Goal: Information Seeking & Learning: Check status

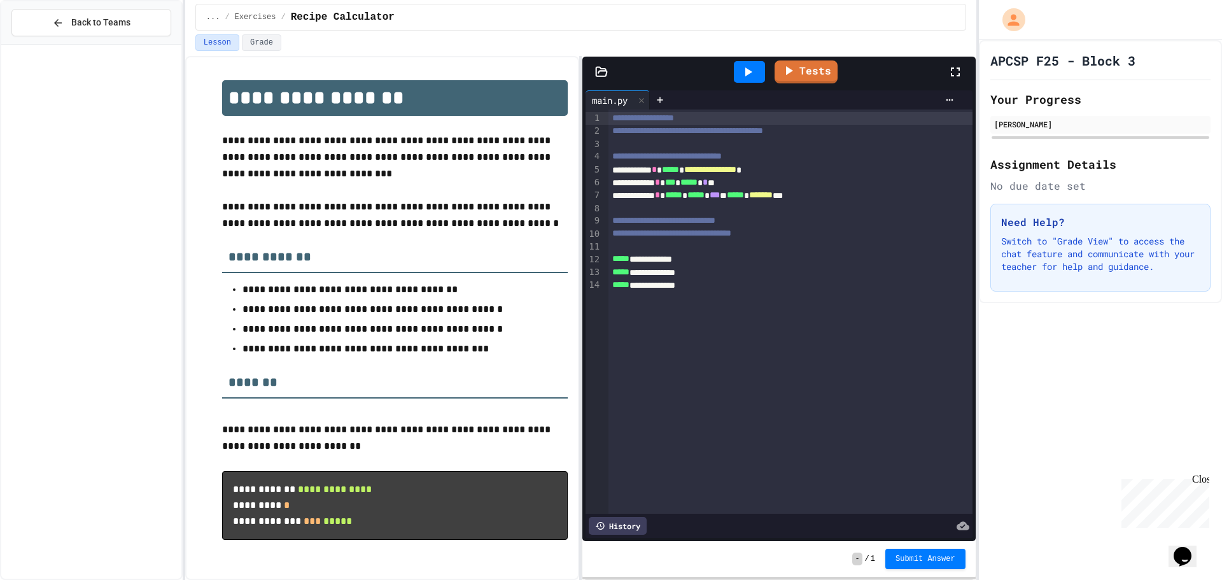
scroll to position [3, 0]
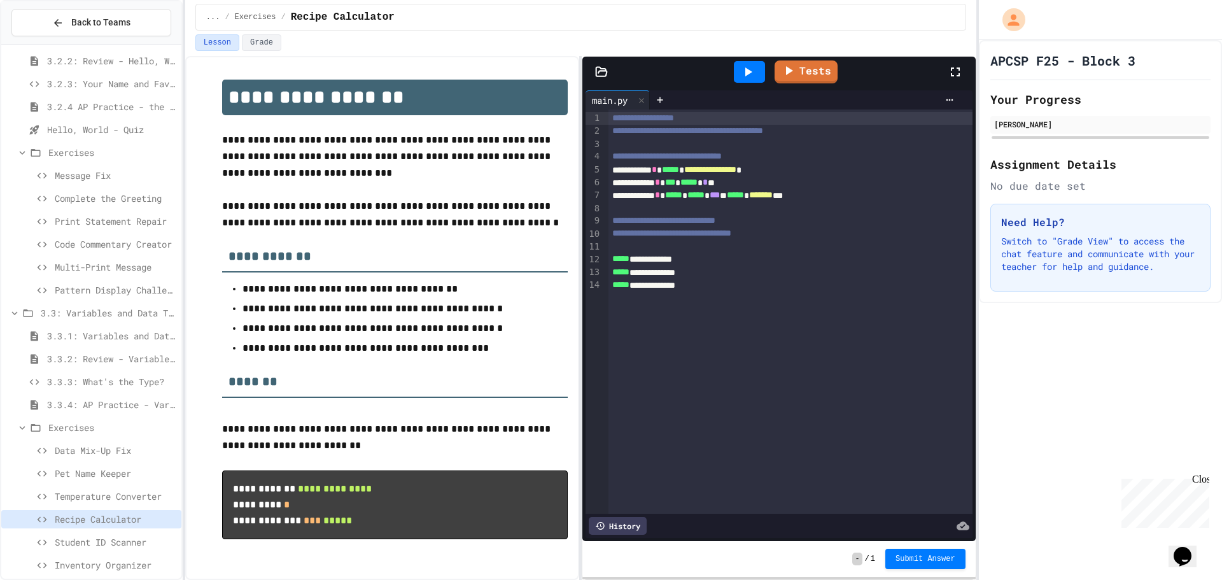
click at [751, 78] on icon at bounding box center [747, 71] width 15 height 15
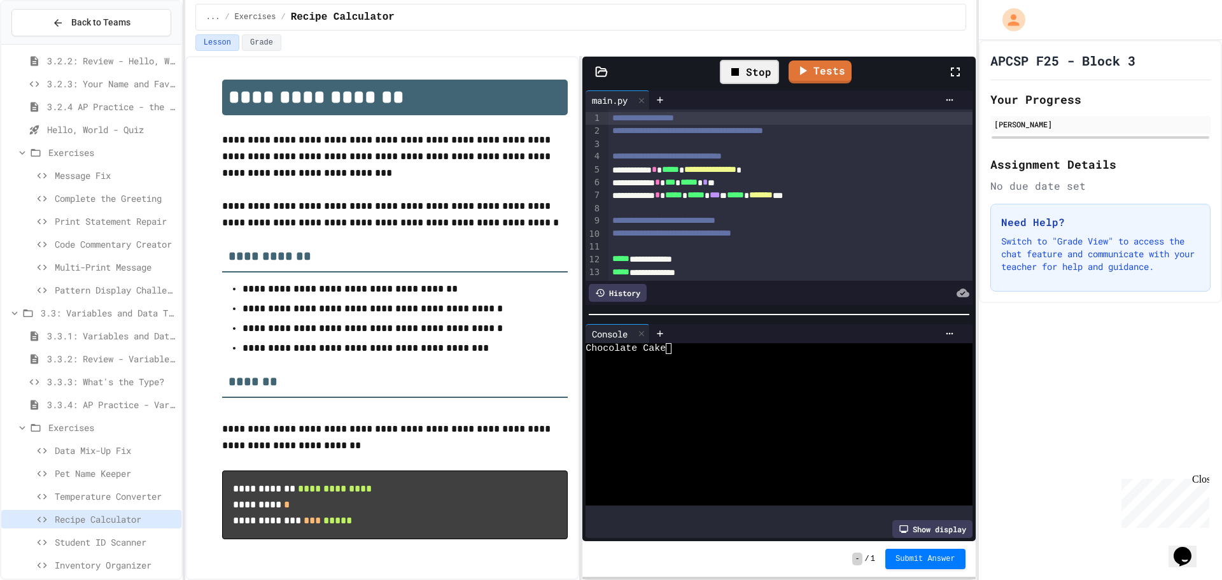
click at [751, 78] on div "Stop" at bounding box center [749, 72] width 59 height 24
click at [695, 368] on div at bounding box center [769, 370] width 367 height 11
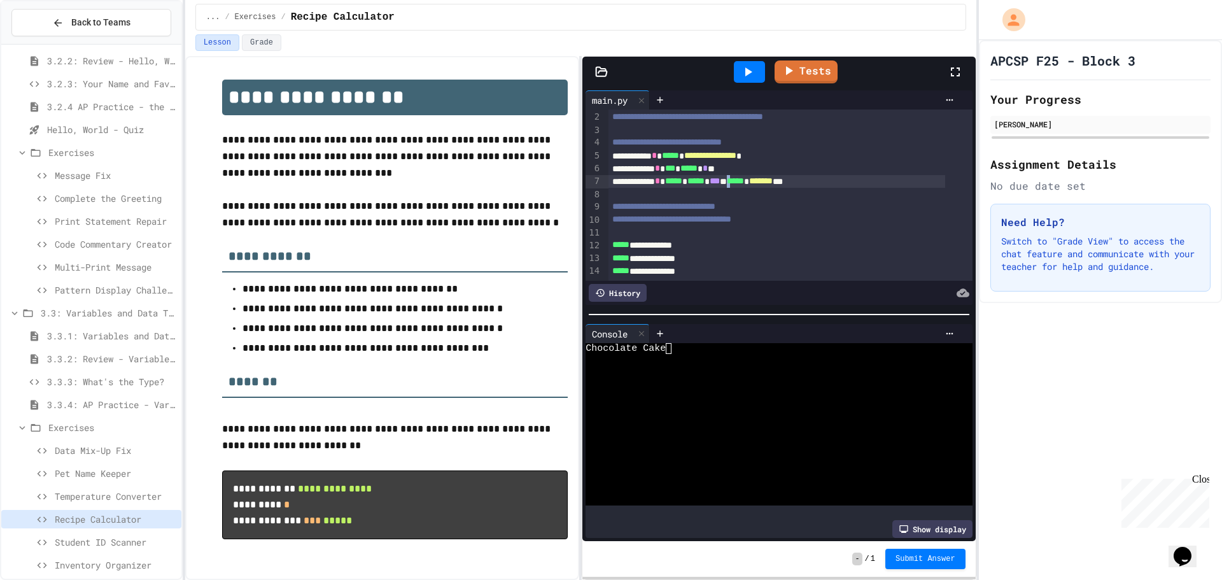
scroll to position [29, 0]
drag, startPoint x: 766, startPoint y: 167, endPoint x: 794, endPoint y: 170, distance: 28.1
click at [794, 174] on div "**********" at bounding box center [777, 180] width 337 height 13
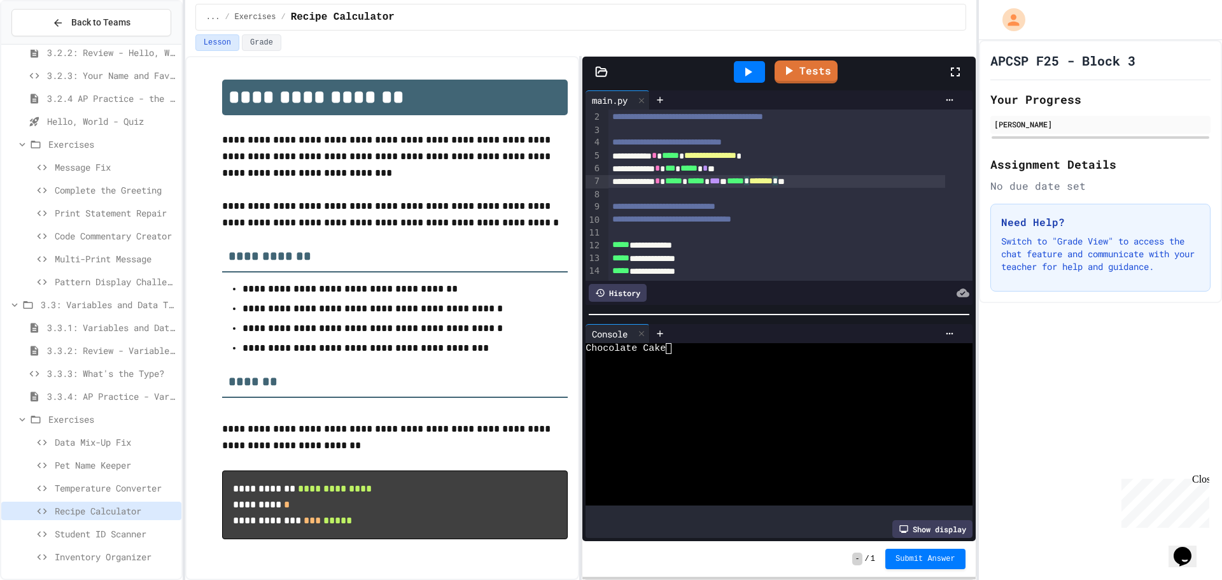
scroll to position [563, 0]
drag, startPoint x: 104, startPoint y: 548, endPoint x: 90, endPoint y: 443, distance: 106.0
click at [90, 443] on div "3.2.1: Hello, World! 3.2.2: Review - Hello, World! 3.2.3: Your Name and Favorit…" at bounding box center [91, 30] width 180 height 1088
click at [80, 273] on span "Pattern Display Challenge" at bounding box center [116, 279] width 122 height 13
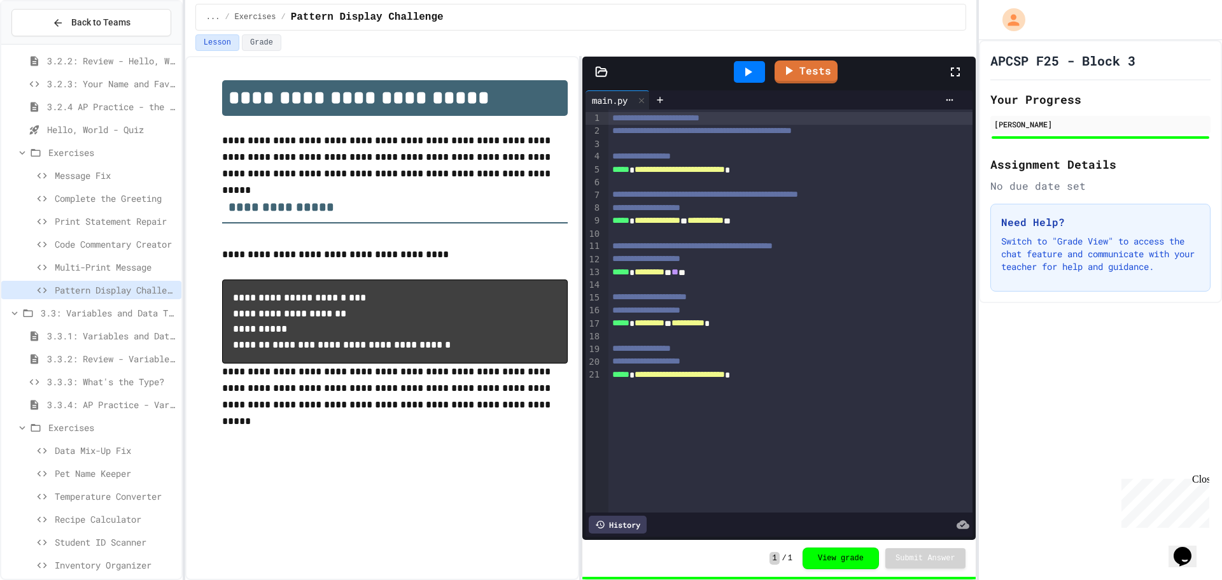
click at [95, 565] on span "Inventory Organizer" at bounding box center [116, 564] width 122 height 13
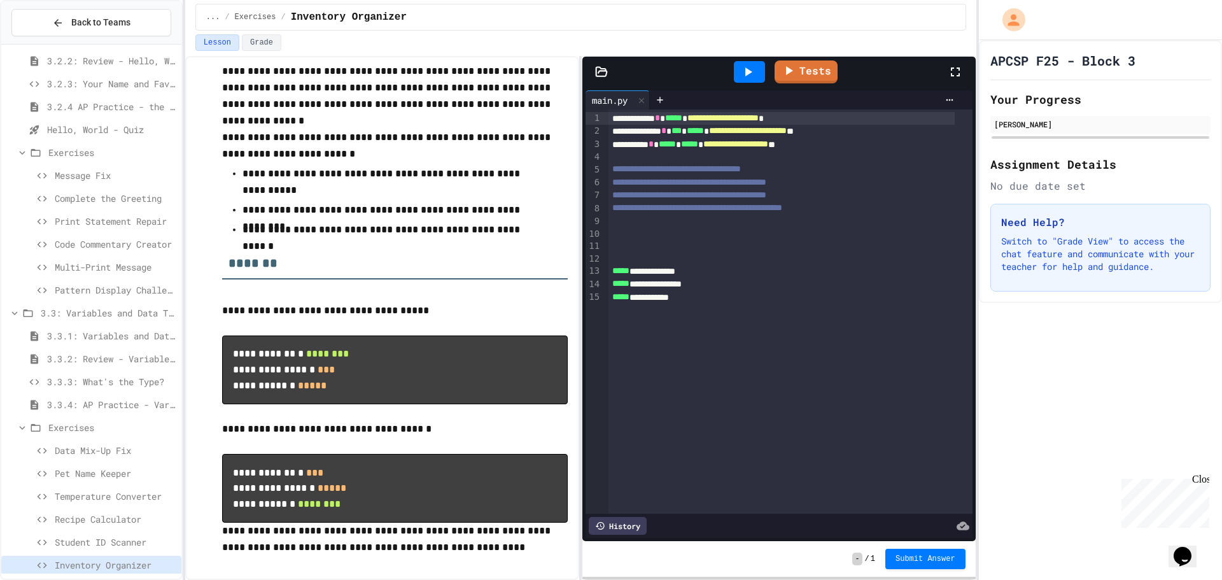
scroll to position [73, 0]
drag, startPoint x: 821, startPoint y: 120, endPoint x: 809, endPoint y: 127, distance: 14.0
click at [809, 127] on div "**********" at bounding box center [791, 312] width 364 height 404
click at [813, 125] on div "**********" at bounding box center [782, 131] width 346 height 13
click at [819, 125] on div "**********" at bounding box center [782, 131] width 346 height 13
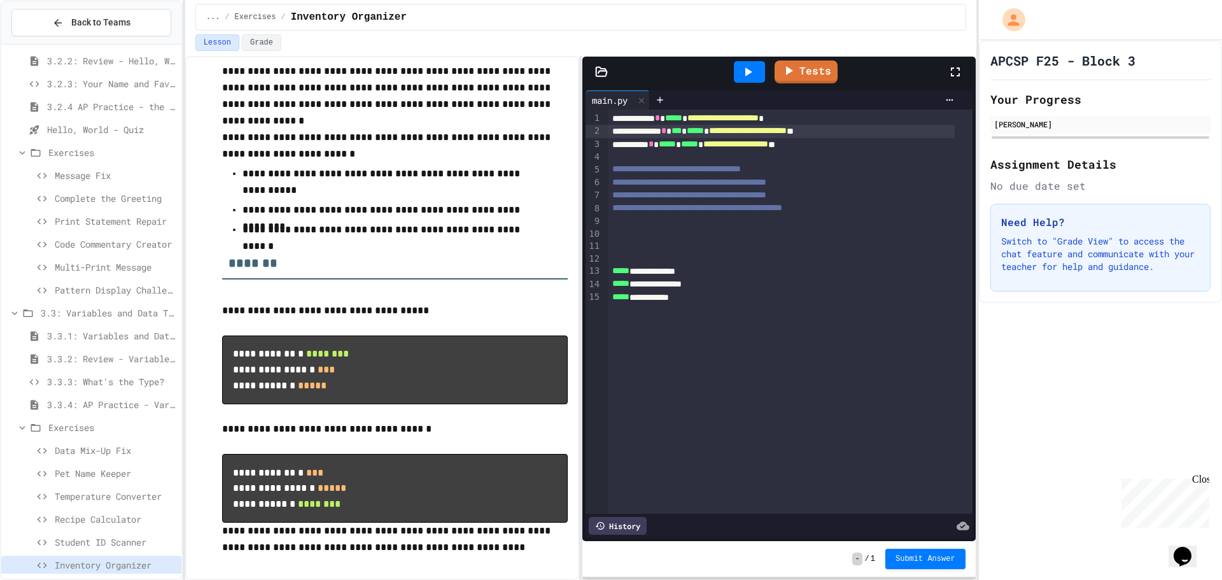
click at [759, 118] on span "**********" at bounding box center [723, 117] width 71 height 9
click at [787, 129] on span "**********" at bounding box center [748, 130] width 78 height 9
click at [862, 132] on div "**********" at bounding box center [782, 131] width 346 height 13
click at [832, 144] on div "**********" at bounding box center [782, 144] width 346 height 13
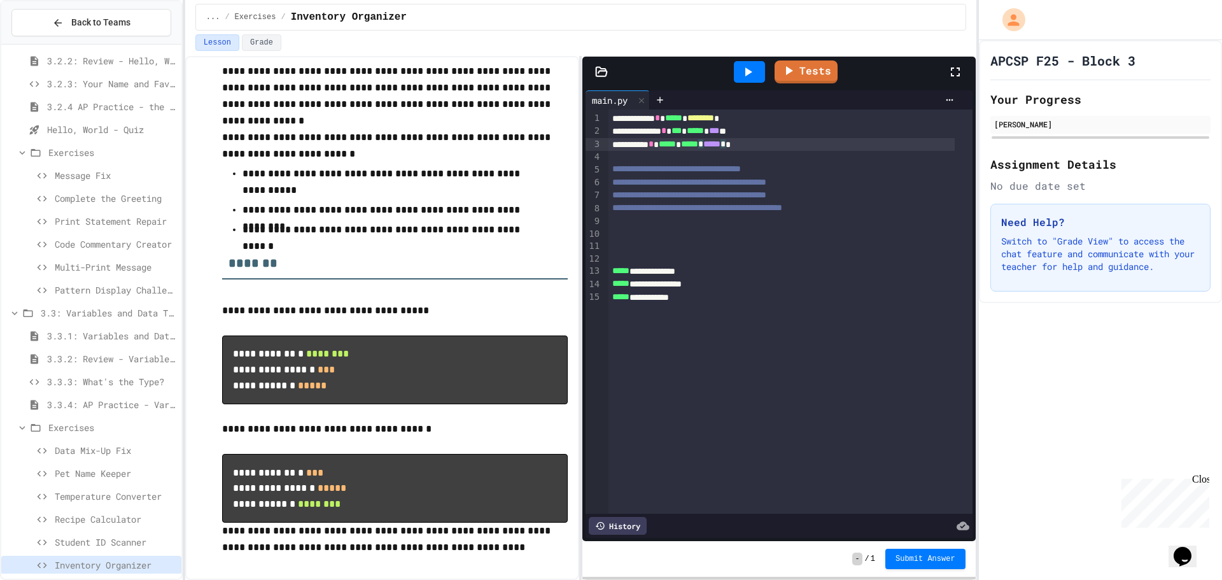
click at [751, 73] on icon at bounding box center [749, 71] width 7 height 9
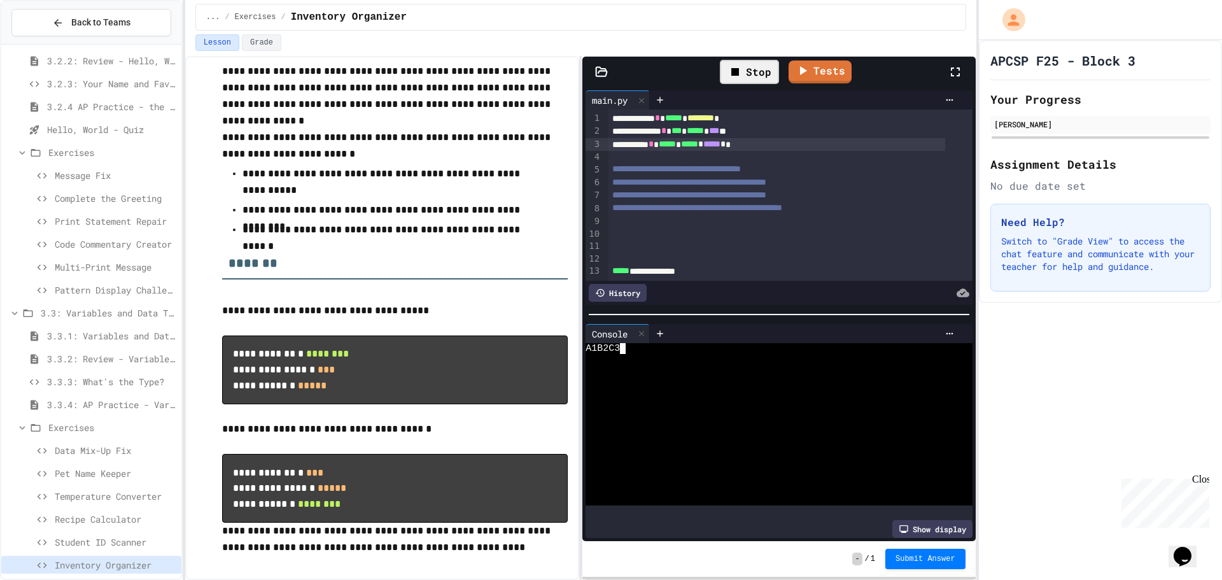
click at [643, 348] on div "A1B2C3" at bounding box center [769, 348] width 367 height 11
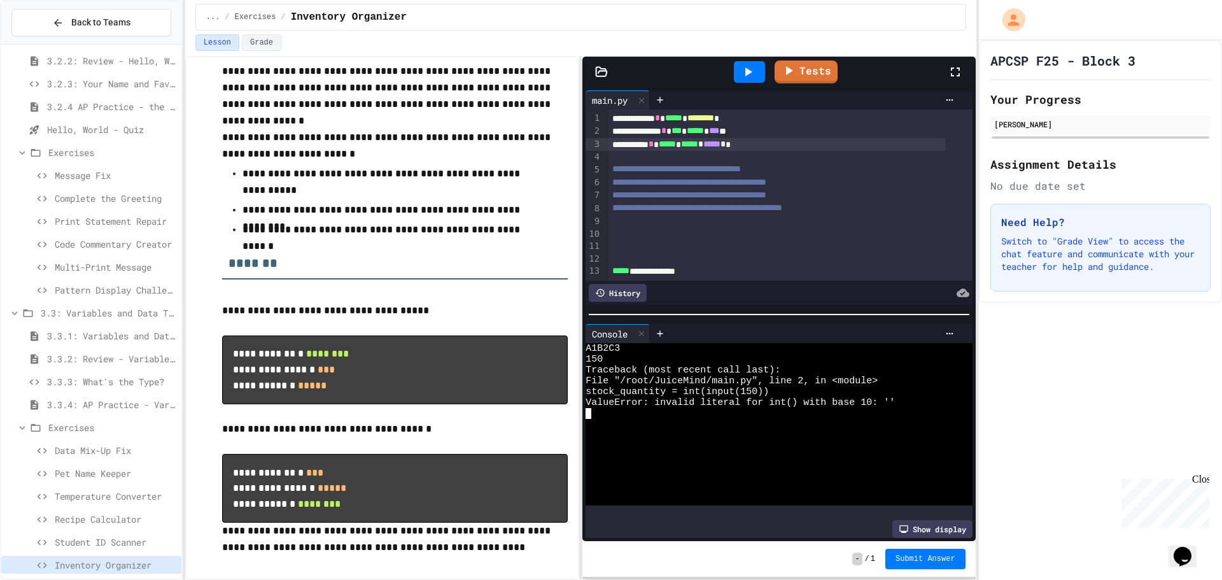
click at [756, 146] on div "**********" at bounding box center [777, 144] width 337 height 13
click at [71, 510] on div "Recipe Calculator" at bounding box center [91, 519] width 180 height 18
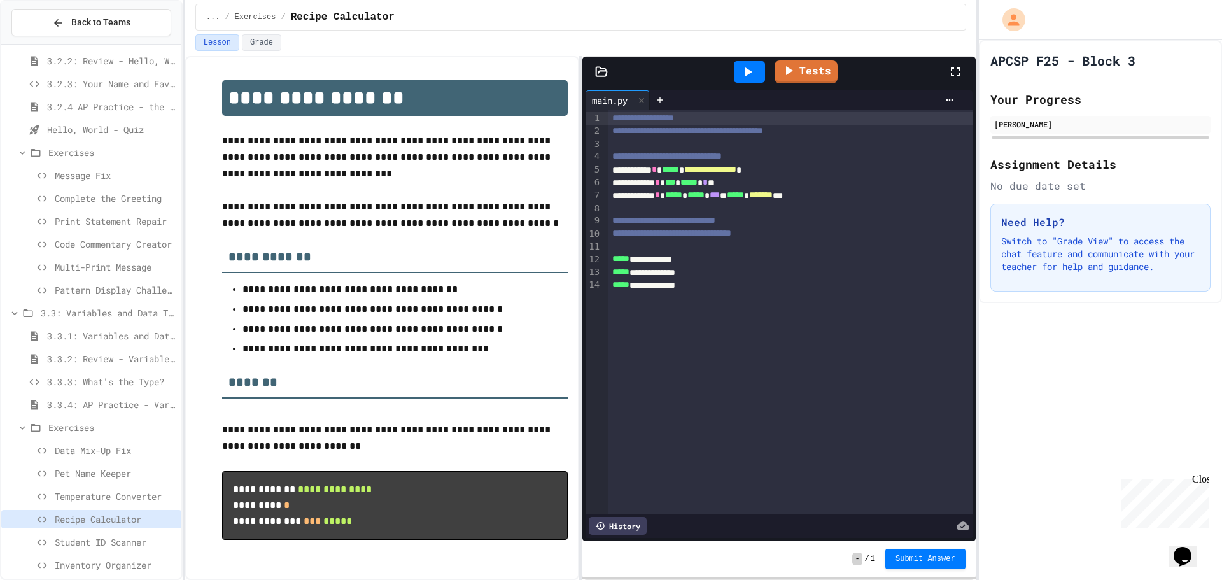
click at [96, 560] on span "Inventory Organizer" at bounding box center [116, 564] width 122 height 13
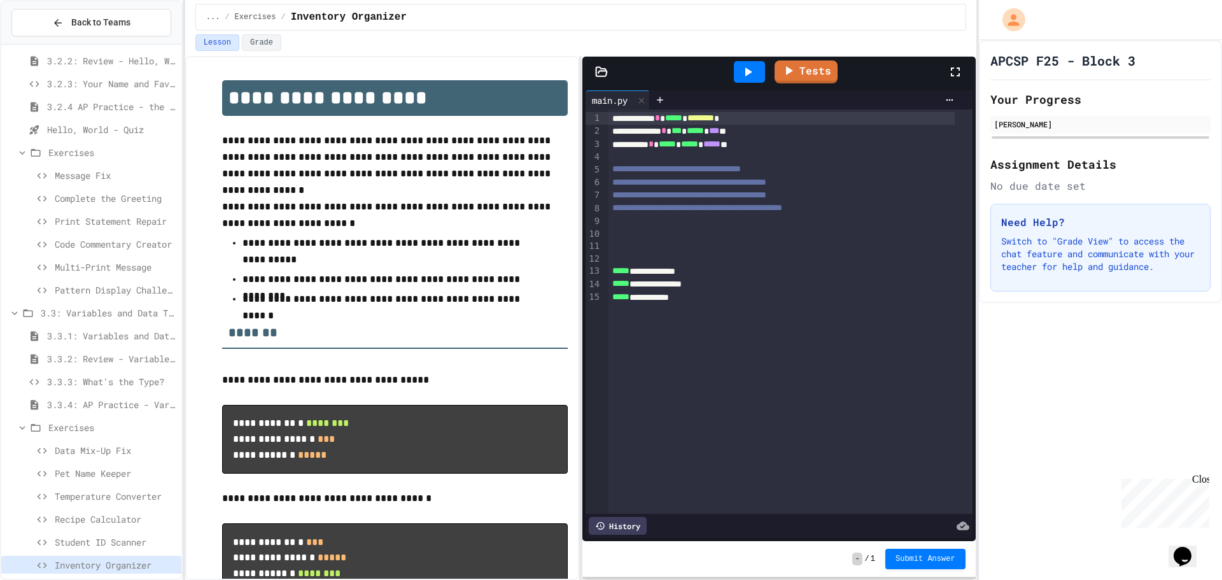
click at [825, 255] on div at bounding box center [791, 259] width 364 height 13
click at [685, 223] on div at bounding box center [791, 221] width 364 height 13
click at [106, 357] on span "3.3.2: Review - Variables and Data Types" at bounding box center [111, 358] width 129 height 13
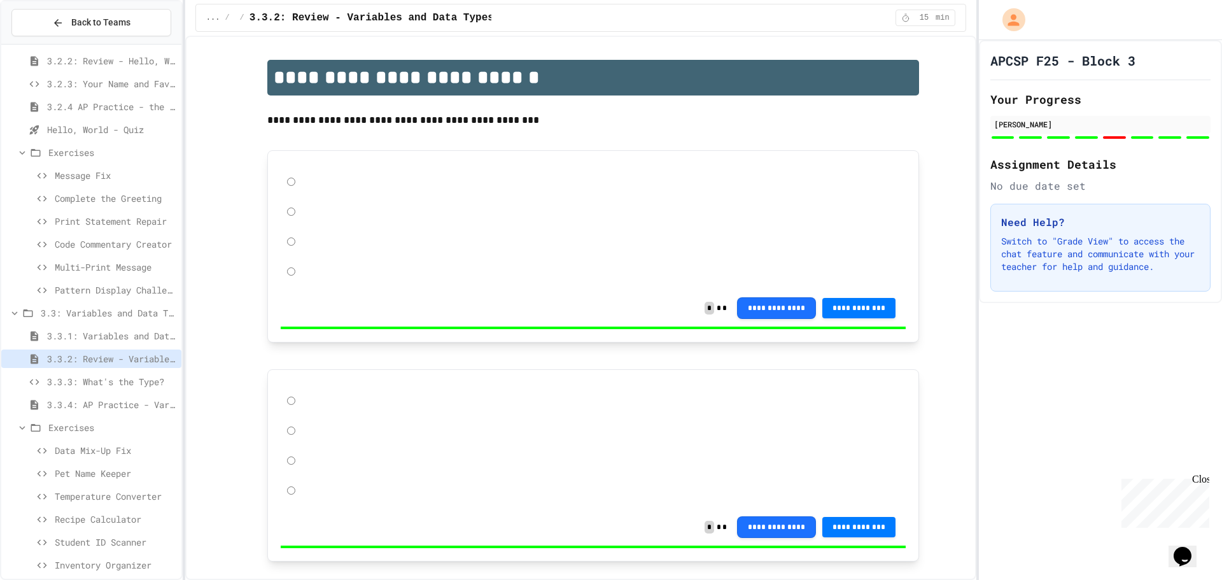
click at [108, 400] on span "3.3.4: AP Practice - Variables" at bounding box center [111, 404] width 129 height 13
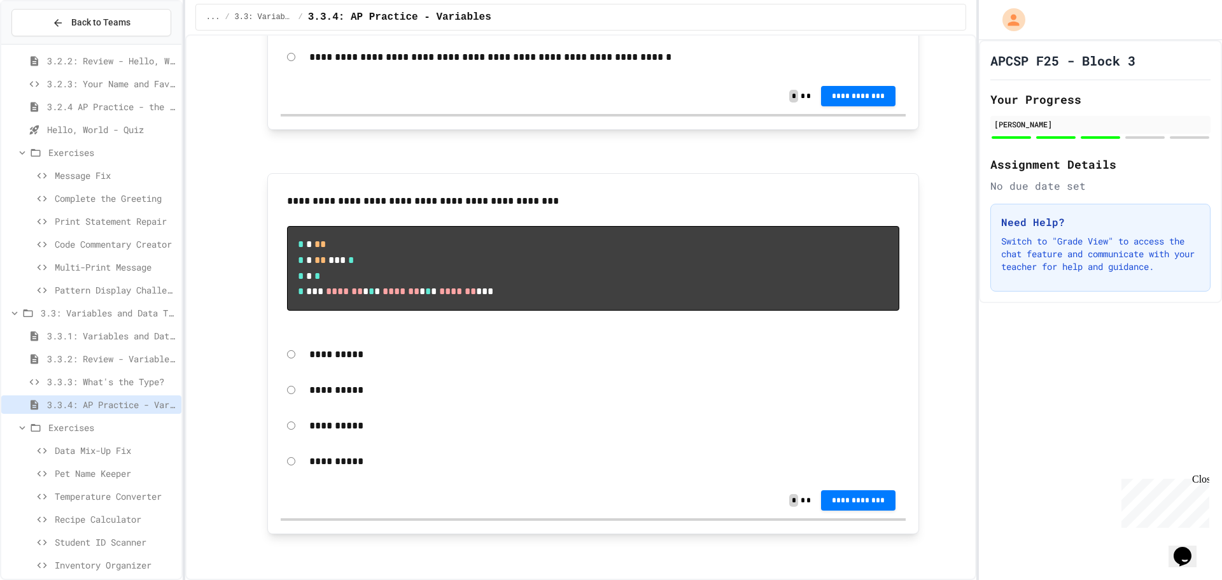
scroll to position [1985, 0]
drag, startPoint x: 111, startPoint y: 354, endPoint x: 119, endPoint y: 355, distance: 8.3
click at [119, 355] on span "3.3.2: Review - Variables and Data Types" at bounding box center [111, 358] width 129 height 13
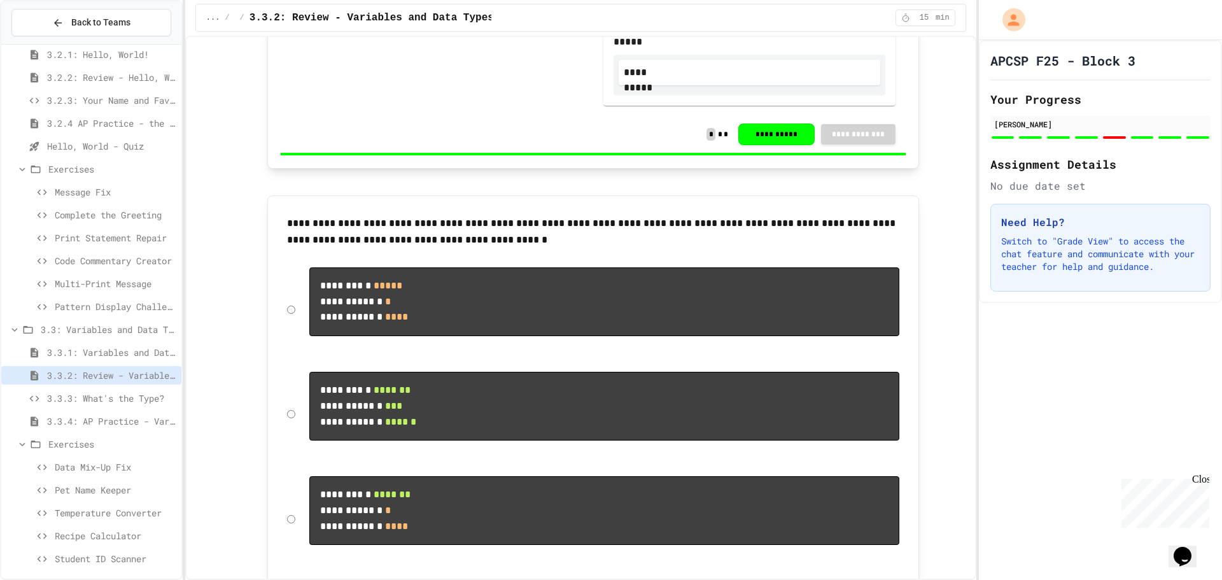
scroll to position [490, 0]
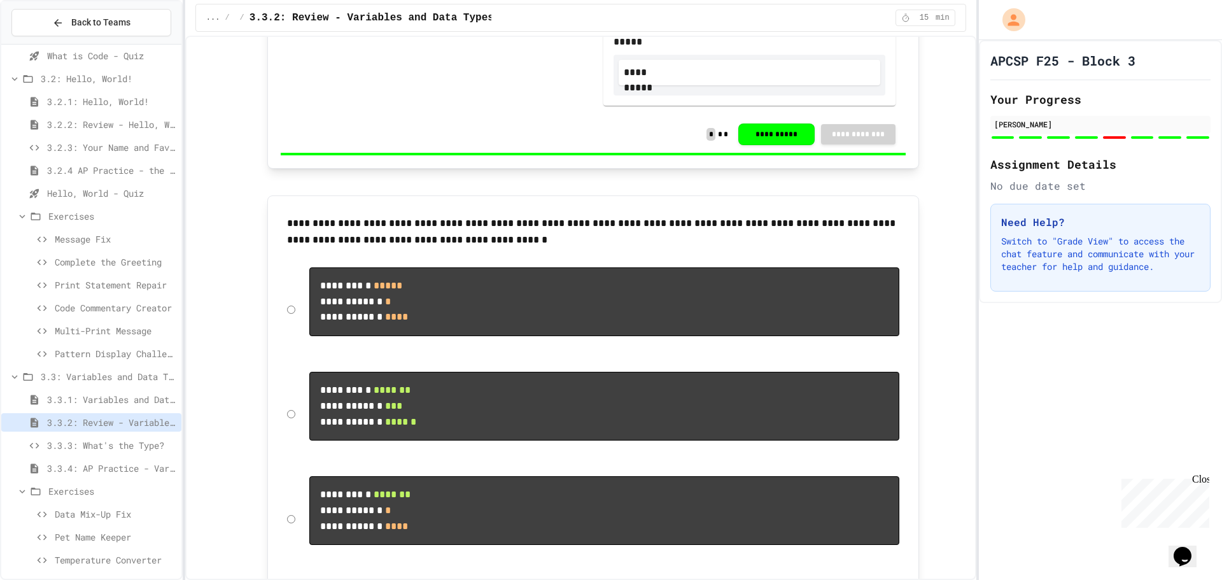
drag, startPoint x: 90, startPoint y: 464, endPoint x: 102, endPoint y: 431, distance: 35.0
click at [92, 451] on div "3.1.4: Reflection - Evolving Technology What is Code - Quiz 3.2: Hello, World! …" at bounding box center [91, 104] width 180 height 1088
click at [131, 462] on span "3.3.4: AP Practice - Variables" at bounding box center [111, 468] width 129 height 13
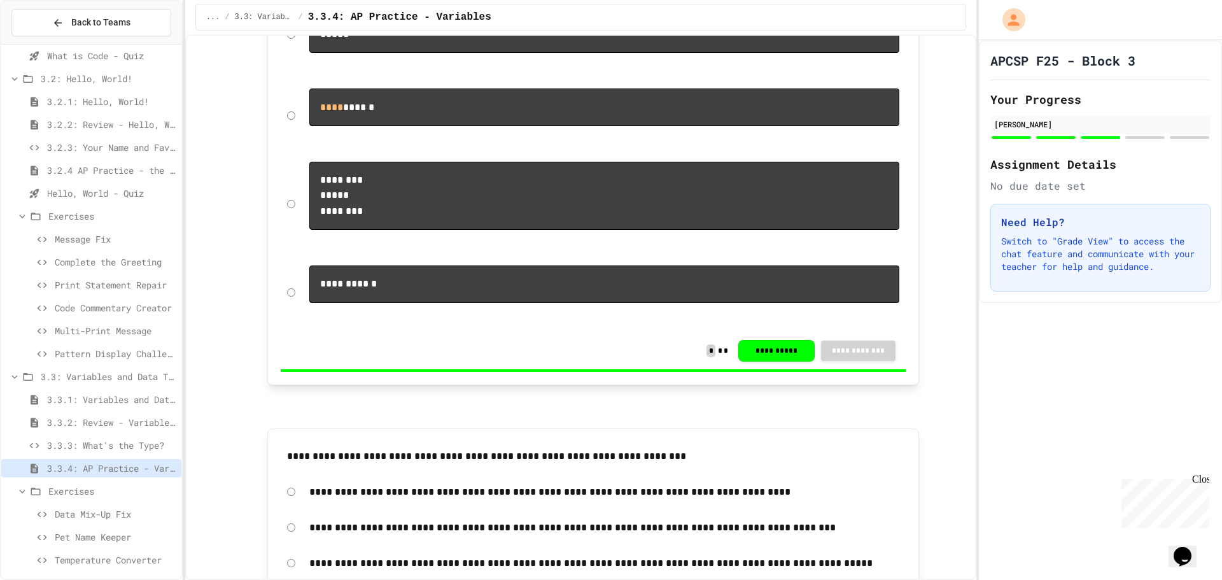
scroll to position [563, 0]
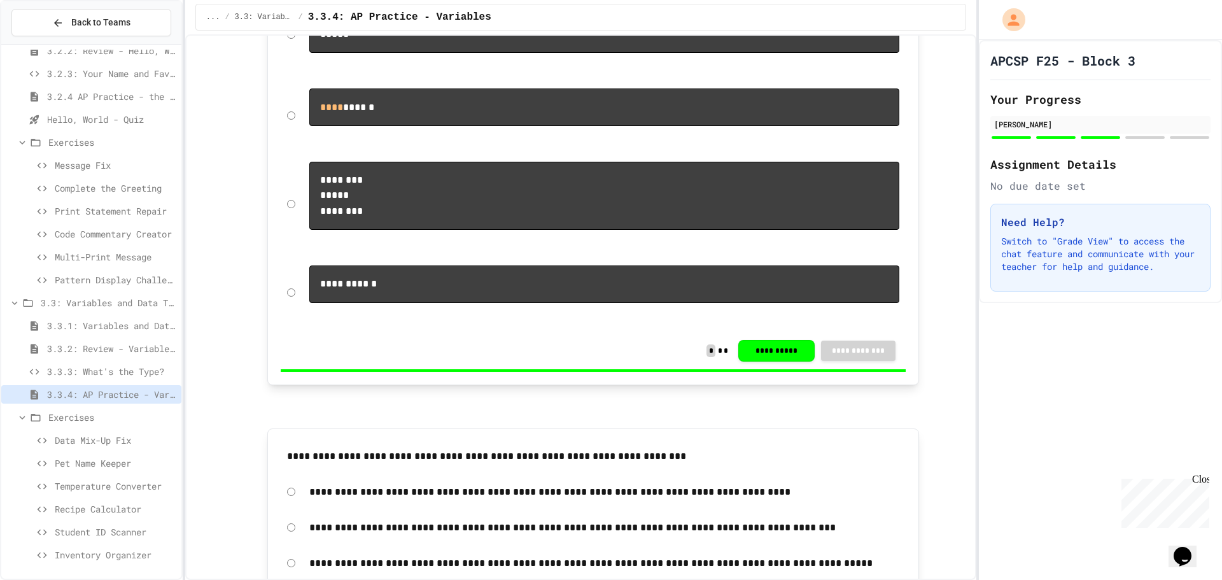
drag, startPoint x: 133, startPoint y: 555, endPoint x: 133, endPoint y: 562, distance: 7.0
click at [133, 562] on div "Inventory Organizer" at bounding box center [91, 555] width 180 height 18
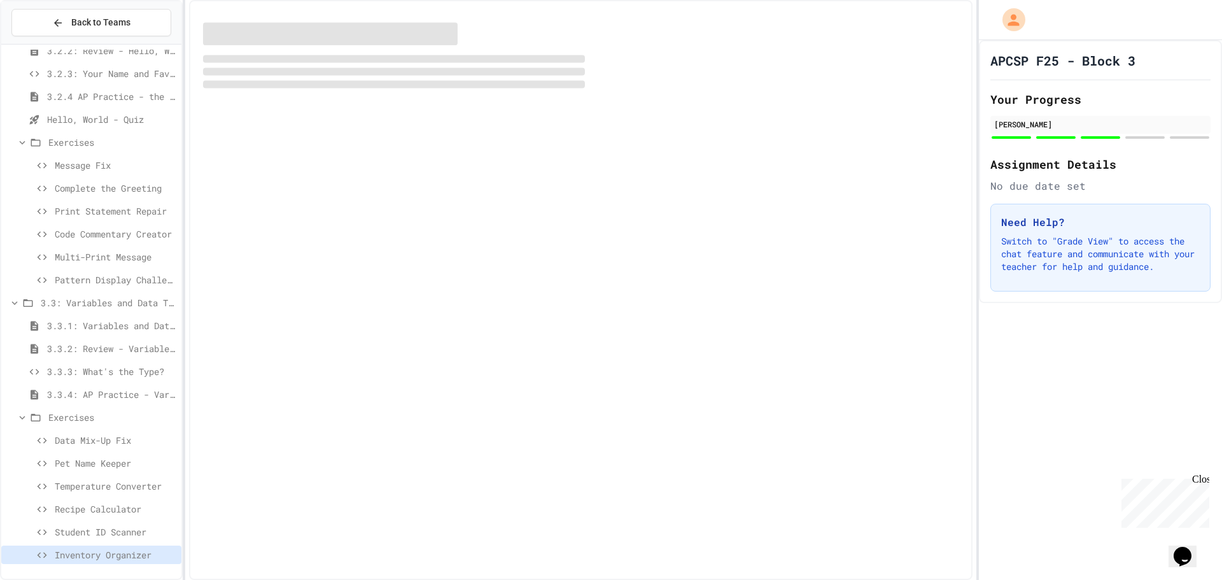
scroll to position [553, 0]
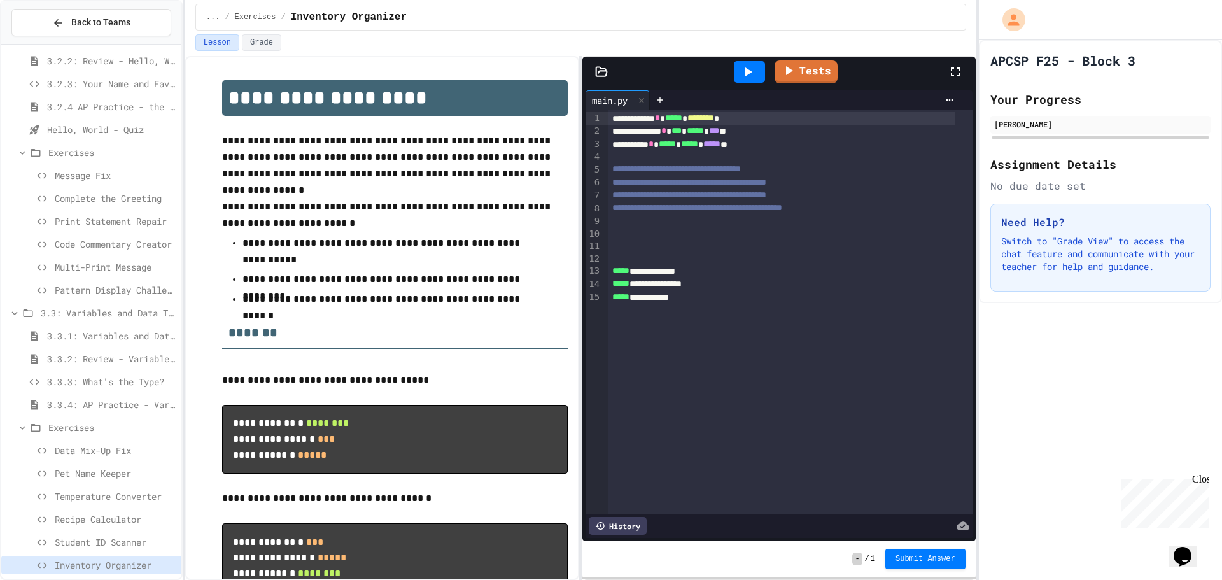
click at [673, 216] on div at bounding box center [791, 221] width 364 height 13
click at [667, 216] on div "*******" at bounding box center [782, 221] width 346 height 13
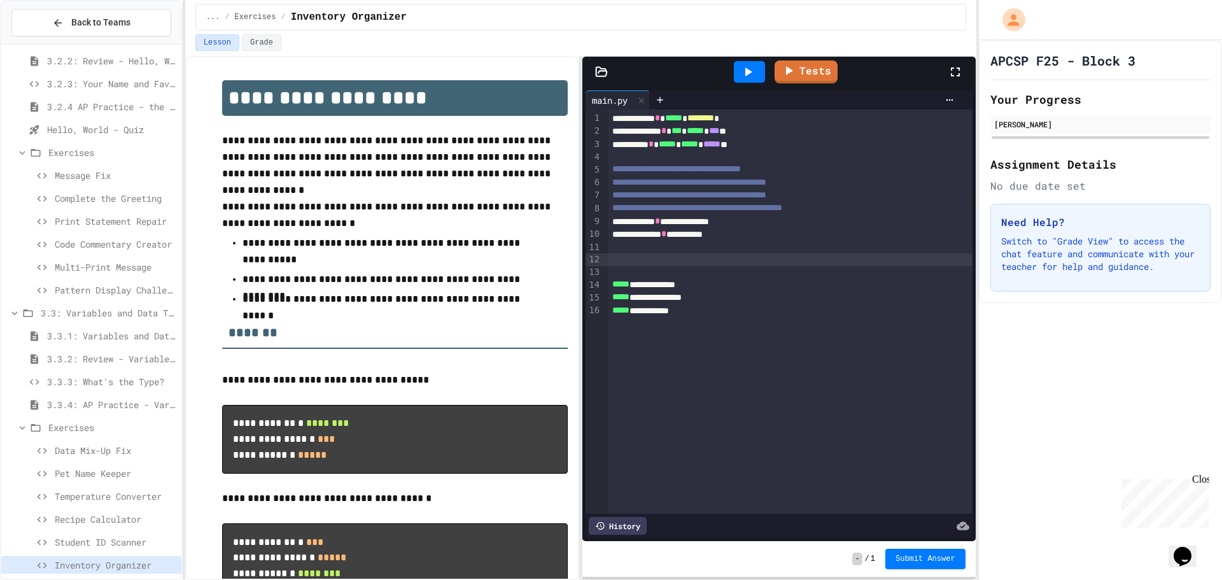
click at [707, 257] on div at bounding box center [791, 259] width 364 height 13
click at [928, 206] on div "**********" at bounding box center [791, 208] width 364 height 13
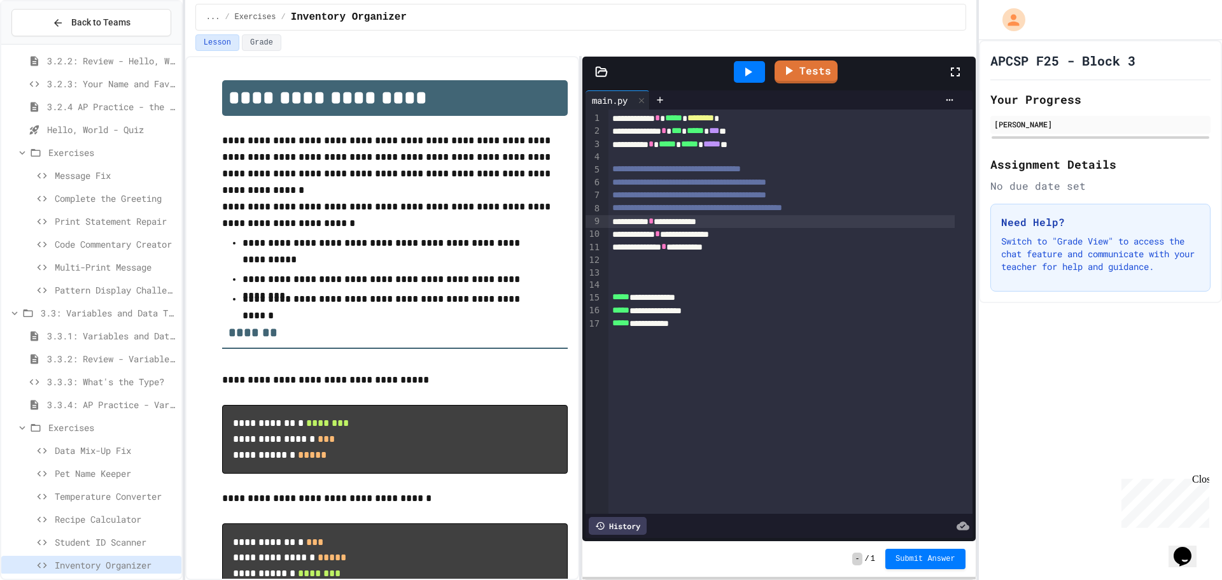
click at [751, 69] on icon at bounding box center [747, 71] width 15 height 15
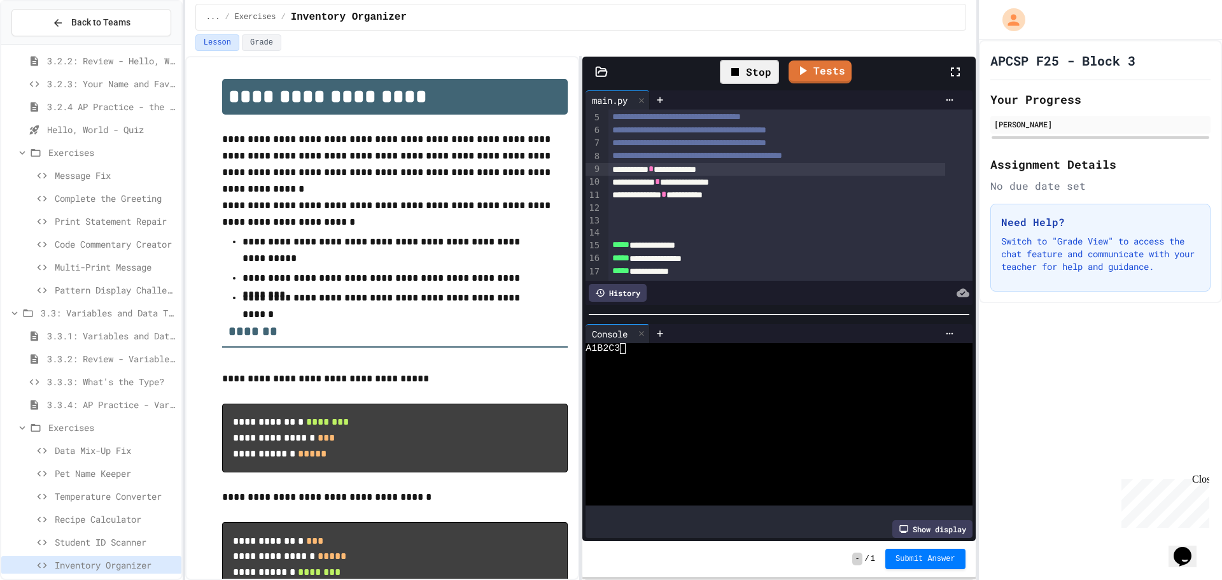
scroll to position [0, 0]
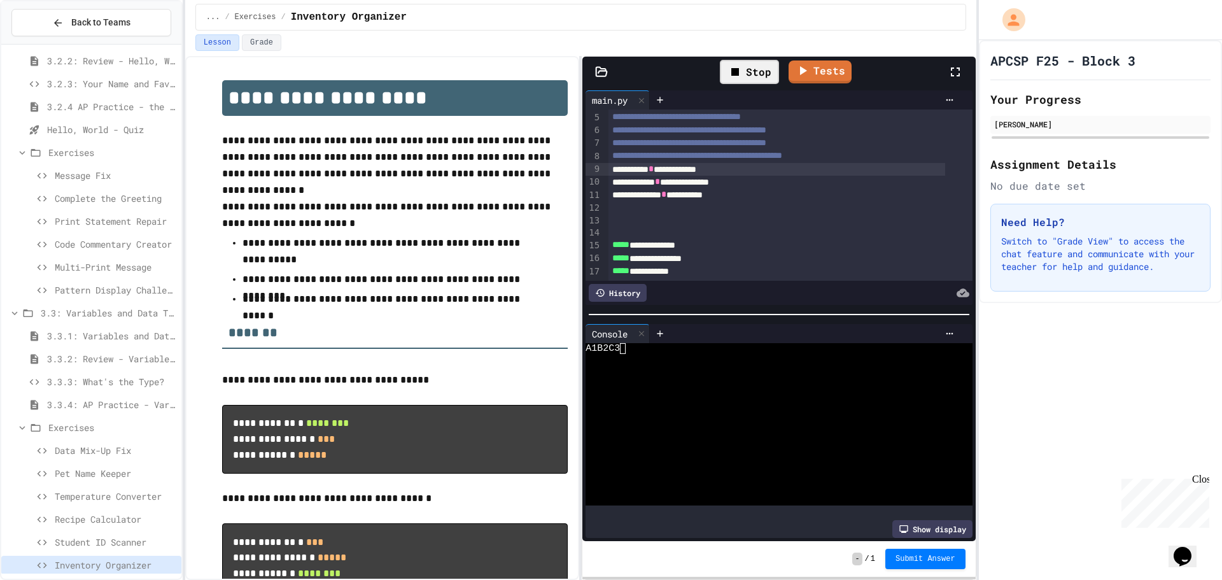
click at [653, 365] on div at bounding box center [769, 370] width 367 height 11
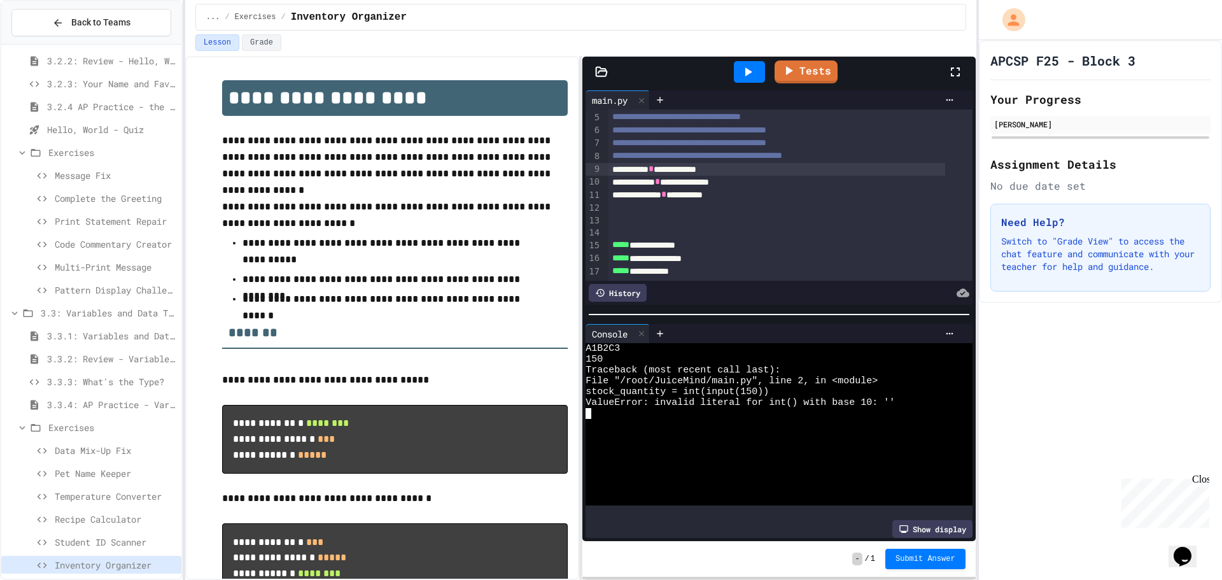
click at [103, 474] on span "Pet Name Keeper" at bounding box center [116, 473] width 122 height 13
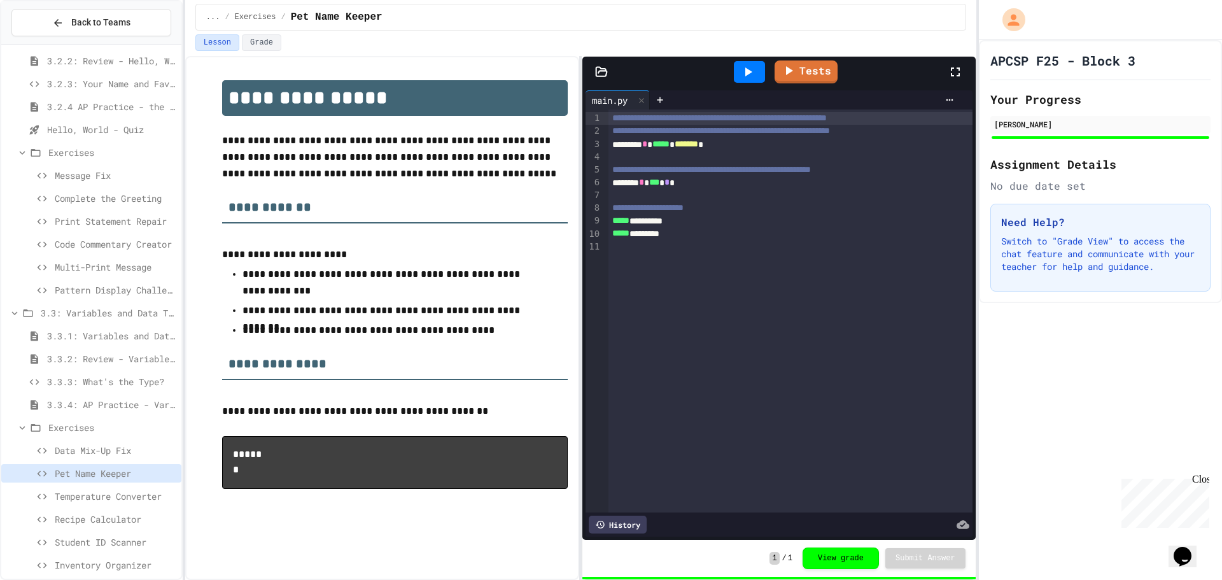
click at [733, 74] on div at bounding box center [750, 72] width 44 height 34
click at [747, 72] on icon at bounding box center [749, 71] width 7 height 9
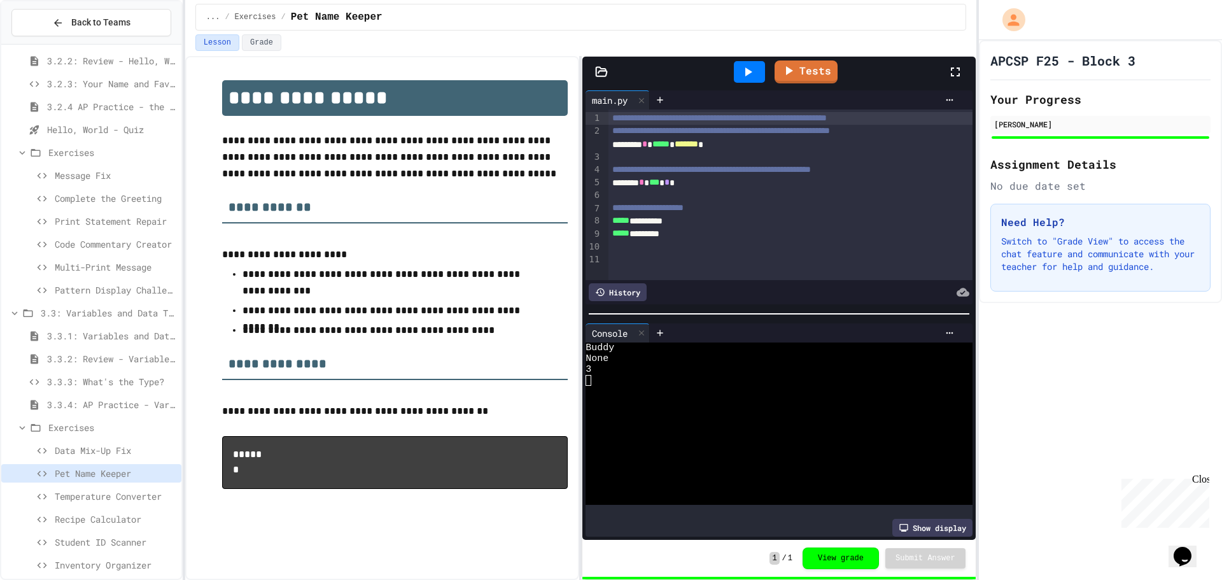
click at [747, 72] on icon at bounding box center [749, 71] width 7 height 9
click at [85, 501] on span "Temperature Converter" at bounding box center [116, 496] width 122 height 13
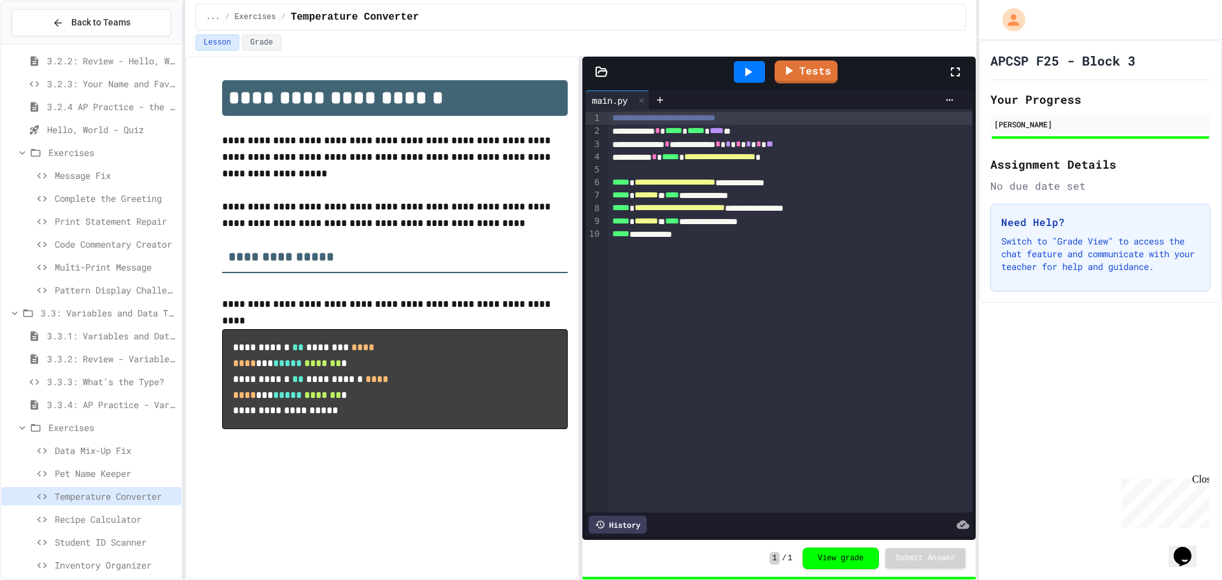
click at [106, 530] on div "Recipe Calculator" at bounding box center [91, 521] width 180 height 23
click at [760, 60] on div at bounding box center [750, 72] width 44 height 34
click at [758, 67] on div at bounding box center [749, 72] width 31 height 22
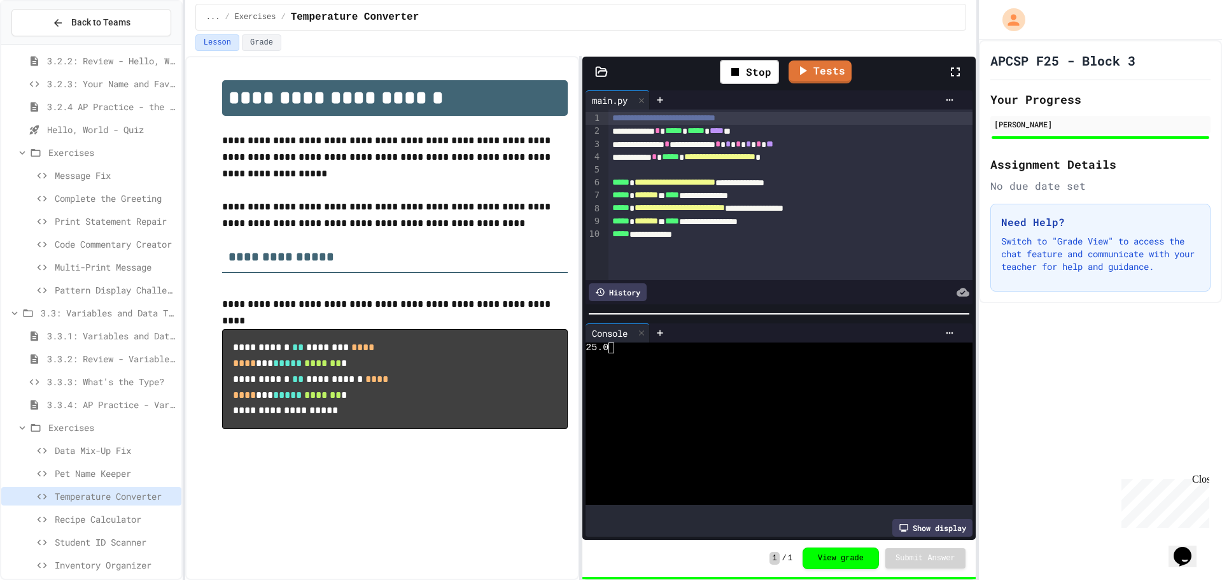
click at [113, 556] on div "Inventory Organizer" at bounding box center [91, 565] width 180 height 18
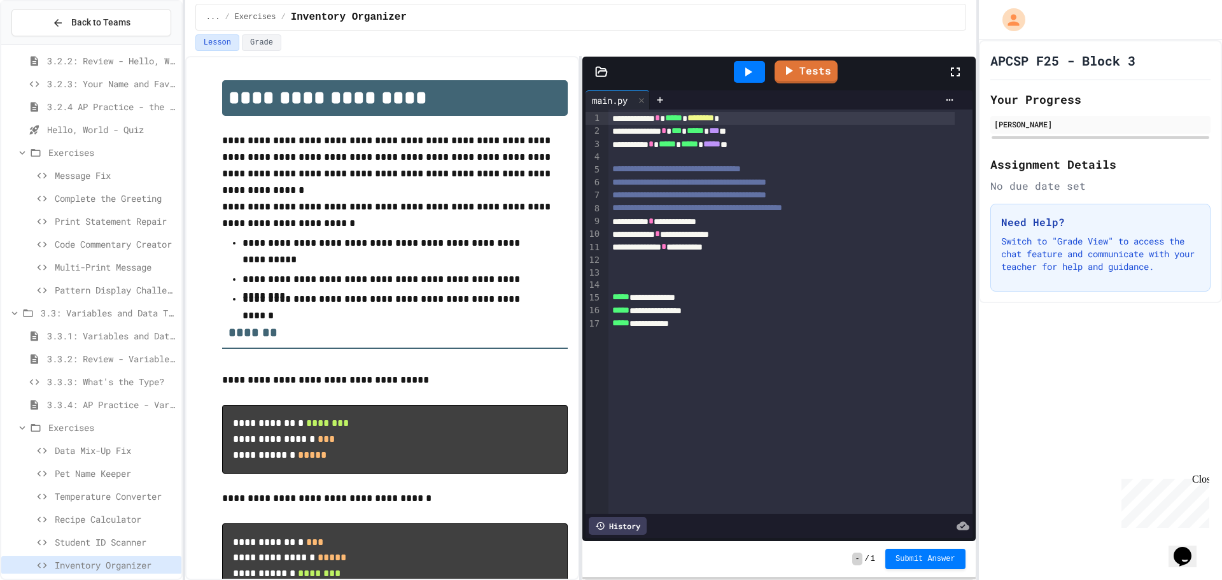
scroll to position [73, 0]
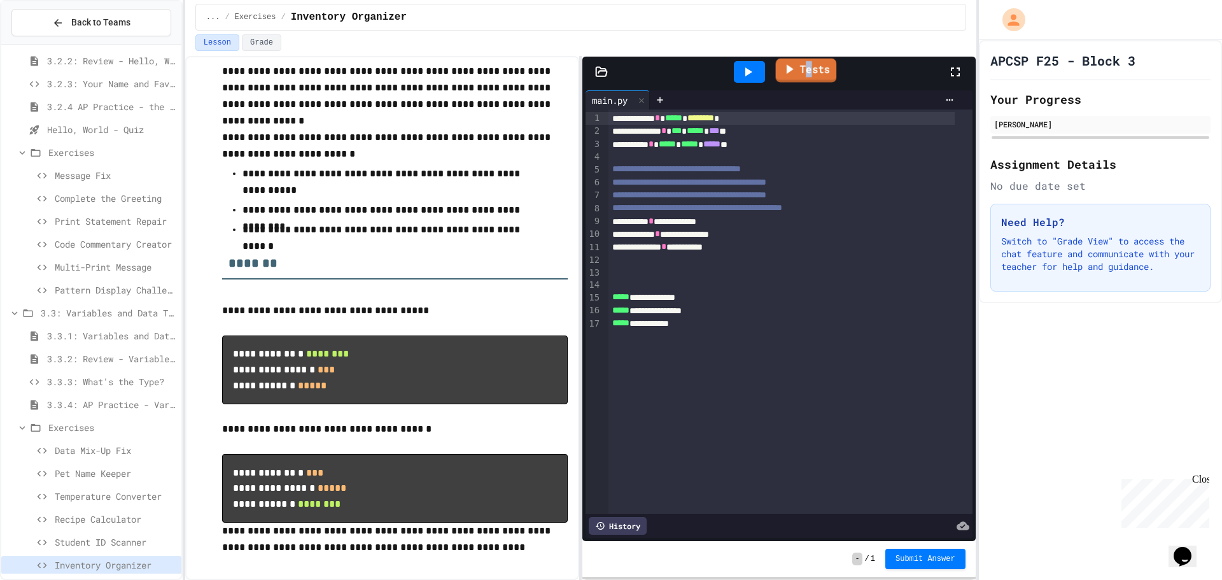
drag, startPoint x: 812, startPoint y: 67, endPoint x: 816, endPoint y: 39, distance: 27.6
click at [806, 81] on link "Tests" at bounding box center [806, 71] width 61 height 24
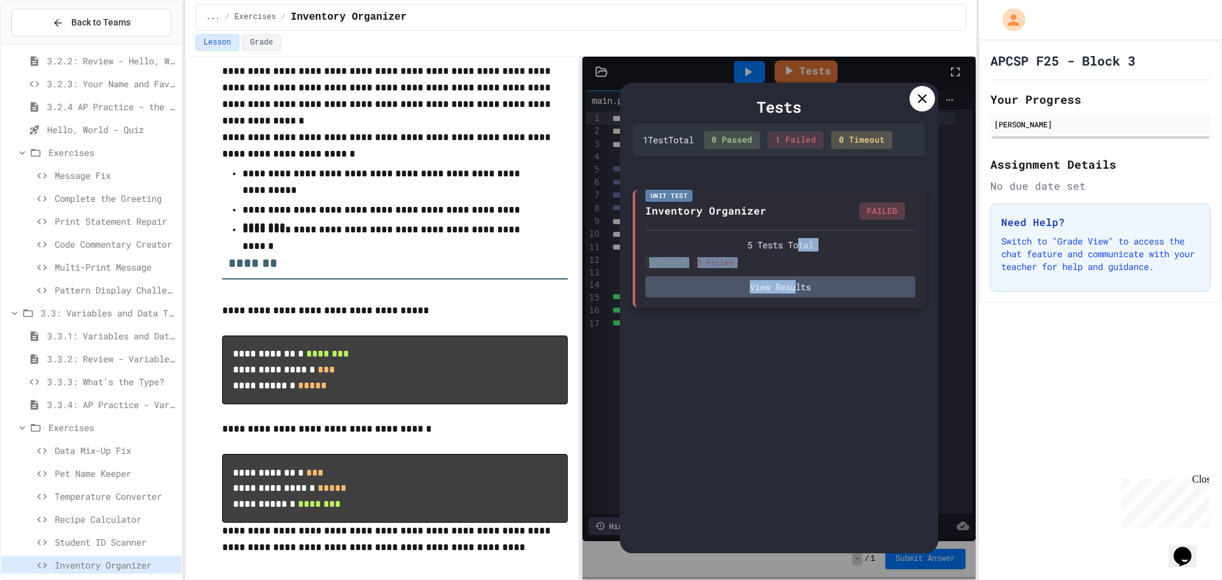
click at [797, 247] on div "5 Tests Total 3 Passed 2 Failed View Results" at bounding box center [781, 263] width 270 height 67
click at [809, 274] on div "5 Tests Total 3 Passed 2 Failed View Results" at bounding box center [781, 263] width 270 height 67
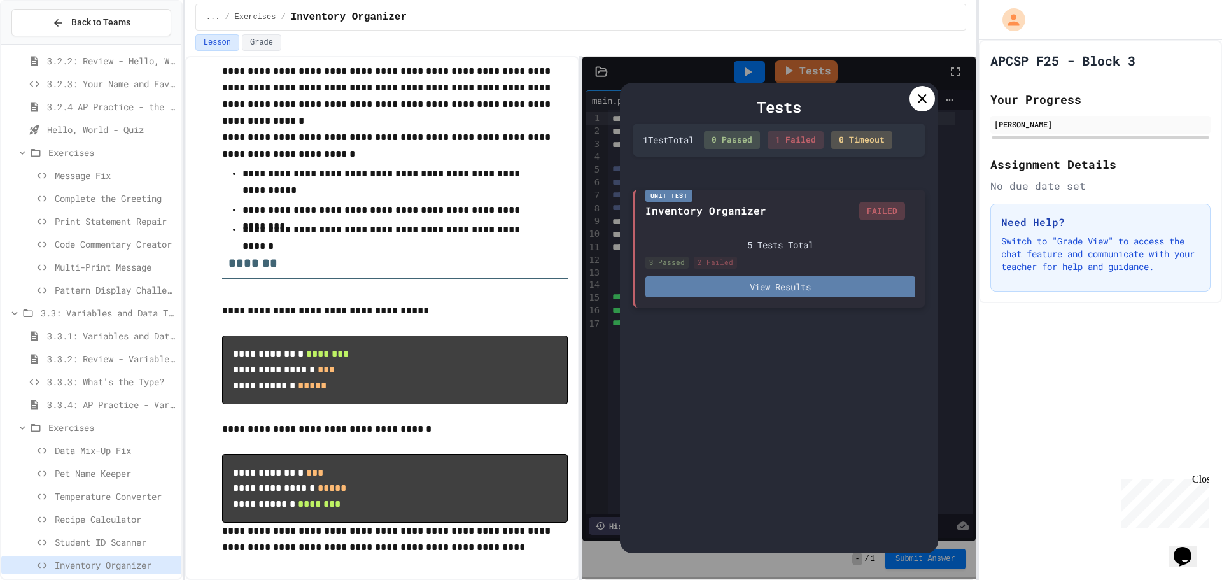
click at [806, 278] on button "View Results" at bounding box center [781, 286] width 270 height 21
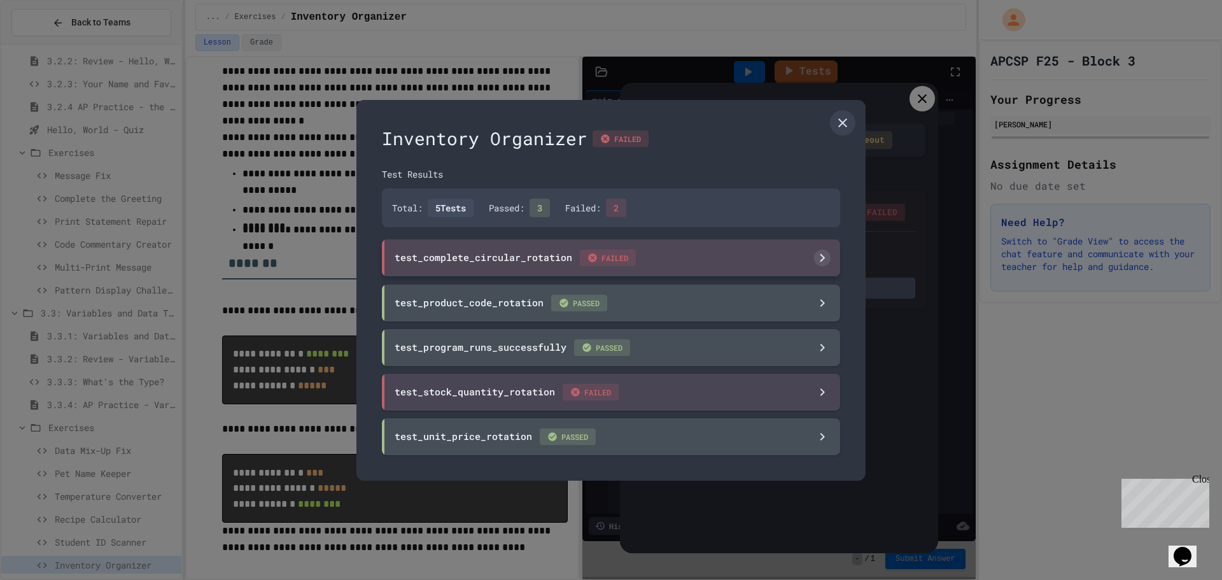
click at [777, 257] on div "test_complete_circular_rotation FAILED" at bounding box center [611, 257] width 458 height 37
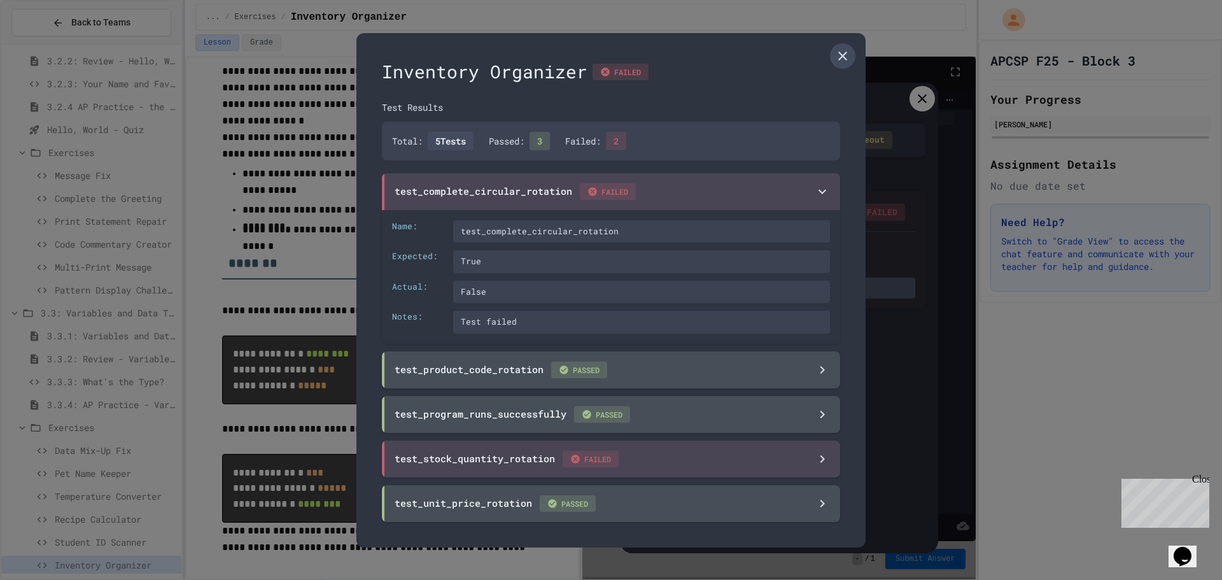
click at [832, 57] on link at bounding box center [842, 55] width 25 height 25
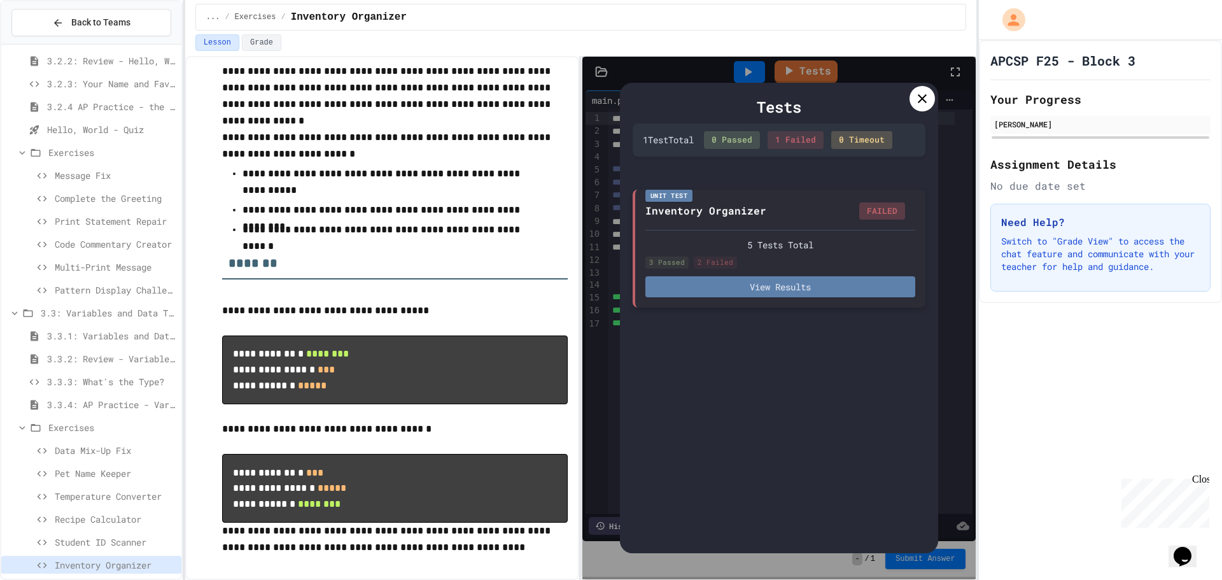
click at [742, 294] on button "View Results" at bounding box center [781, 286] width 270 height 21
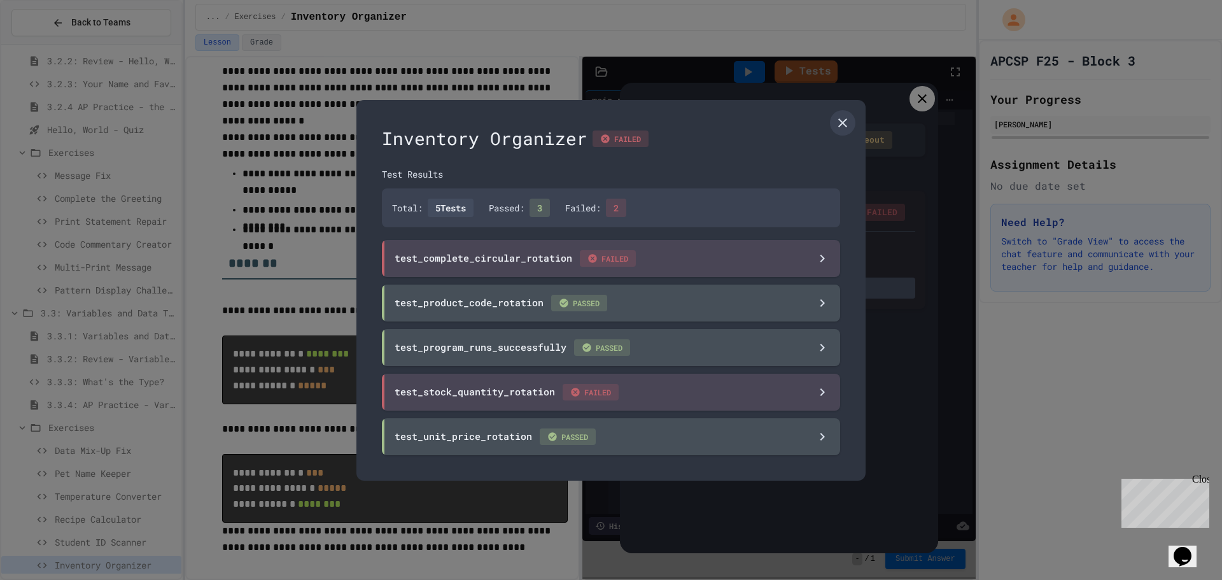
click at [898, 92] on div at bounding box center [611, 290] width 1222 height 580
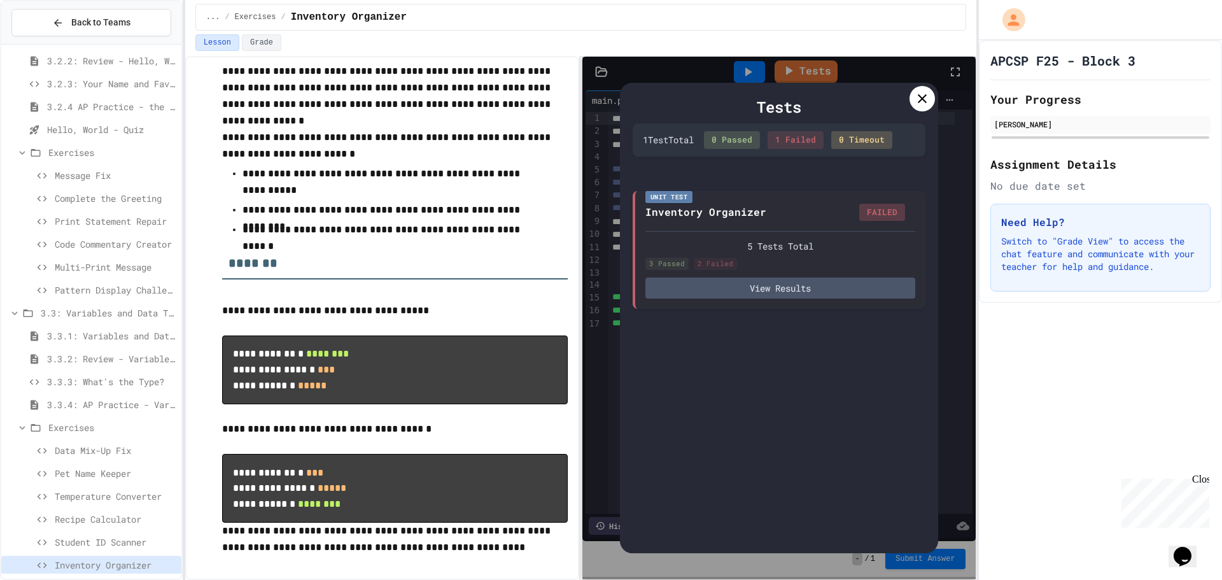
click at [923, 96] on icon at bounding box center [922, 98] width 15 height 15
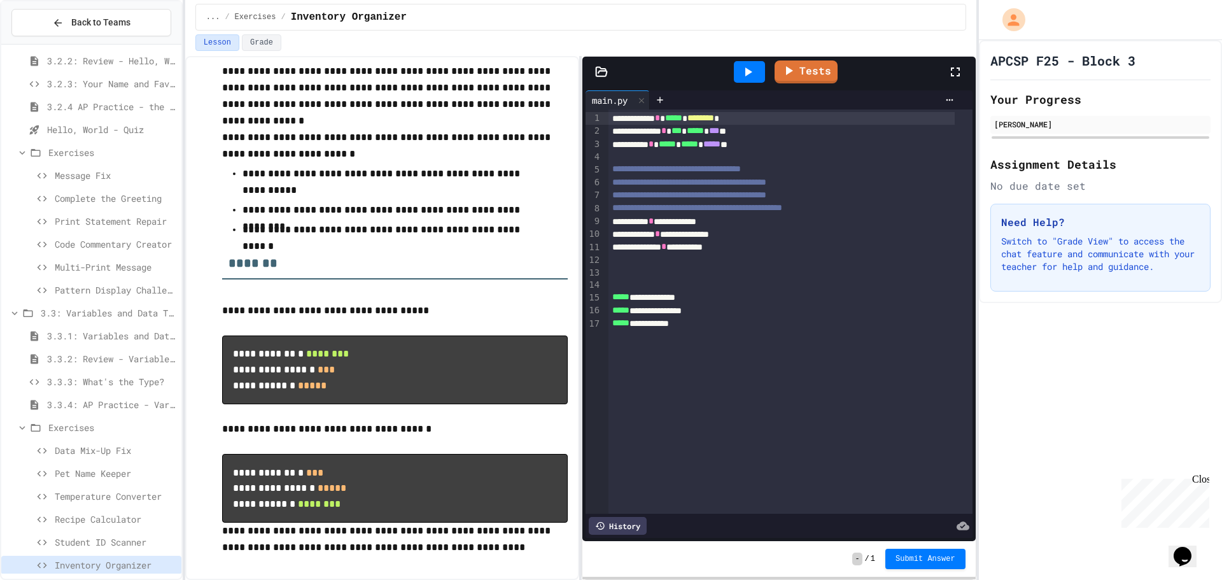
click at [749, 248] on div "**********" at bounding box center [782, 247] width 346 height 13
click at [752, 67] on icon at bounding box center [747, 71] width 15 height 15
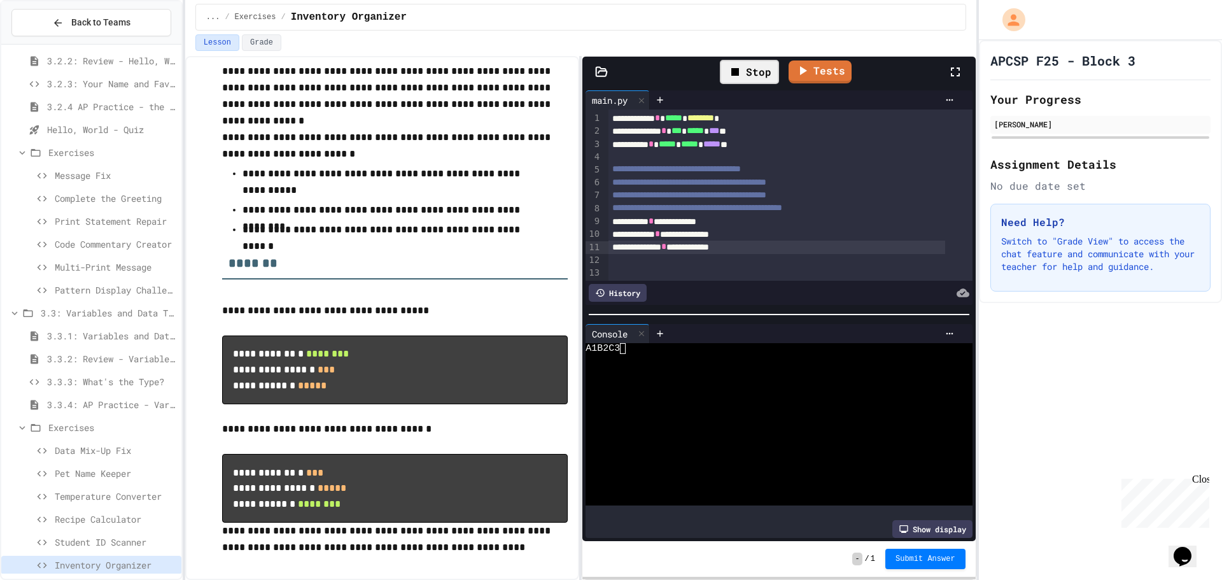
click at [830, 75] on link "Tests" at bounding box center [820, 71] width 63 height 23
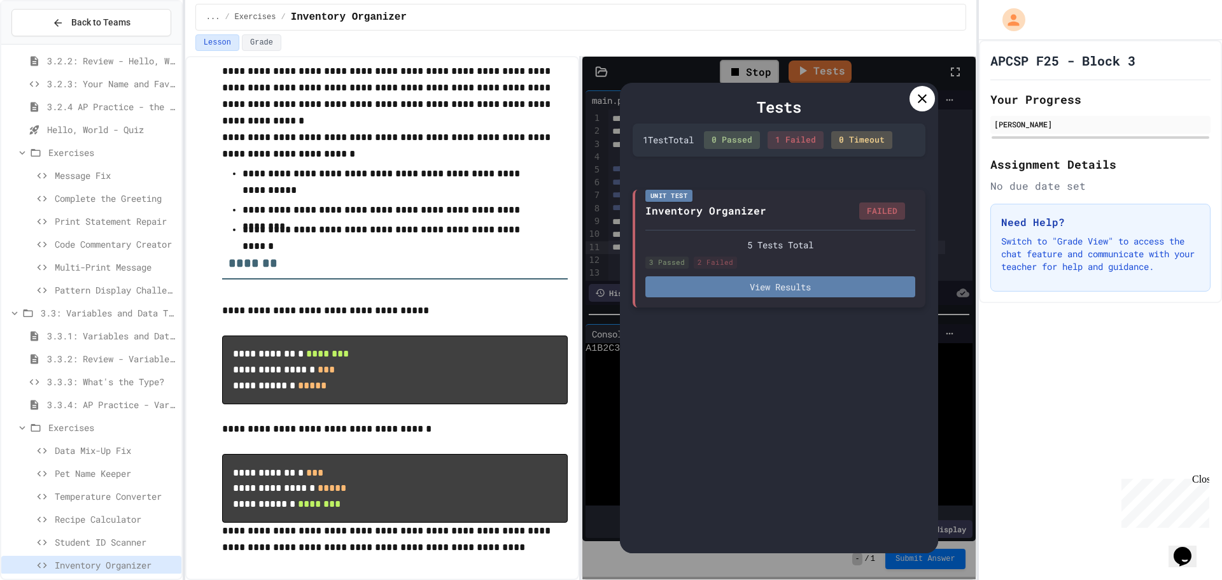
click at [817, 285] on button "View Results" at bounding box center [781, 286] width 270 height 21
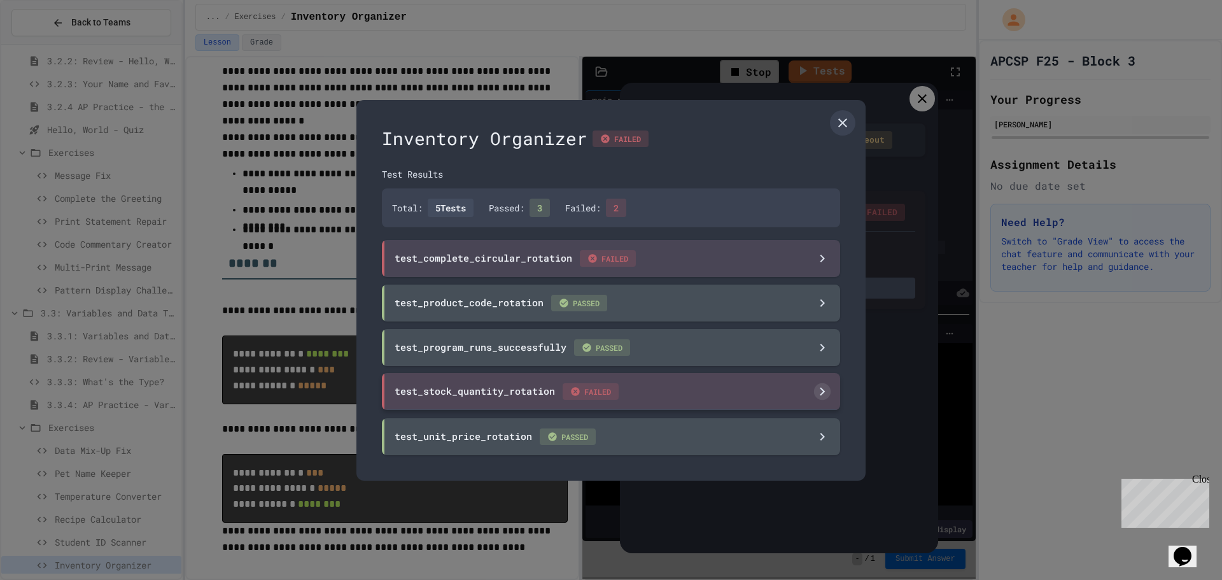
click at [707, 378] on div "test_stock_quantity_rotation FAILED" at bounding box center [611, 391] width 458 height 37
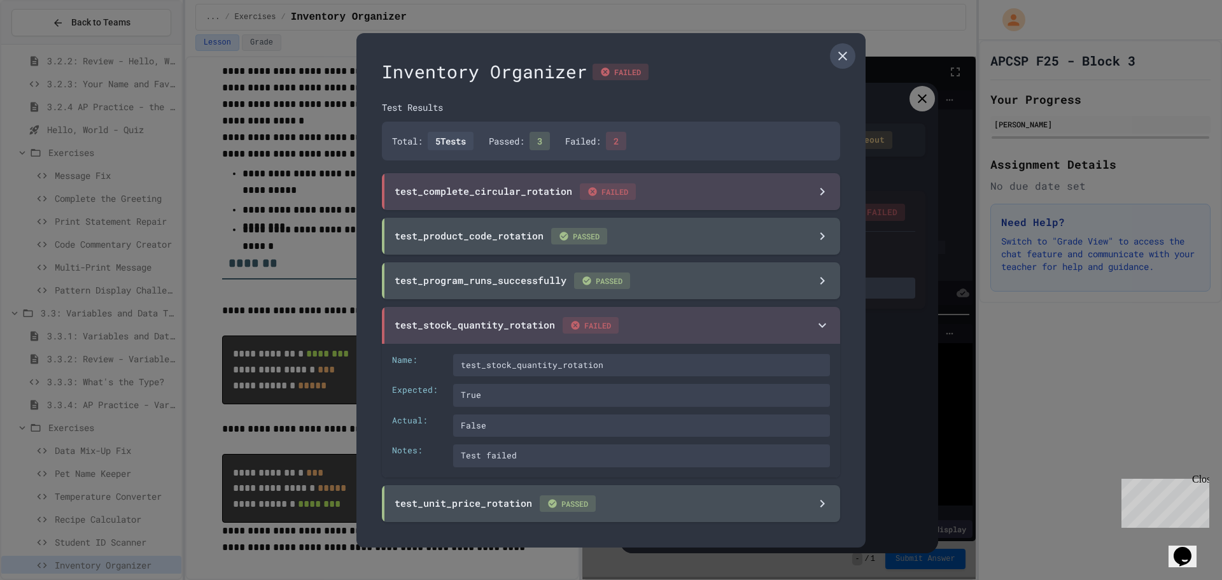
click at [844, 64] on link at bounding box center [842, 55] width 25 height 25
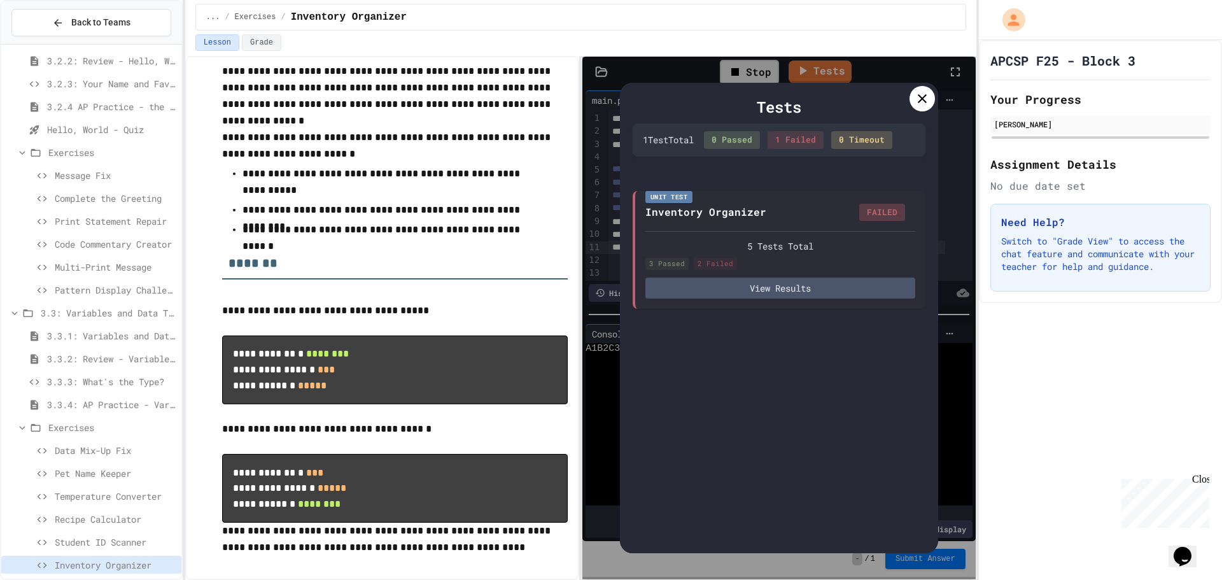
click at [916, 99] on icon at bounding box center [922, 98] width 15 height 15
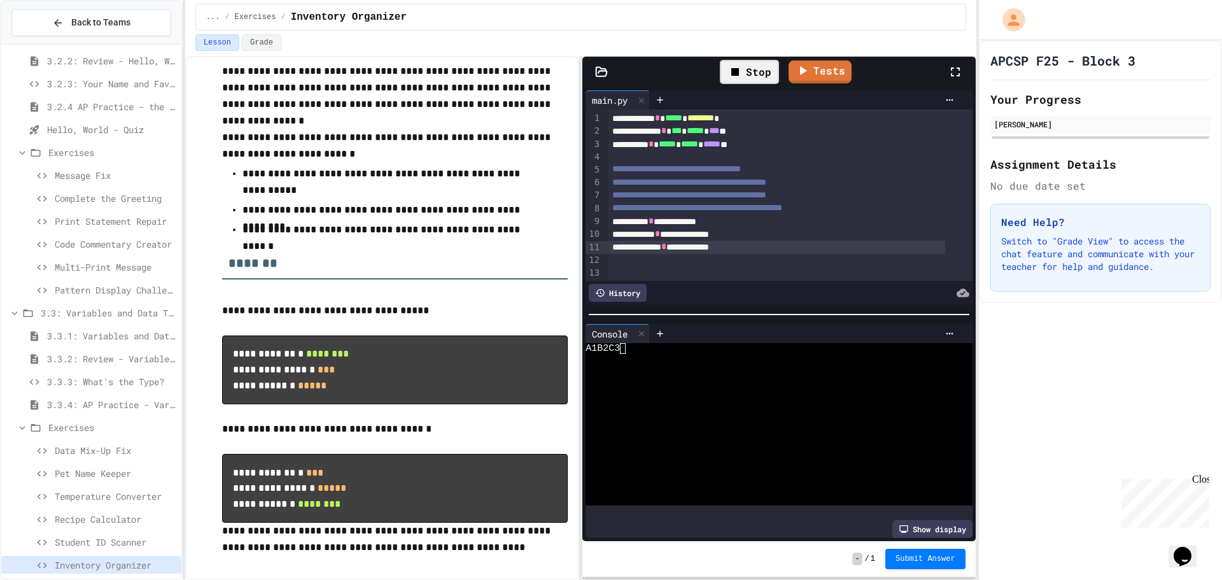
click at [155, 539] on span "Student ID Scanner" at bounding box center [116, 541] width 122 height 13
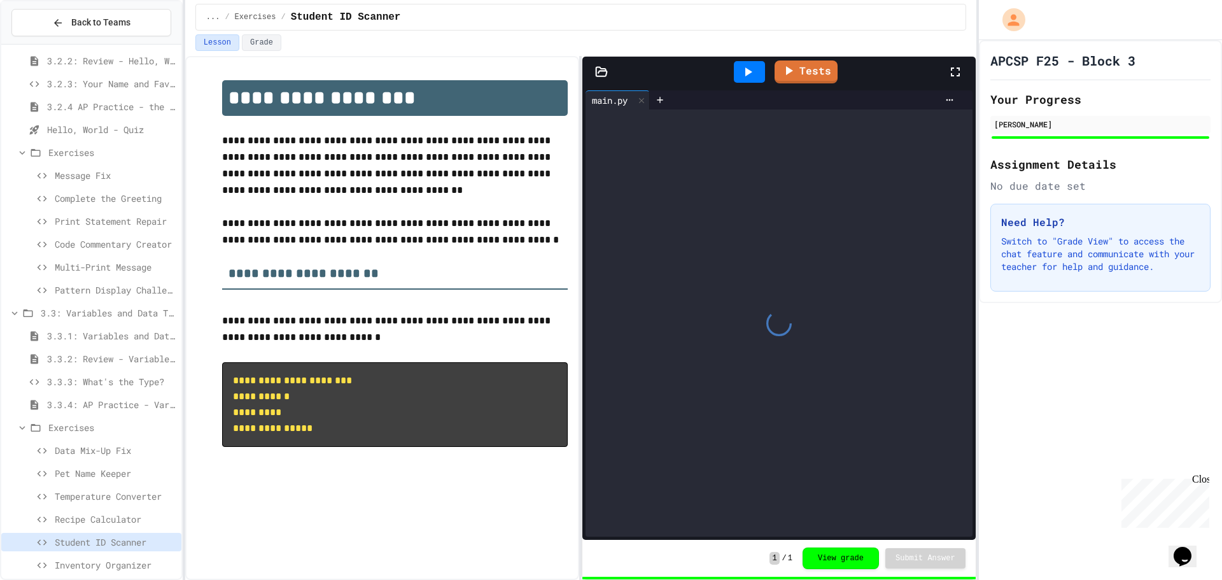
click at [151, 555] on div "Student ID Scanner" at bounding box center [91, 544] width 180 height 23
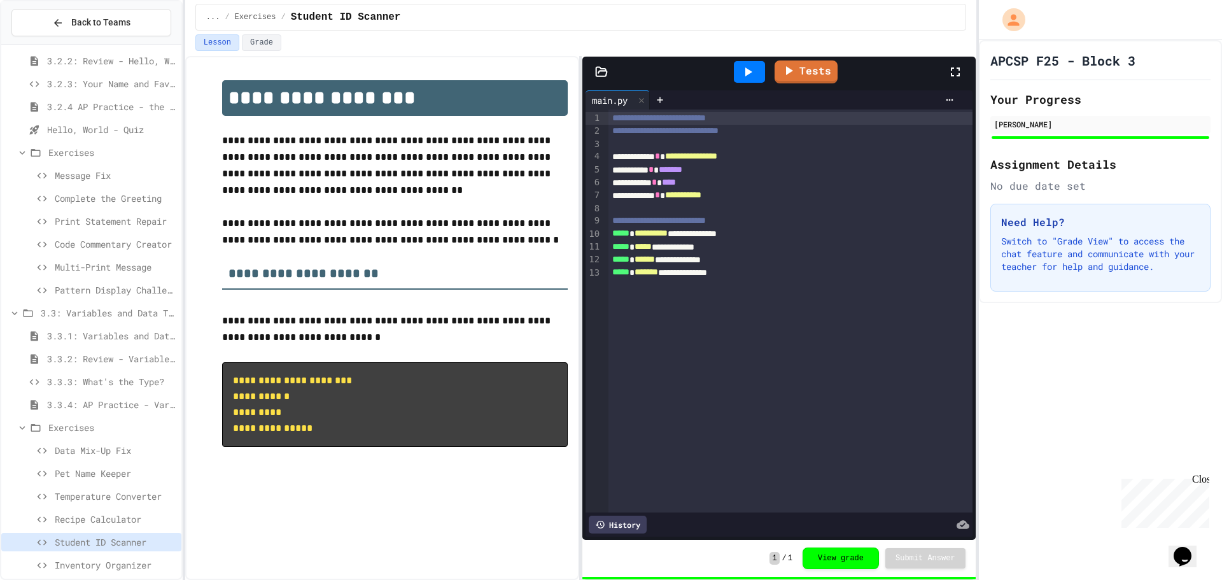
click at [145, 558] on span "Inventory Organizer" at bounding box center [116, 564] width 122 height 13
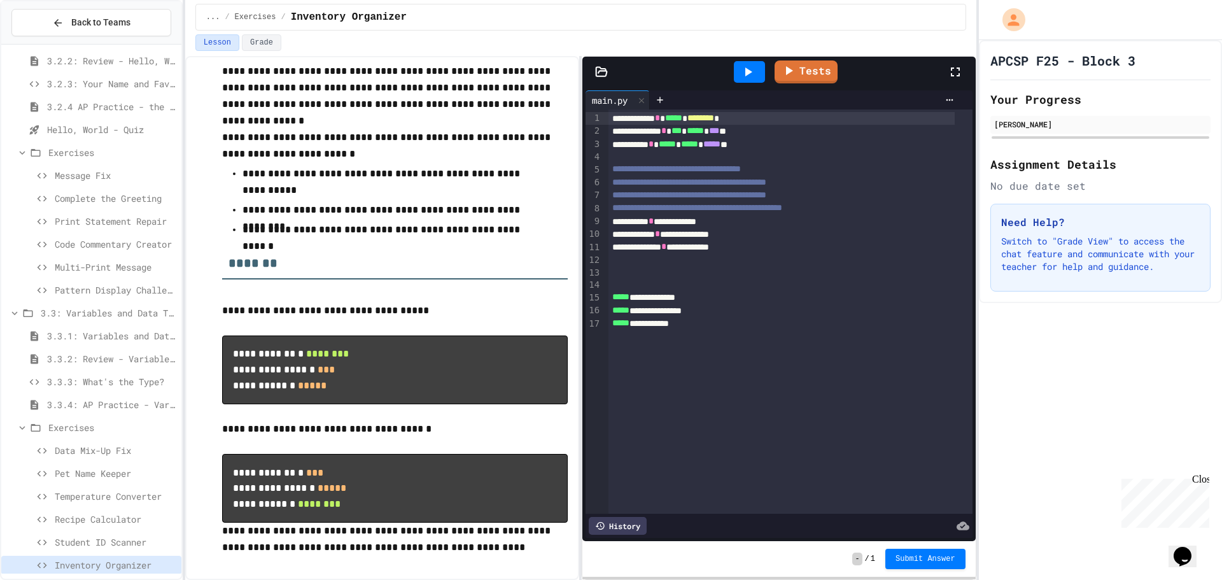
scroll to position [73, 0]
click at [770, 249] on div "**********" at bounding box center [782, 247] width 346 height 13
click at [781, 67] on link "Tests" at bounding box center [807, 71] width 62 height 24
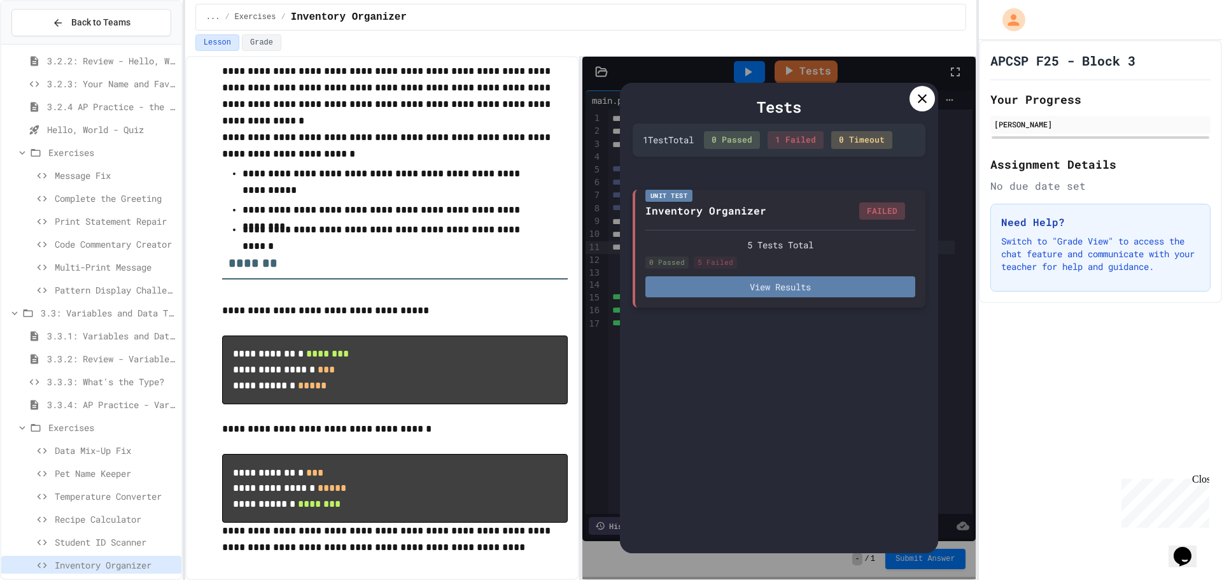
click at [730, 287] on button "View Results" at bounding box center [781, 286] width 270 height 21
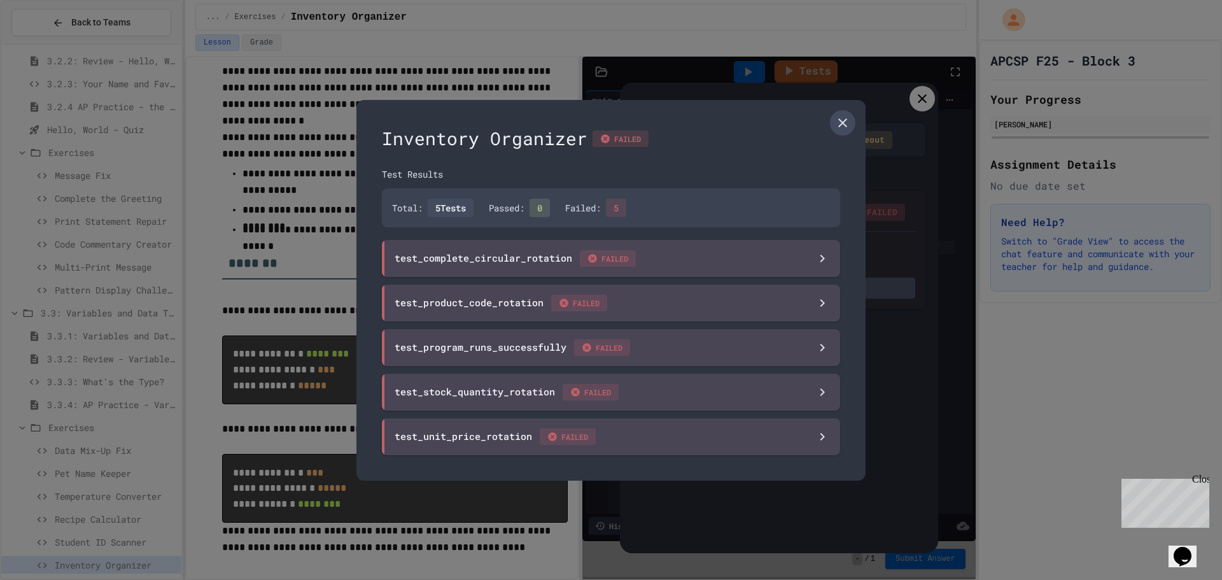
click at [839, 132] on link at bounding box center [842, 122] width 25 height 25
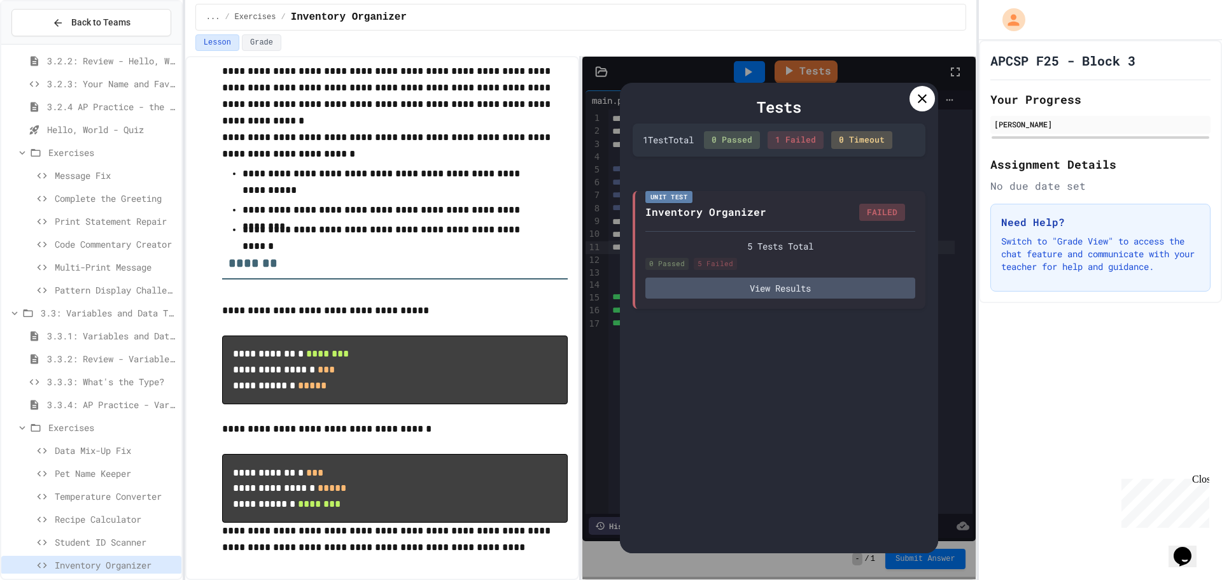
click at [929, 105] on icon at bounding box center [922, 98] width 15 height 15
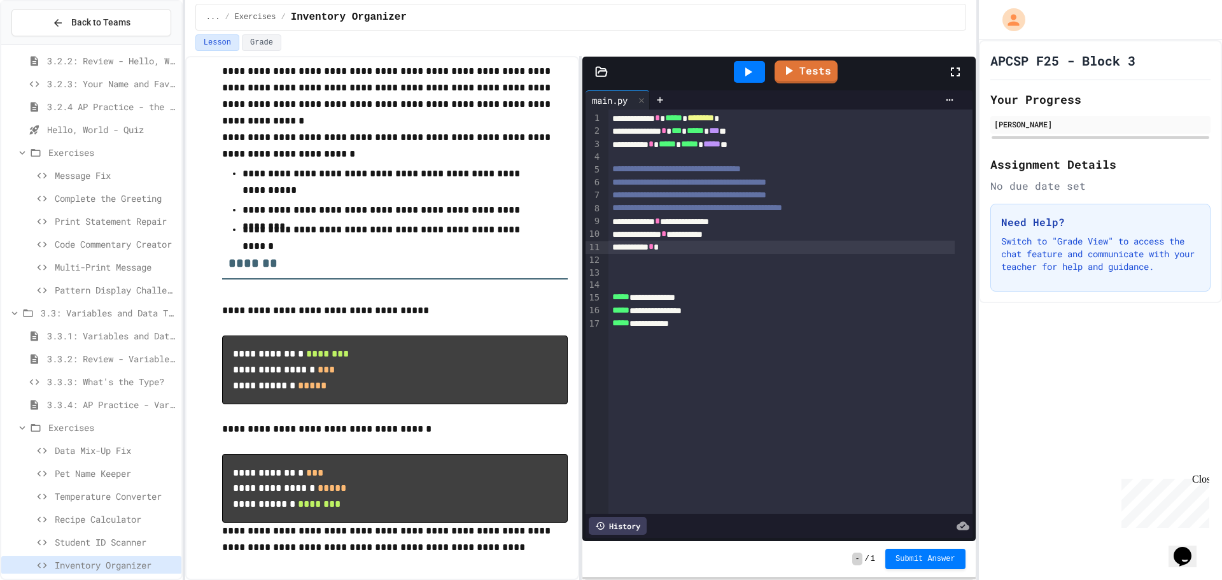
click at [711, 248] on div "**********" at bounding box center [782, 247] width 346 height 13
click at [743, 70] on icon at bounding box center [747, 71] width 15 height 15
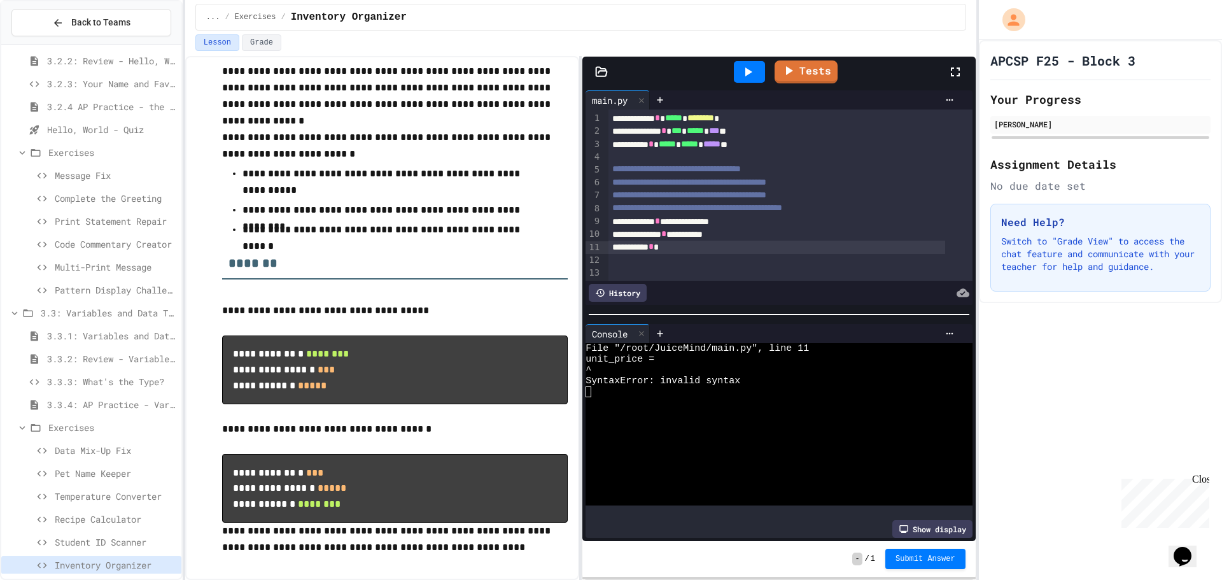
click at [735, 257] on div at bounding box center [791, 260] width 364 height 13
click at [725, 249] on div "**********" at bounding box center [777, 247] width 337 height 13
click at [742, 66] on icon at bounding box center [747, 71] width 15 height 15
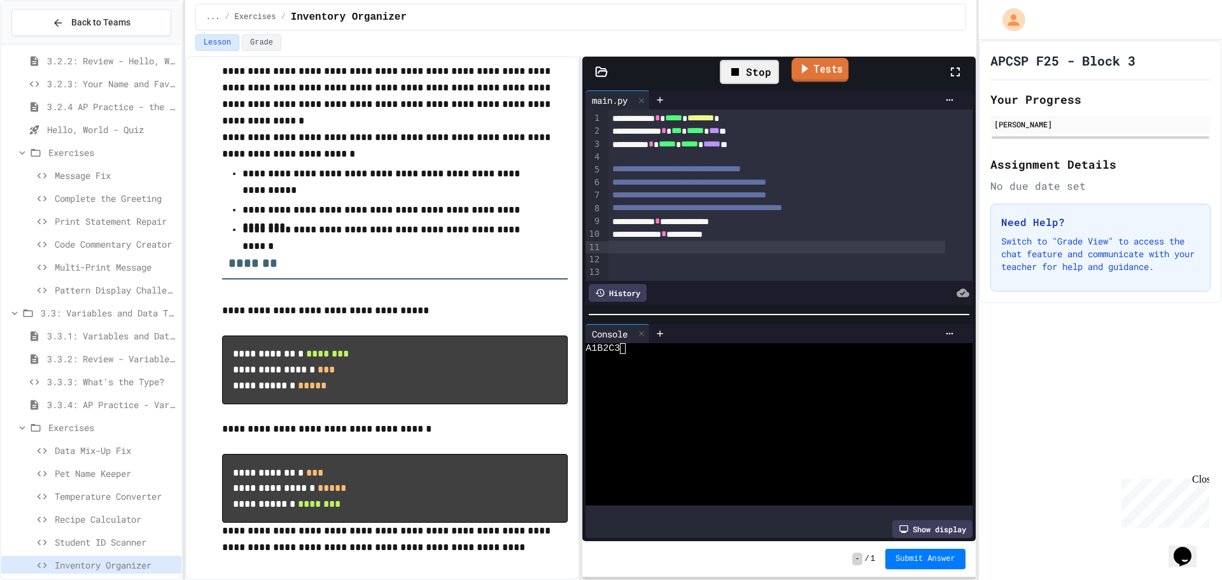
click at [837, 73] on link "Tests" at bounding box center [820, 70] width 57 height 24
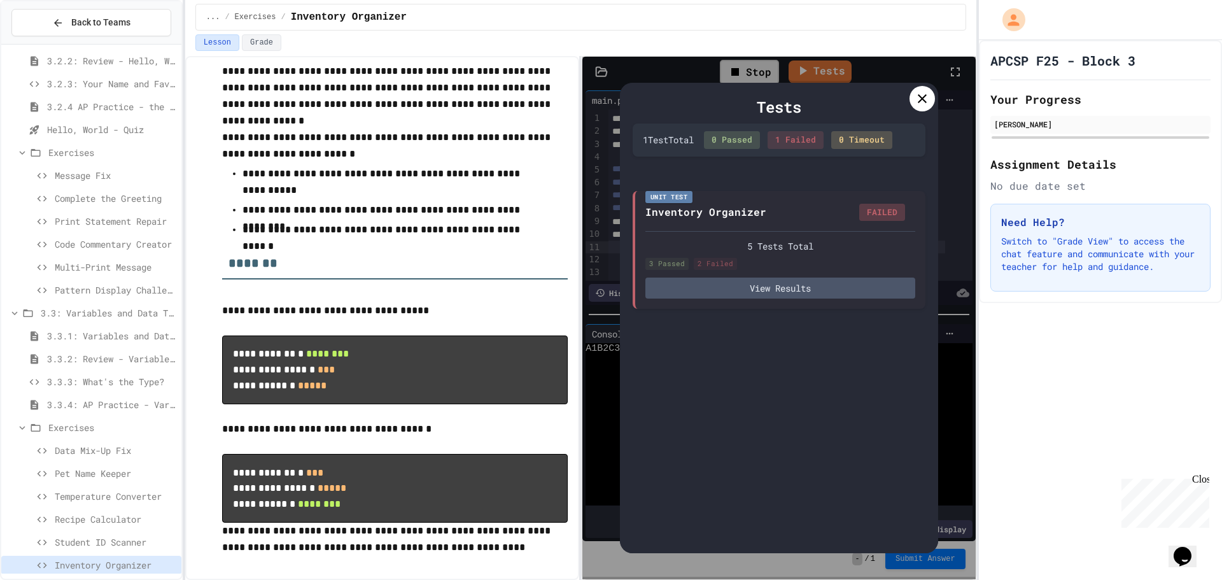
click at [916, 95] on icon at bounding box center [922, 98] width 15 height 15
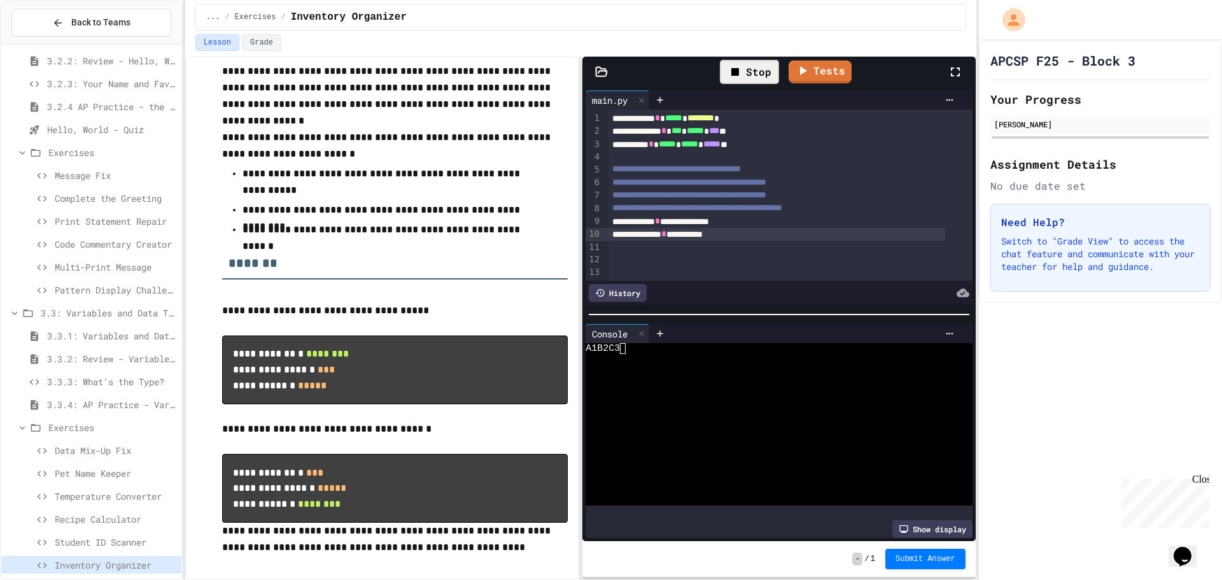
click at [762, 239] on div "**********" at bounding box center [777, 234] width 337 height 13
click at [755, 243] on div at bounding box center [777, 247] width 337 height 13
click at [842, 74] on link "Tests" at bounding box center [820, 70] width 58 height 24
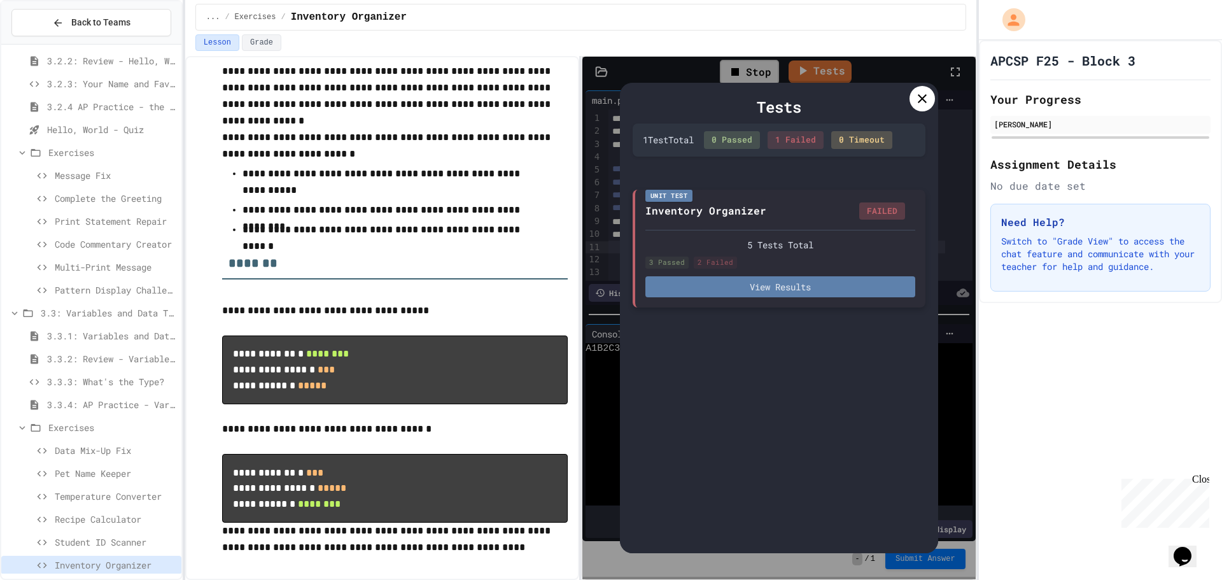
click at [747, 276] on button "View Results" at bounding box center [781, 286] width 270 height 21
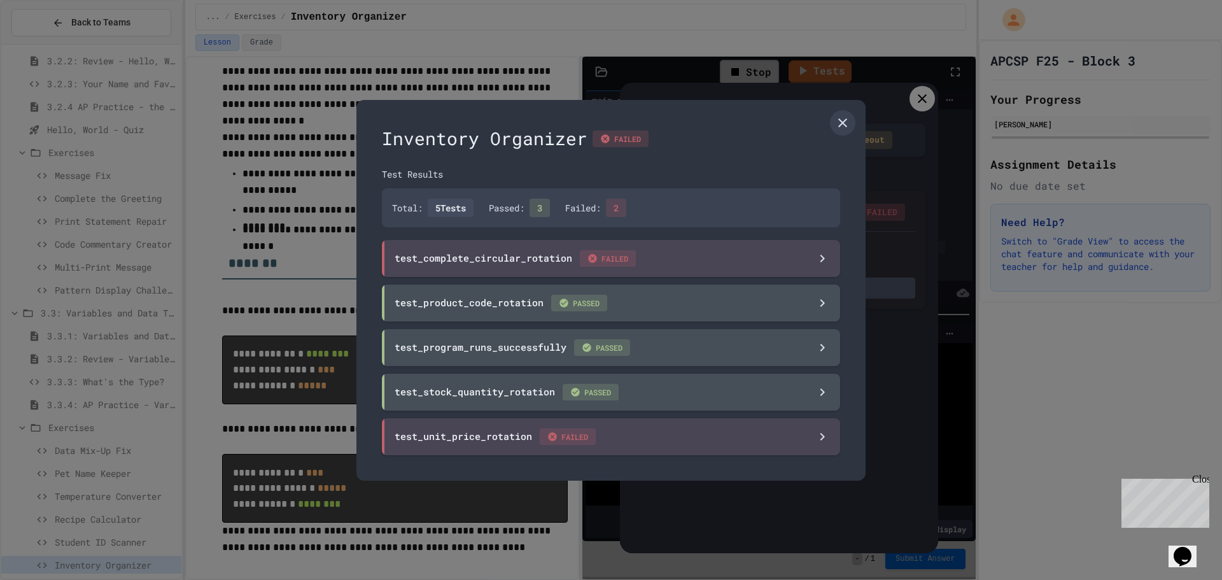
click at [818, 134] on div "Inventory Organizer FAILED" at bounding box center [611, 138] width 458 height 27
click at [824, 134] on div "Inventory Organizer FAILED" at bounding box center [611, 138] width 458 height 27
click at [840, 127] on icon at bounding box center [842, 122] width 15 height 15
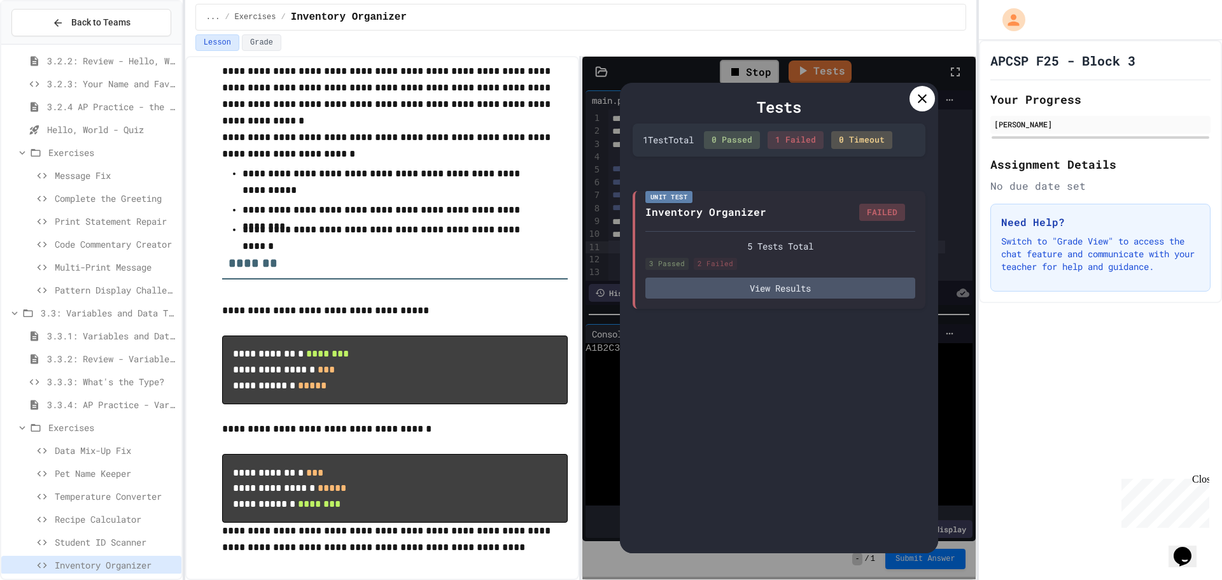
click at [961, 103] on div "Tests 1 Test Total 0 Passed 1 Failed 0 Timeout Unit Test Inventory Organizer FA…" at bounding box center [779, 318] width 393 height 523
drag, startPoint x: 933, startPoint y: 90, endPoint x: 927, endPoint y: 93, distance: 6.6
click at [928, 92] on div "Tests 1 Test Total 0 Passed 1 Failed 0 Timeout Unit Test Inventory Organizer FA…" at bounding box center [779, 318] width 318 height 471
click at [914, 104] on div at bounding box center [922, 98] width 25 height 25
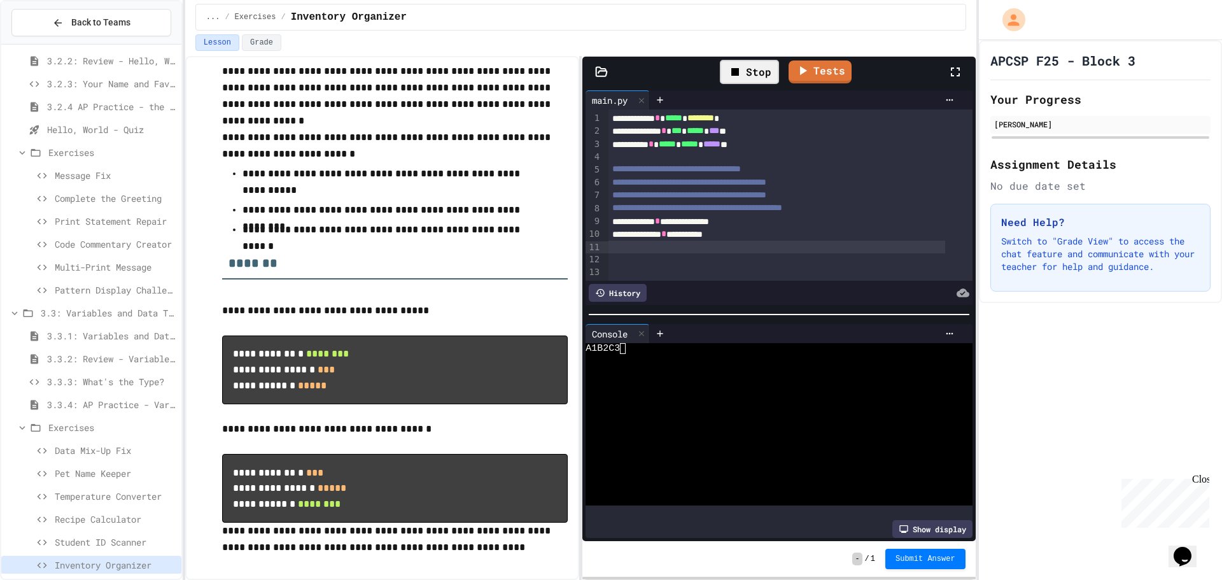
click at [685, 365] on div at bounding box center [769, 370] width 367 height 11
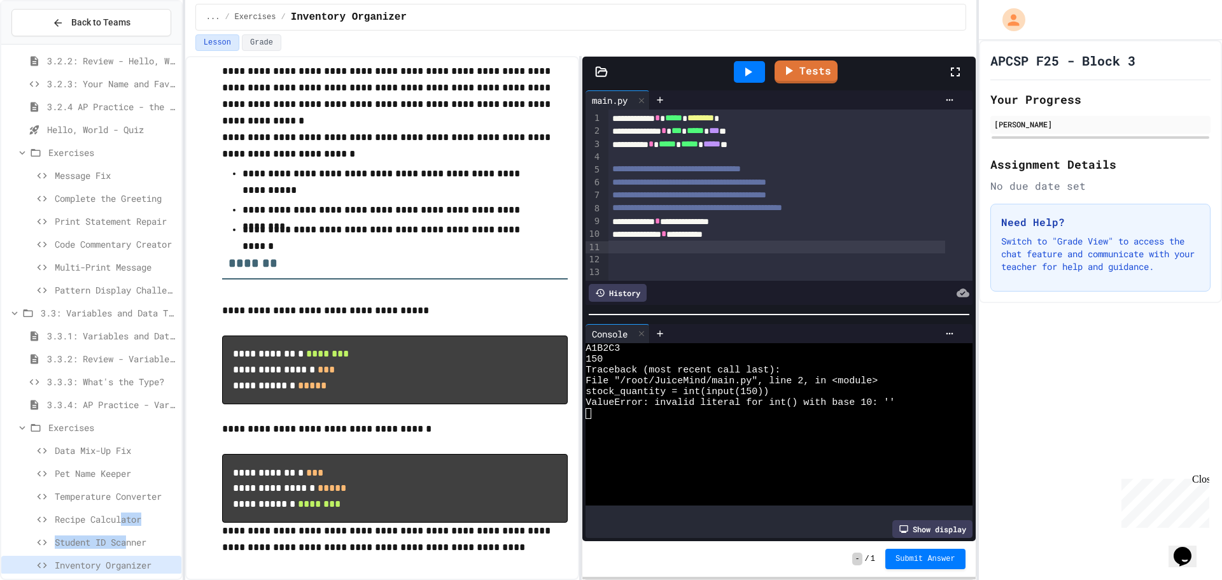
drag, startPoint x: 125, startPoint y: 528, endPoint x: 130, endPoint y: 536, distance: 9.2
click at [130, 536] on div "3.2.1: Hello, World! 3.2.2: Review - Hello, World! 3.2.3: Your Name and Favorit…" at bounding box center [91, 40] width 180 height 1088
click at [125, 536] on span "Student ID Scanner" at bounding box center [116, 541] width 122 height 13
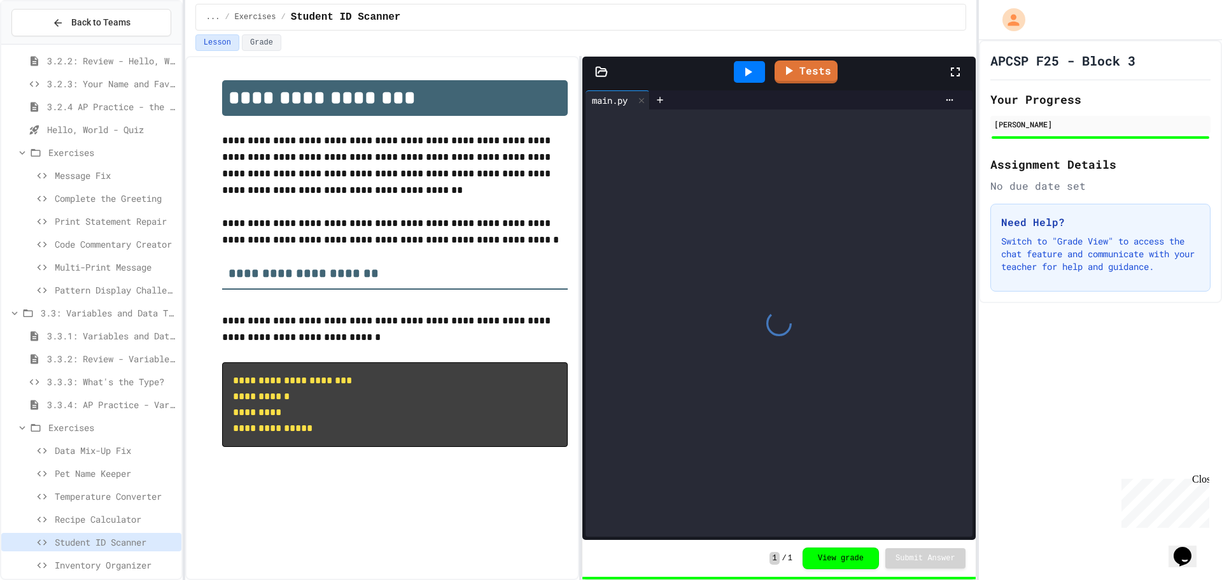
click at [123, 562] on span "Inventory Organizer" at bounding box center [116, 564] width 122 height 13
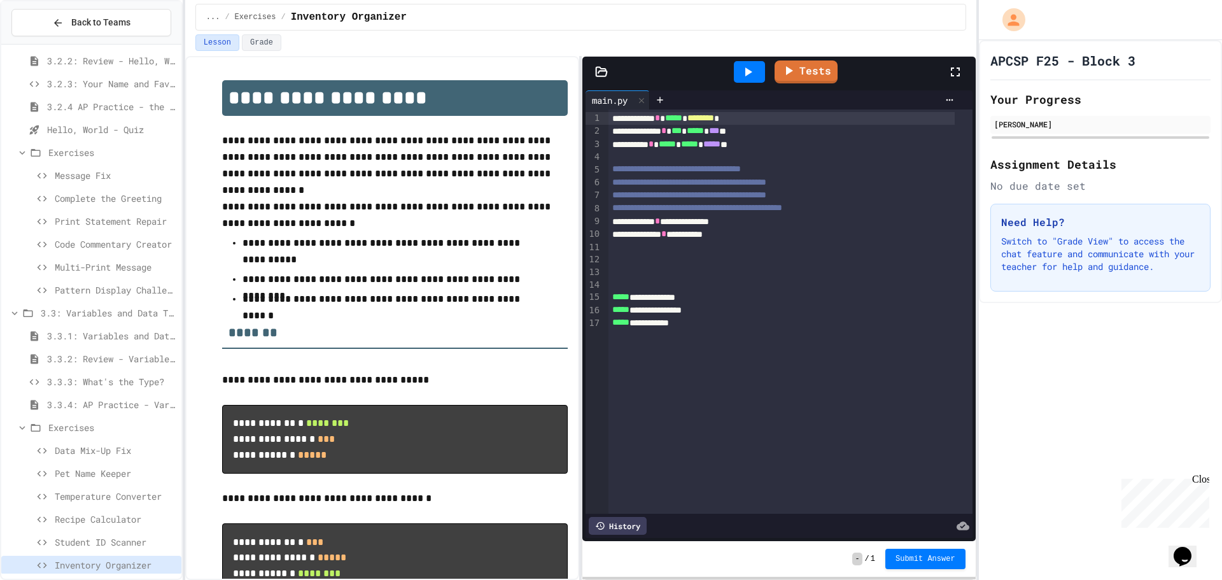
click at [678, 253] on div at bounding box center [791, 259] width 364 height 13
click at [677, 252] on div at bounding box center [791, 247] width 364 height 13
click at [659, 276] on div at bounding box center [791, 272] width 364 height 13
click at [693, 244] on div "**********" at bounding box center [782, 247] width 346 height 13
click at [754, 69] on icon at bounding box center [747, 71] width 15 height 15
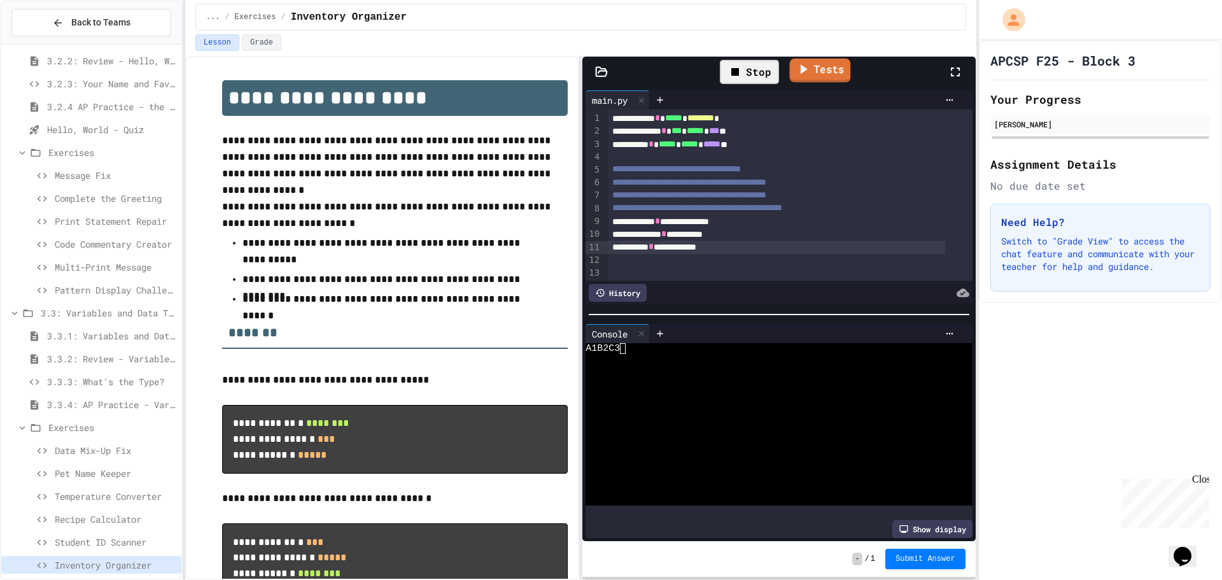
click at [816, 72] on link "Tests" at bounding box center [820, 71] width 61 height 24
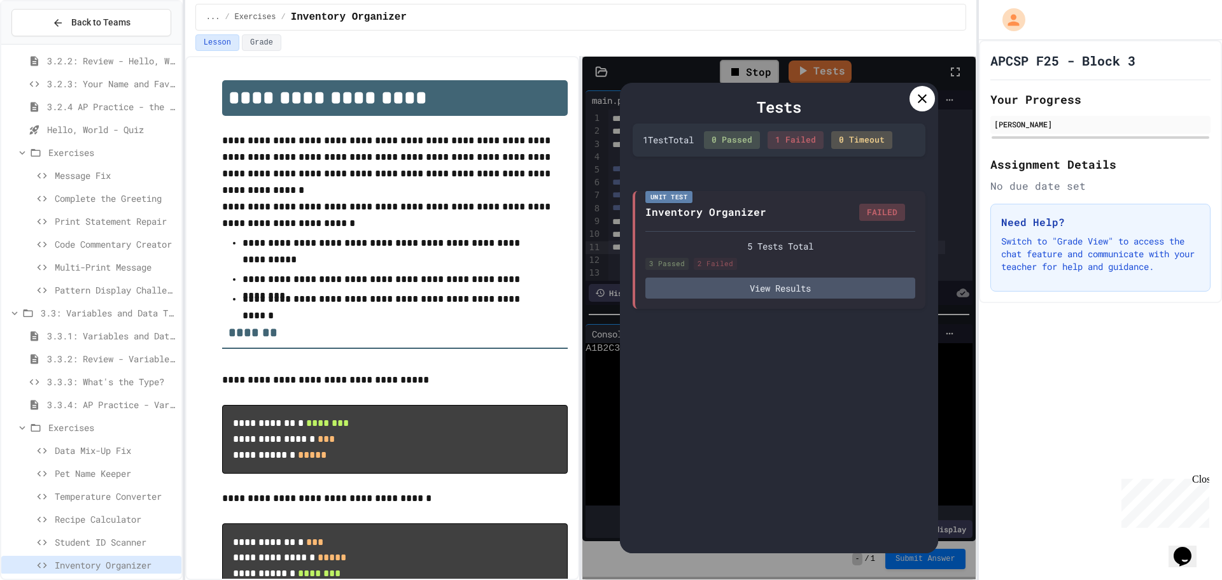
click at [911, 106] on div "Tests" at bounding box center [779, 107] width 293 height 23
click at [918, 109] on div at bounding box center [922, 98] width 25 height 25
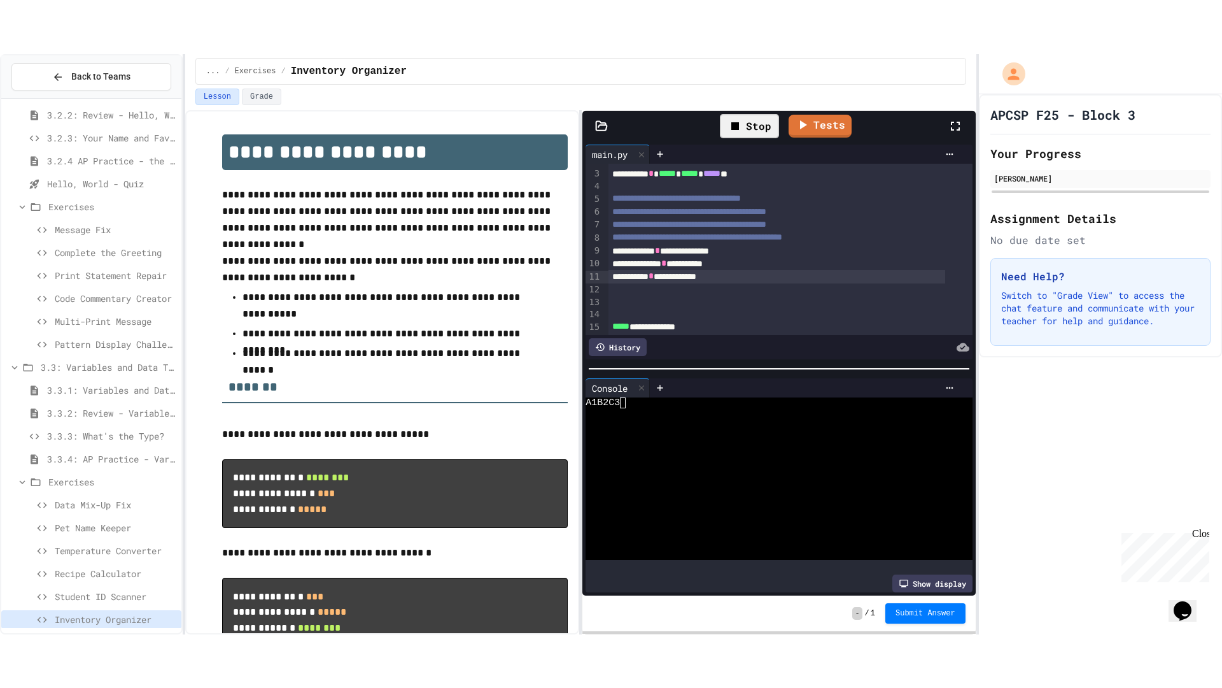
scroll to position [25, 0]
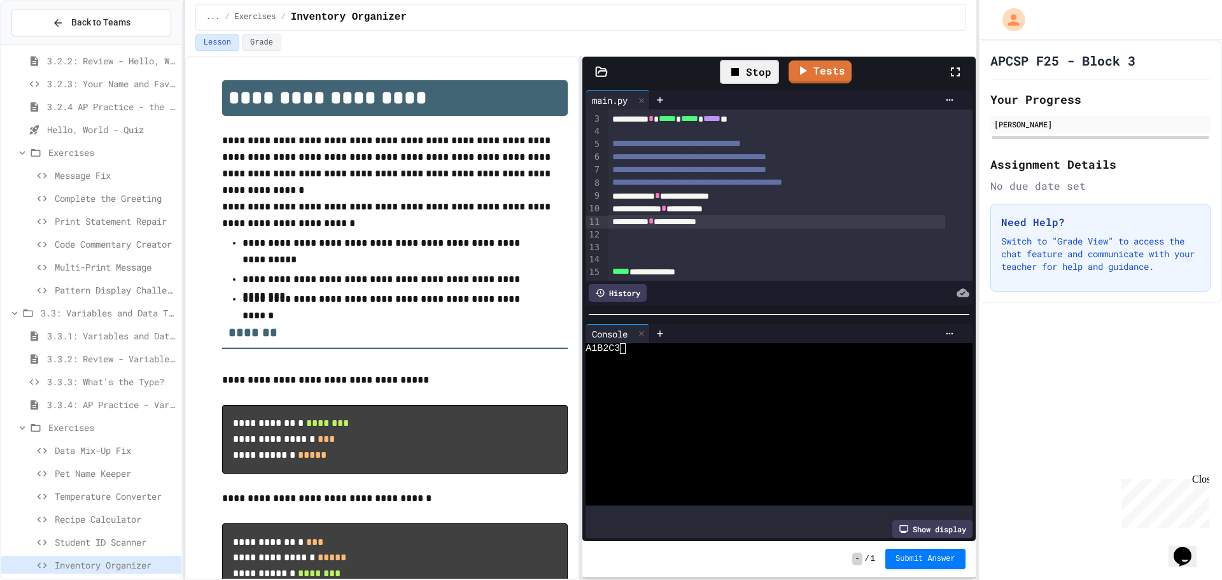
click at [956, 76] on icon at bounding box center [955, 71] width 15 height 15
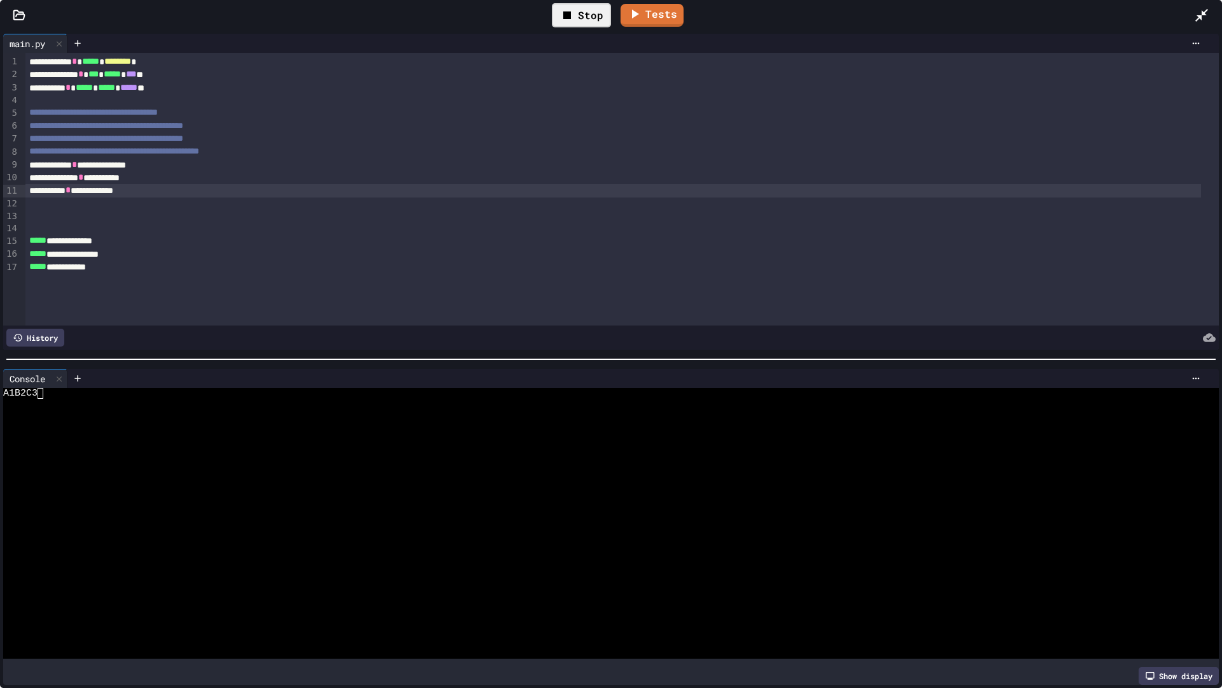
click at [1197, 10] on icon at bounding box center [1201, 15] width 15 height 15
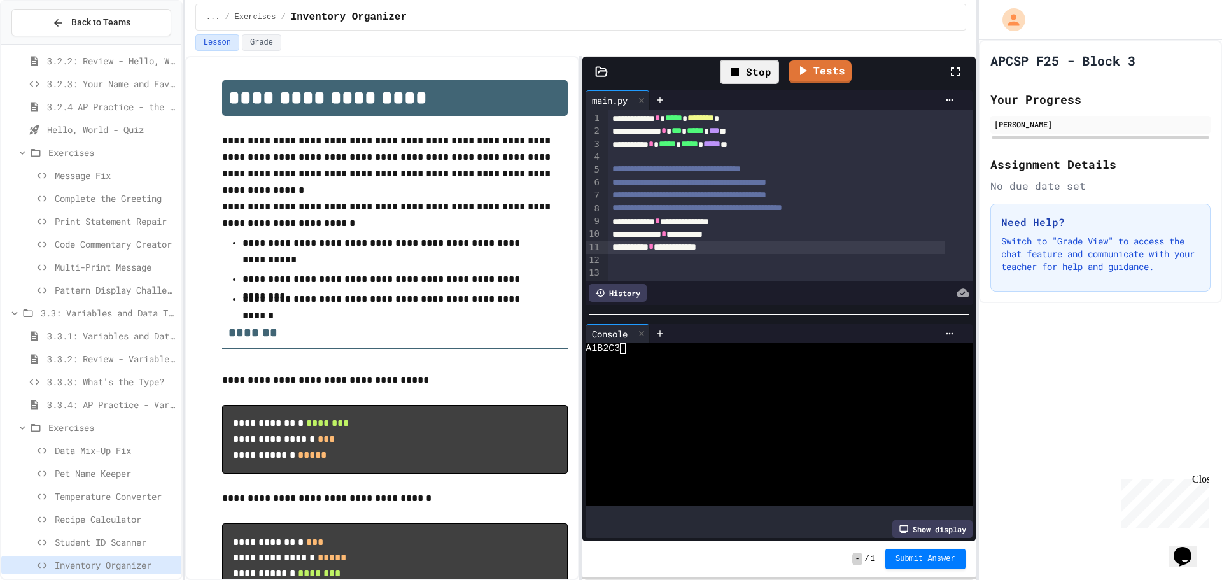
click at [50, 544] on div "Student ID Scanner" at bounding box center [91, 542] width 180 height 18
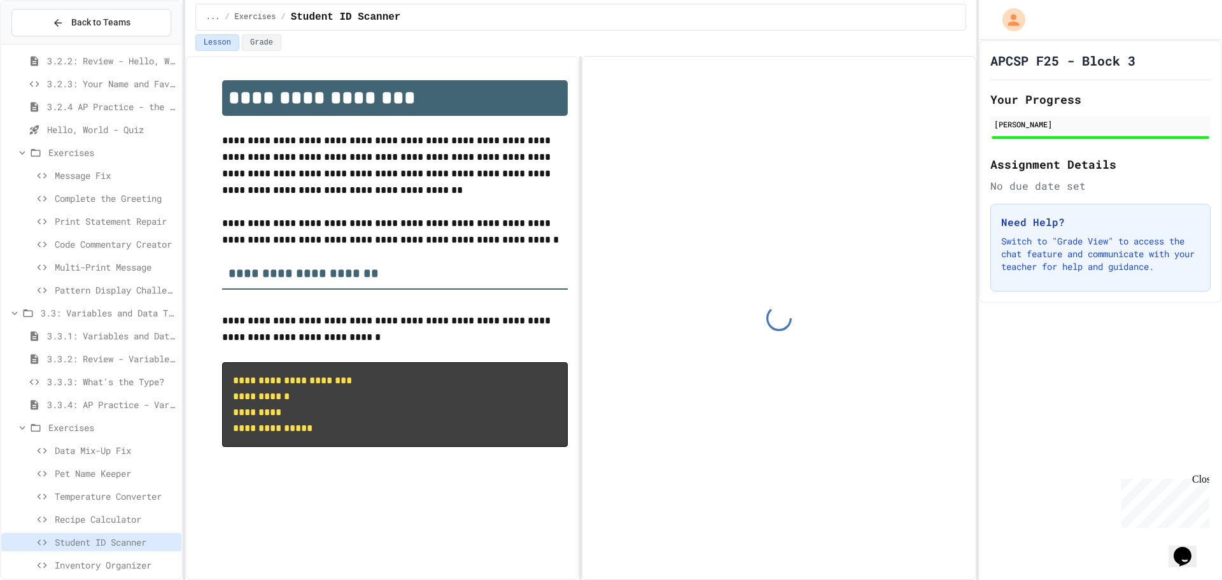
click at [125, 562] on span "Inventory Organizer" at bounding box center [116, 564] width 122 height 13
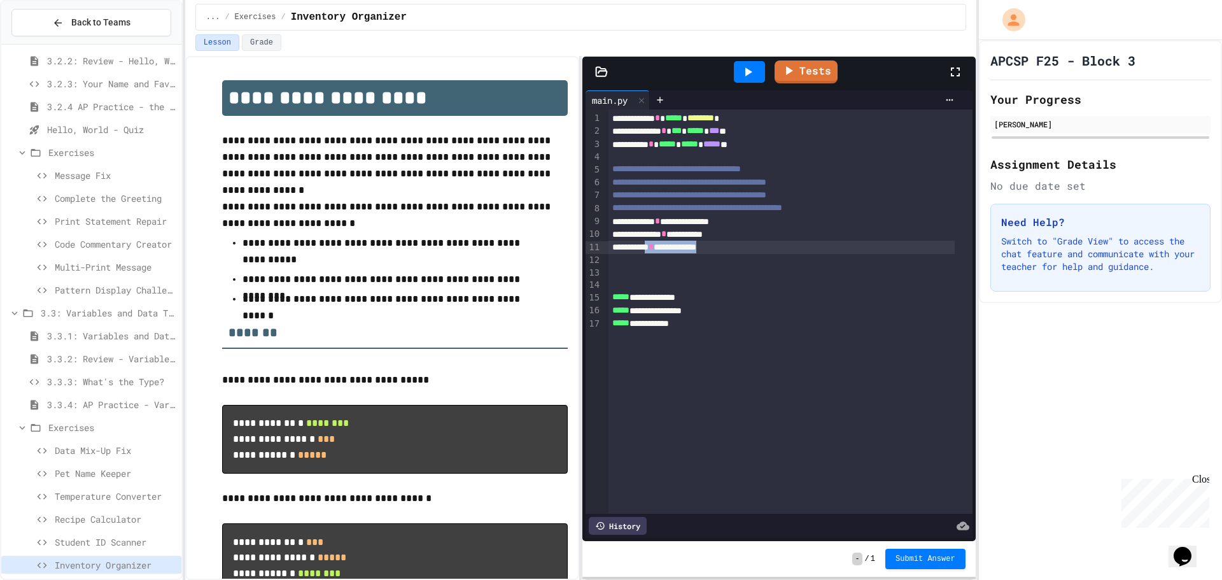
drag, startPoint x: 745, startPoint y: 250, endPoint x: 661, endPoint y: 248, distance: 84.1
click at [661, 248] on div "**********" at bounding box center [782, 247] width 346 height 13
click at [775, 212] on span "**********" at bounding box center [698, 207] width 170 height 9
click at [770, 218] on div "**********" at bounding box center [782, 221] width 346 height 13
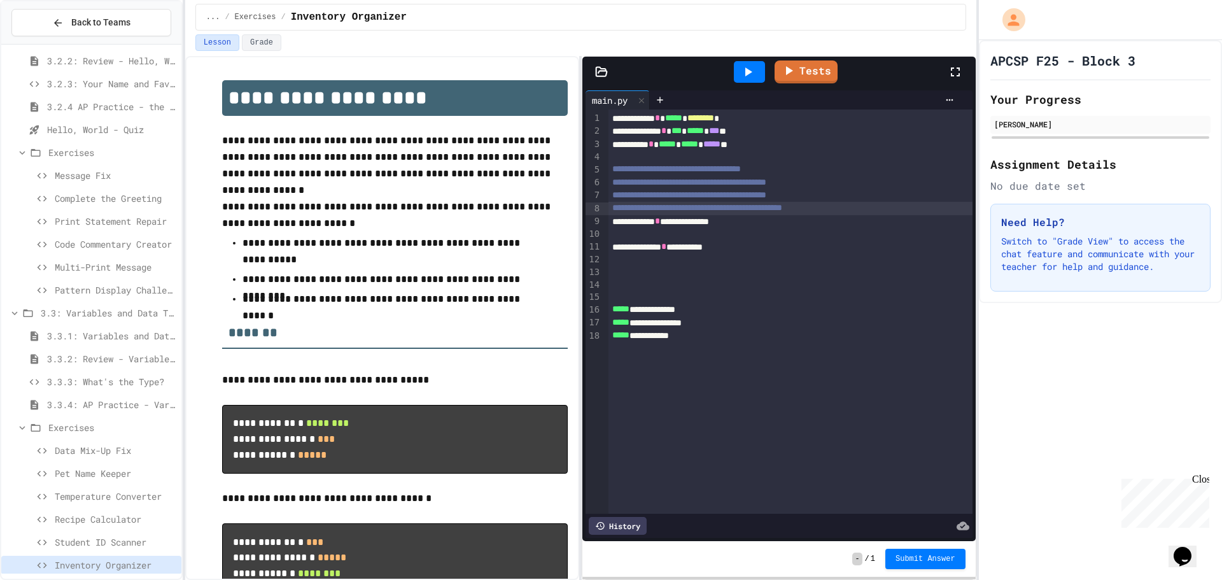
click at [888, 215] on div "**********" at bounding box center [791, 208] width 364 height 13
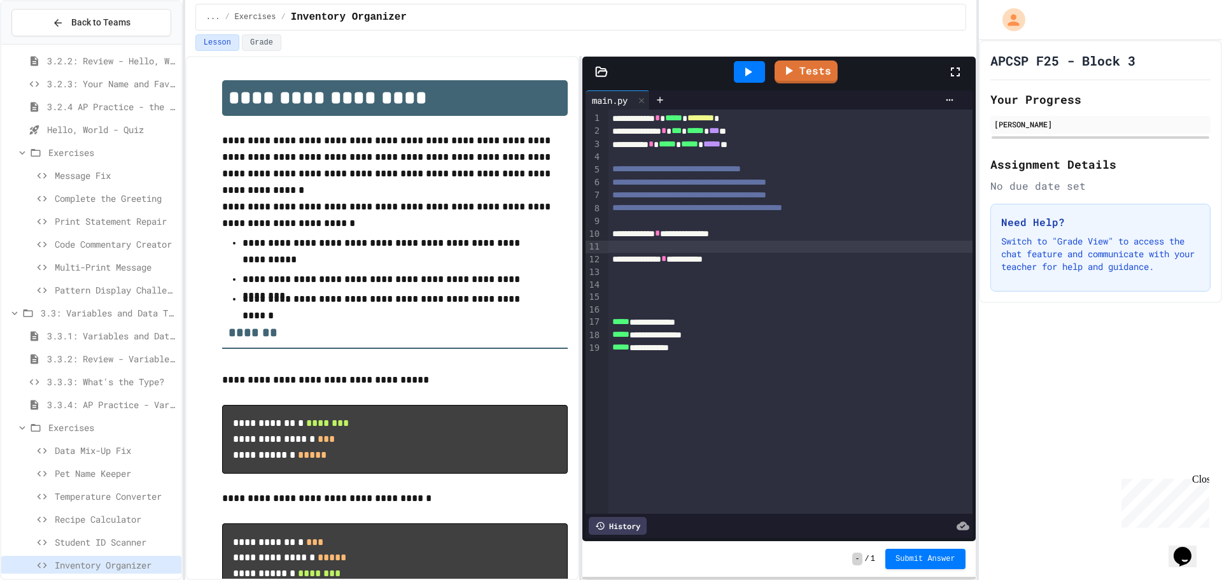
click at [757, 246] on div at bounding box center [791, 247] width 364 height 13
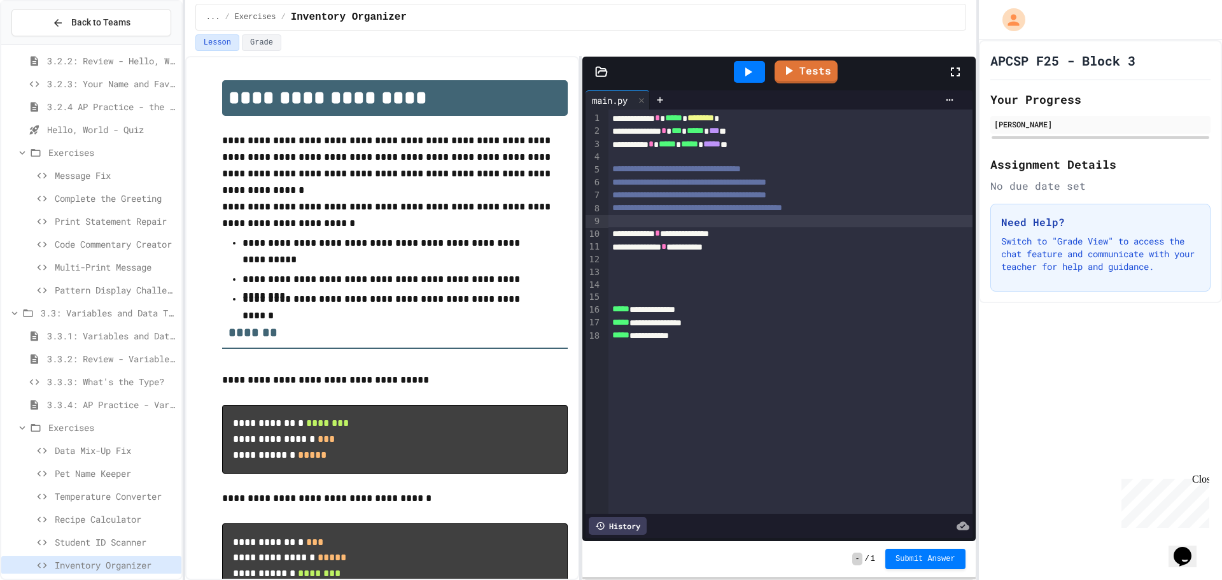
click at [722, 217] on div at bounding box center [791, 221] width 364 height 13
click at [693, 216] on div "*" at bounding box center [782, 221] width 346 height 13
click at [794, 274] on div at bounding box center [791, 272] width 364 height 13
click at [790, 260] on div at bounding box center [782, 260] width 346 height 13
click at [760, 256] on div at bounding box center [782, 260] width 346 height 13
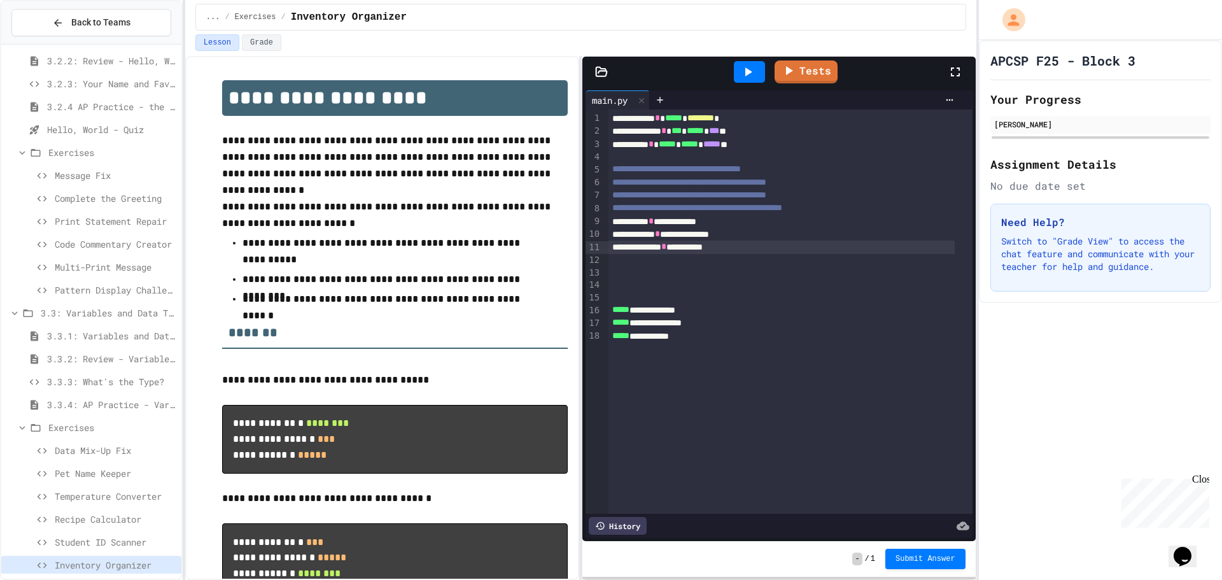
drag, startPoint x: 762, startPoint y: 248, endPoint x: 777, endPoint y: 237, distance: 18.2
click at [776, 246] on div "**********" at bounding box center [782, 247] width 346 height 13
click at [746, 73] on icon at bounding box center [747, 71] width 15 height 15
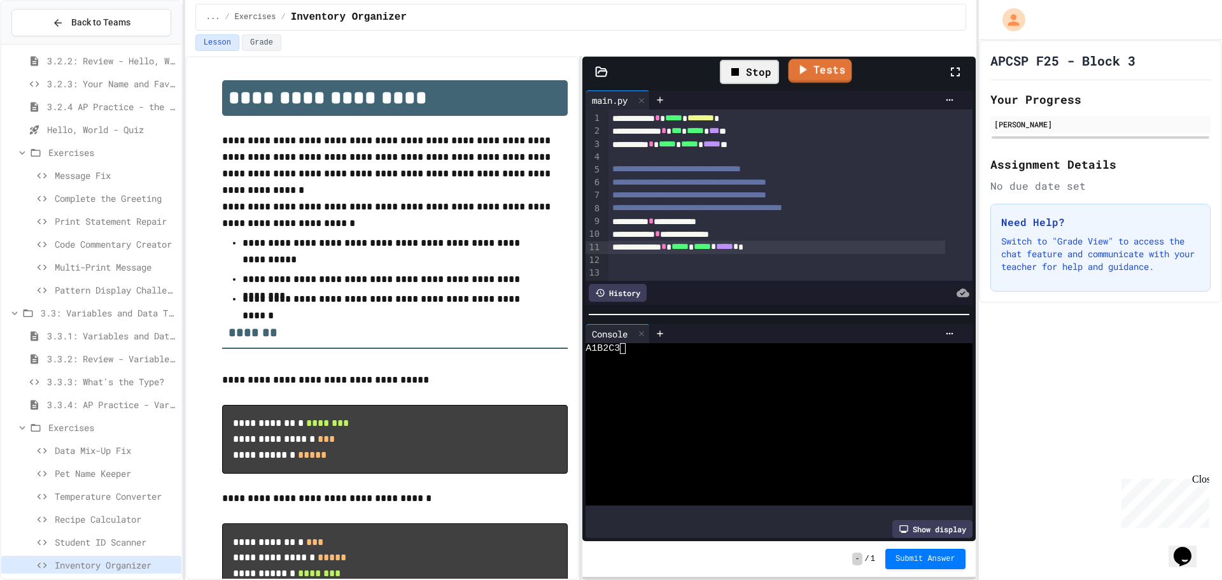
click at [805, 68] on icon at bounding box center [802, 70] width 15 height 16
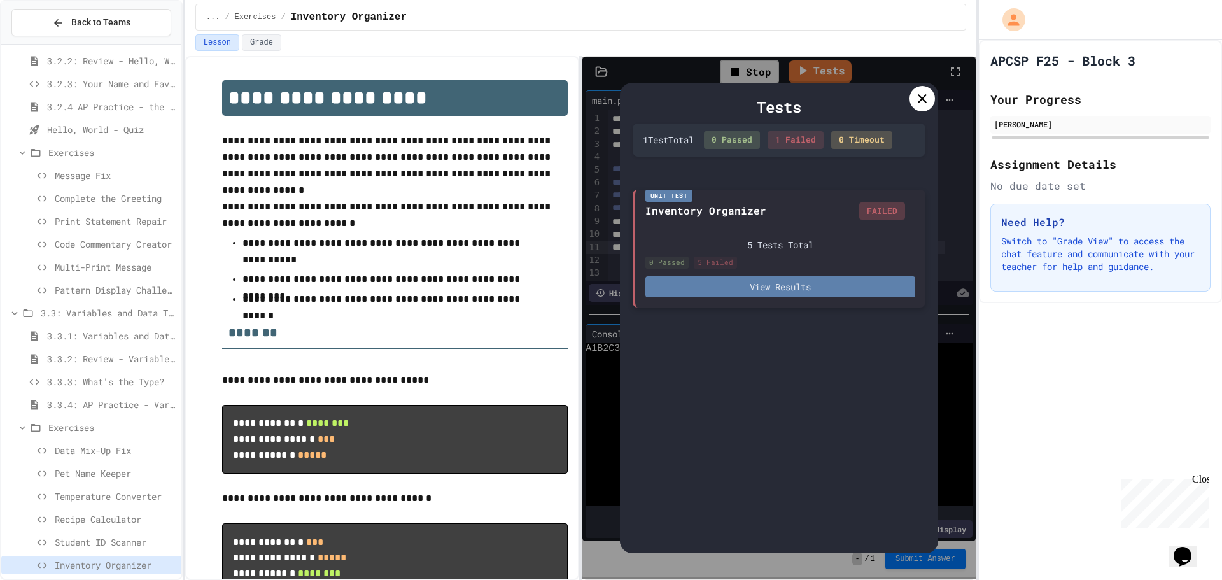
click at [774, 294] on button "View Results" at bounding box center [781, 286] width 270 height 21
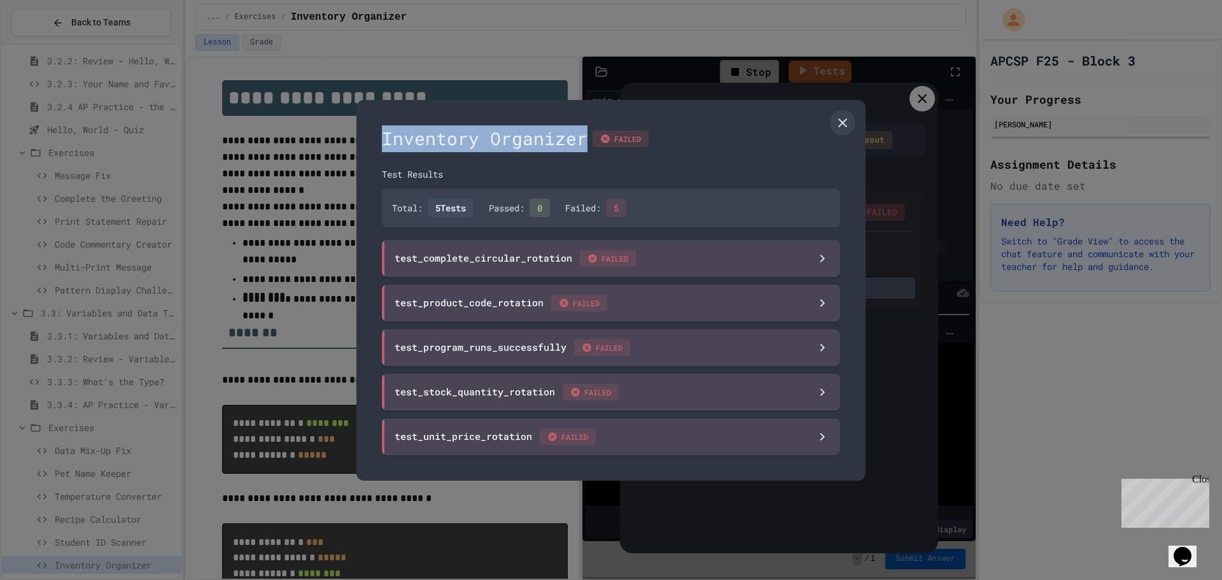
drag, startPoint x: 846, startPoint y: 133, endPoint x: 855, endPoint y: 132, distance: 9.6
click at [853, 134] on div "Inventory Organizer FAILED Test Results Total: 5 Tests Passed: 0 Failed: 5 test…" at bounding box center [611, 290] width 509 height 381
click at [855, 128] on div "Inventory Organizer FAILED Test Results Total: 5 Tests Passed: 0 Failed: 5 test…" at bounding box center [611, 290] width 509 height 381
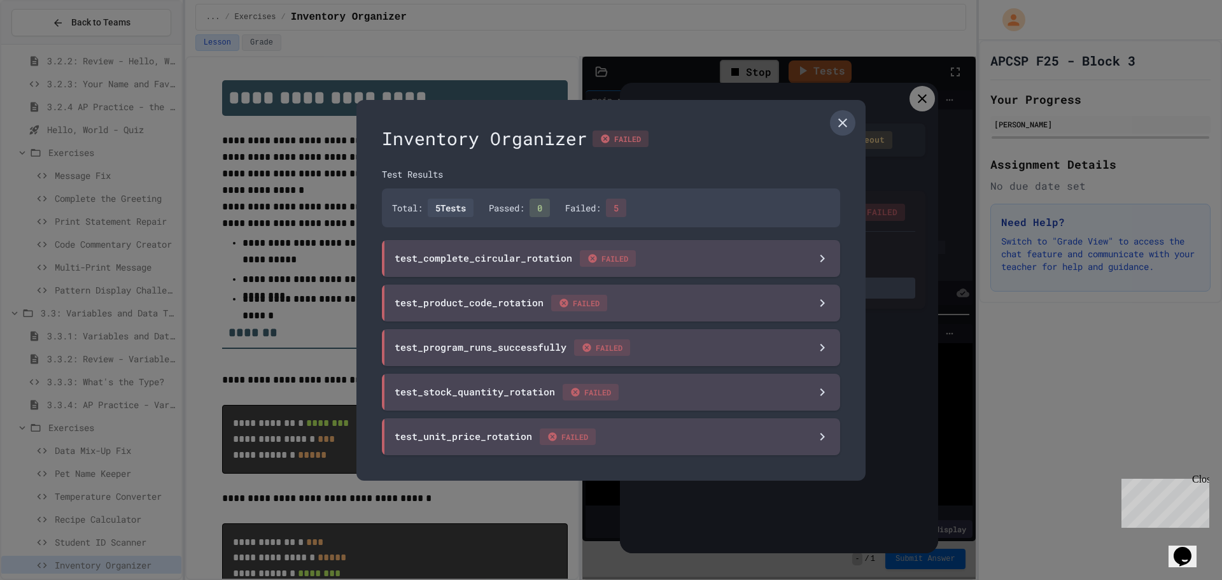
click at [846, 126] on icon at bounding box center [843, 122] width 9 height 9
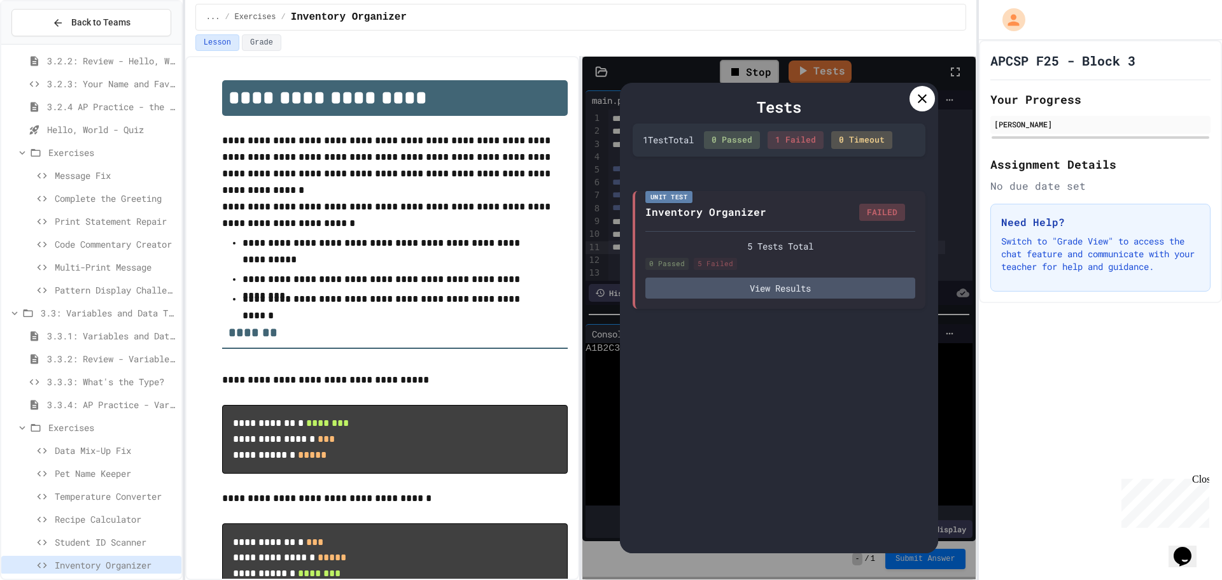
click at [928, 101] on icon at bounding box center [922, 98] width 15 height 15
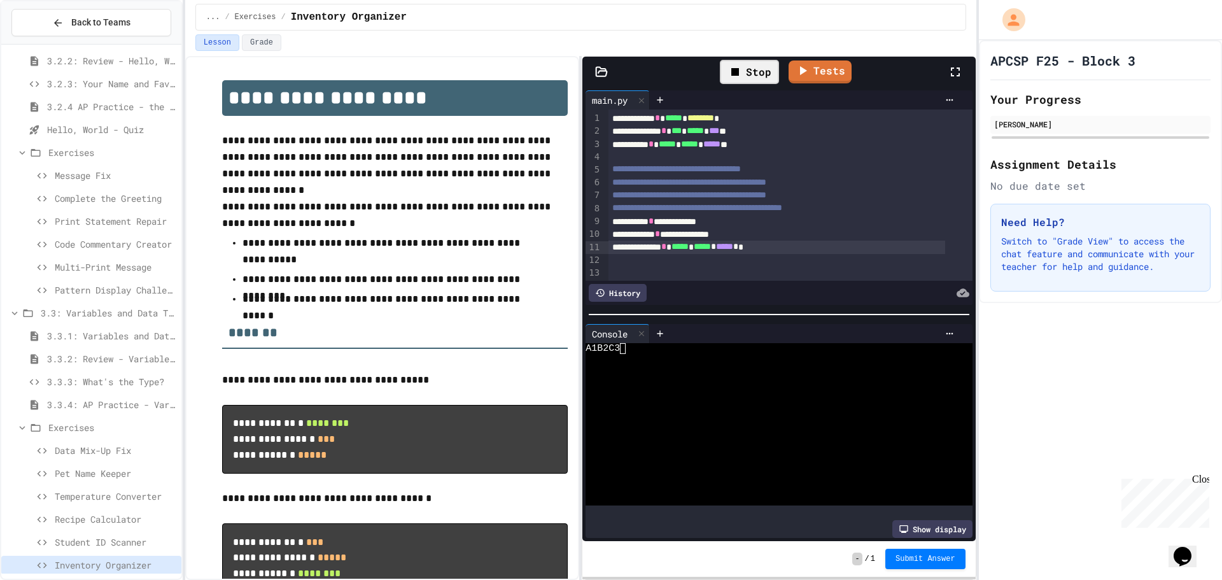
click at [800, 244] on div "**********" at bounding box center [777, 247] width 337 height 13
click at [142, 513] on div "Recipe Calculator" at bounding box center [91, 519] width 180 height 18
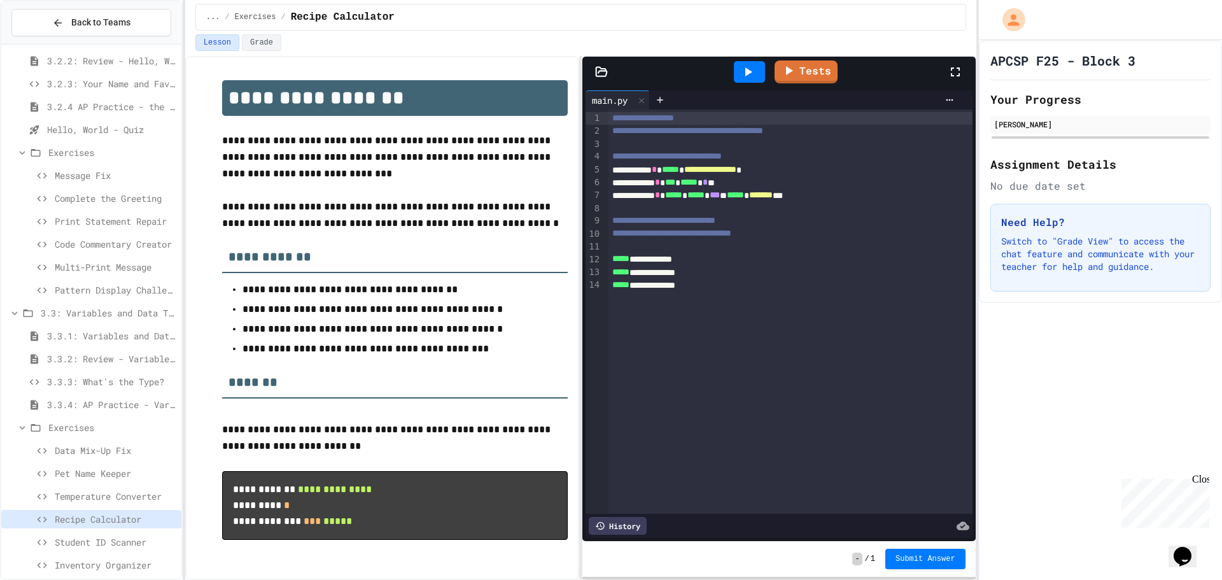
click at [728, 287] on div "**********" at bounding box center [782, 285] width 346 height 13
click at [725, 314] on div "**********" at bounding box center [791, 312] width 364 height 404
click at [707, 252] on div at bounding box center [791, 247] width 364 height 13
click at [753, 73] on icon at bounding box center [747, 71] width 15 height 15
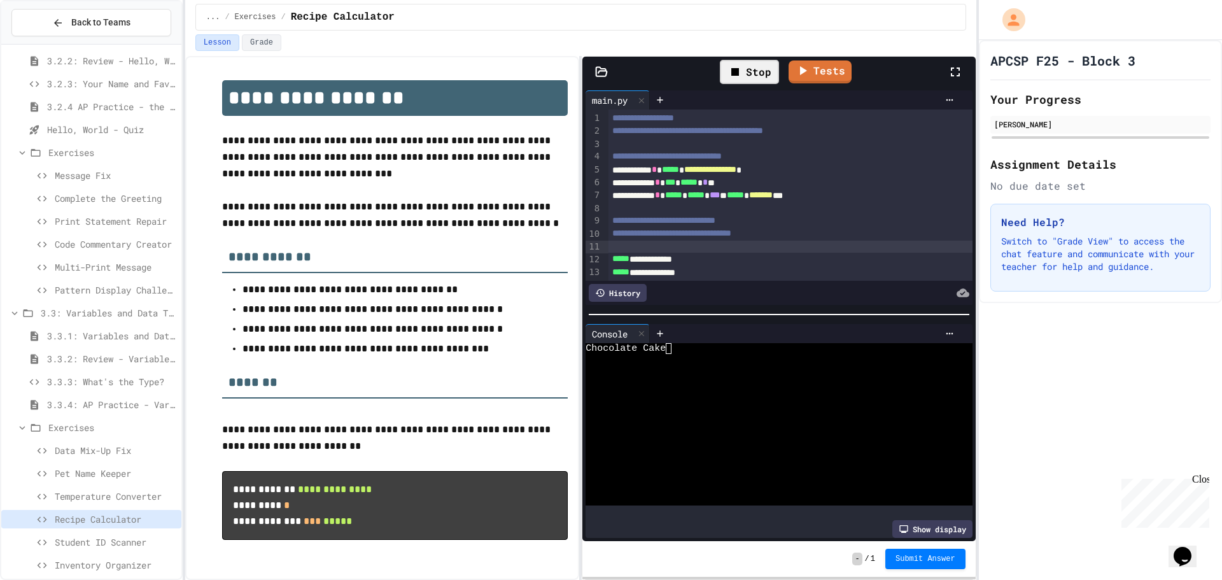
click at [753, 73] on div "Stop" at bounding box center [749, 72] width 59 height 24
click at [812, 58] on div "Tests" at bounding box center [784, 72] width 327 height 34
click at [804, 81] on link "Tests" at bounding box center [806, 71] width 63 height 24
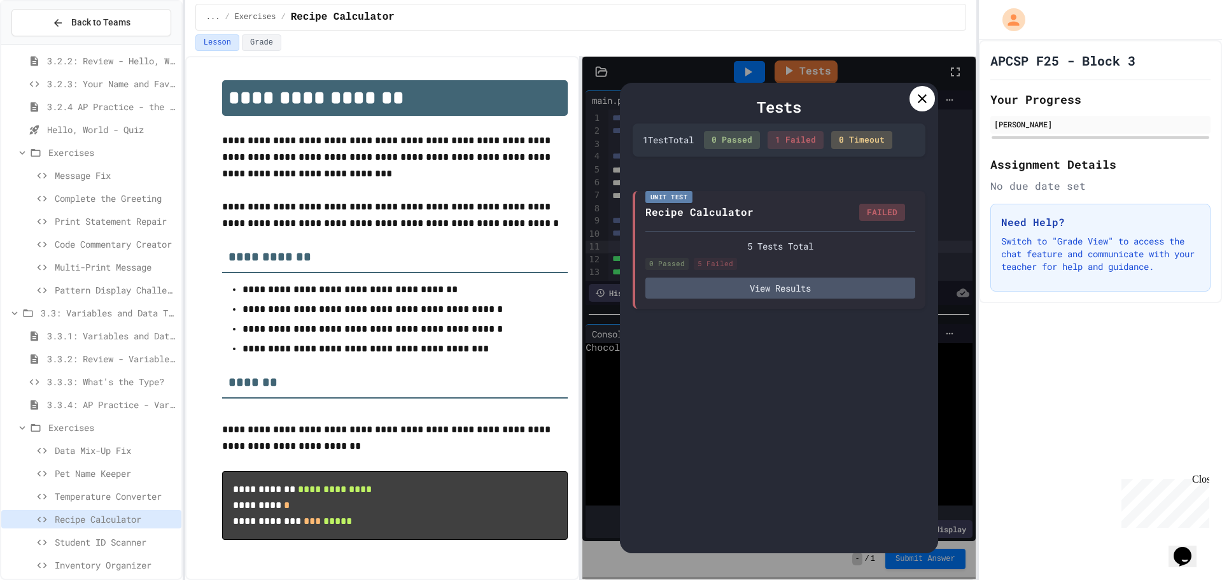
click at [916, 96] on icon at bounding box center [922, 98] width 15 height 15
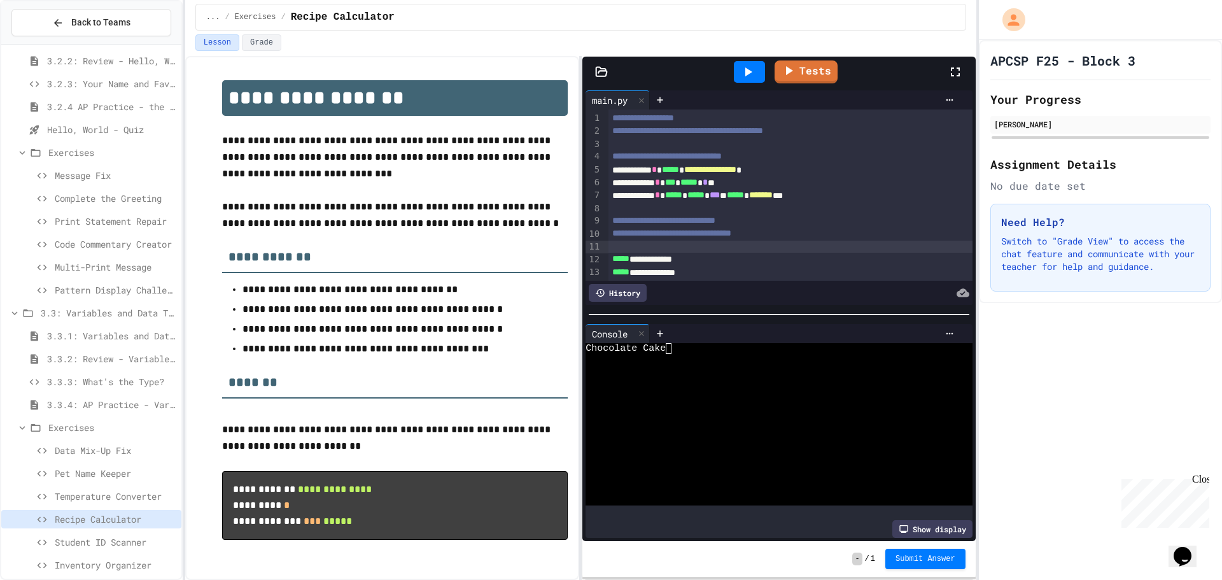
drag, startPoint x: 79, startPoint y: 485, endPoint x: 74, endPoint y: 495, distance: 11.1
click at [75, 495] on div "3.2.1: Hello, World! 3.2.2: Review - Hello, World! 3.2.3: Your Name and Favorit…" at bounding box center [91, 40] width 180 height 1088
click at [76, 492] on span "Temperature Converter" at bounding box center [116, 496] width 122 height 13
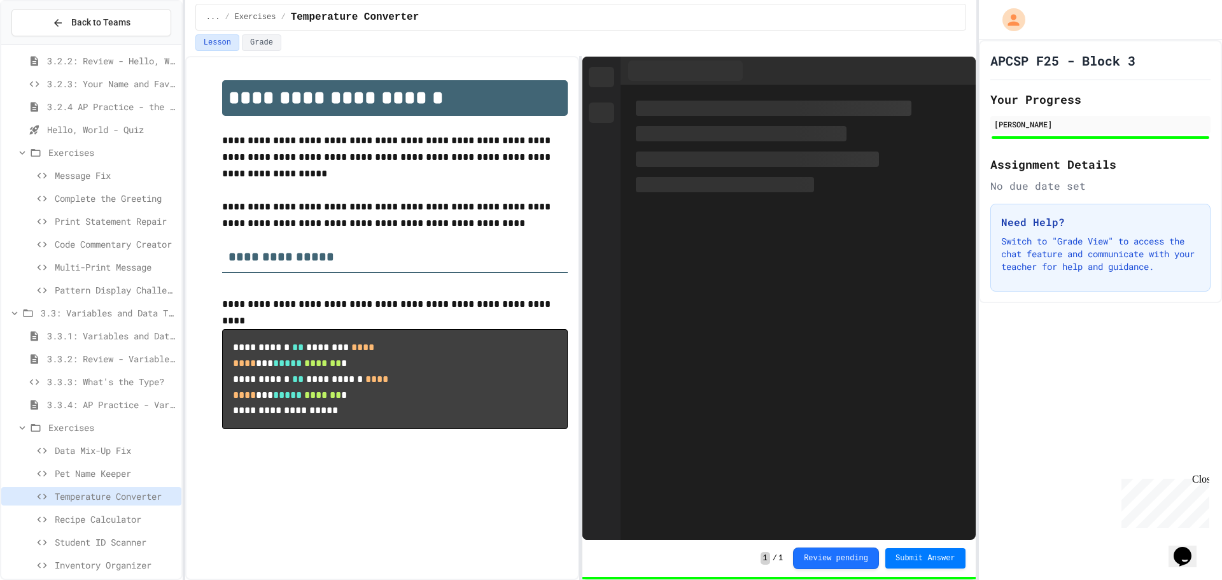
click at [80, 508] on div "Temperature Converter" at bounding box center [91, 498] width 180 height 23
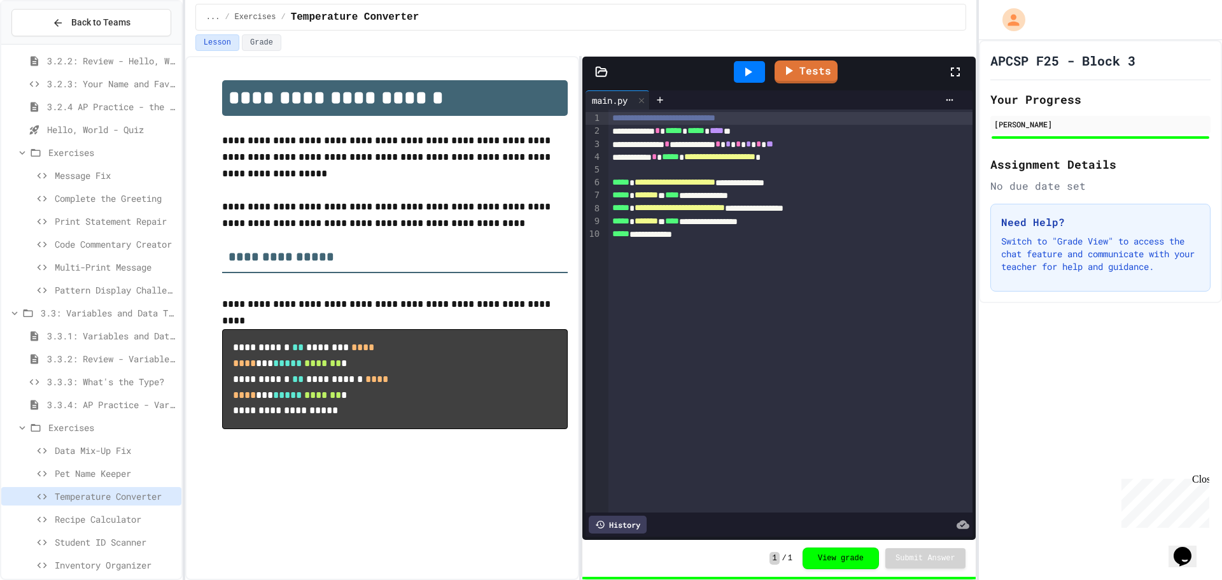
click at [80, 511] on div "Recipe Calculator" at bounding box center [91, 519] width 180 height 18
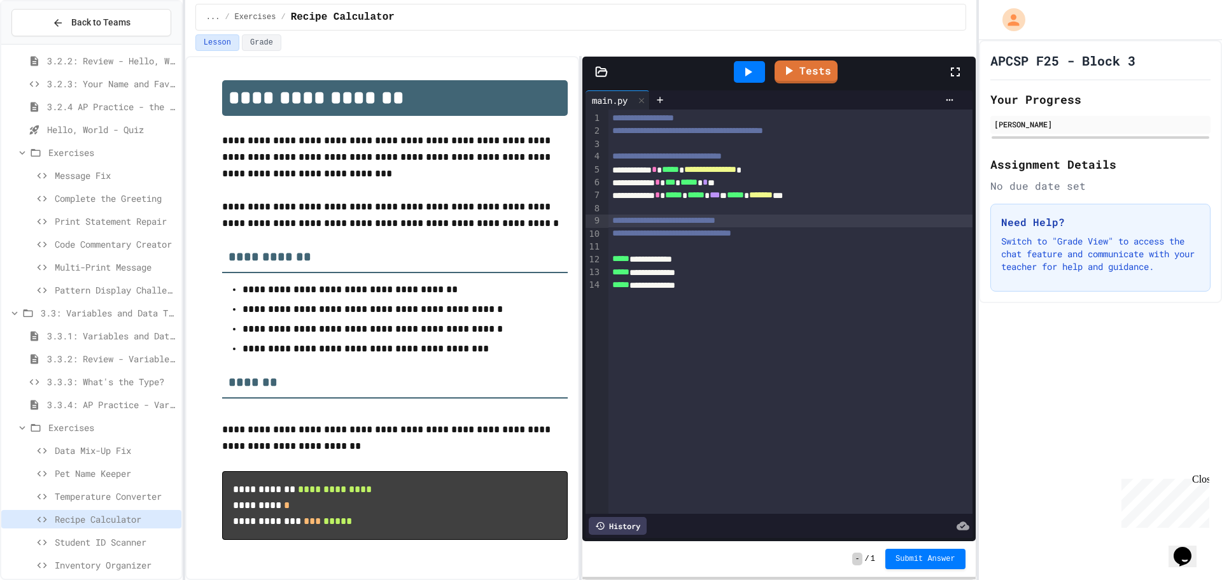
click at [781, 224] on div "**********" at bounding box center [791, 221] width 364 height 13
click at [613, 276] on span "*****" at bounding box center [621, 271] width 17 height 9
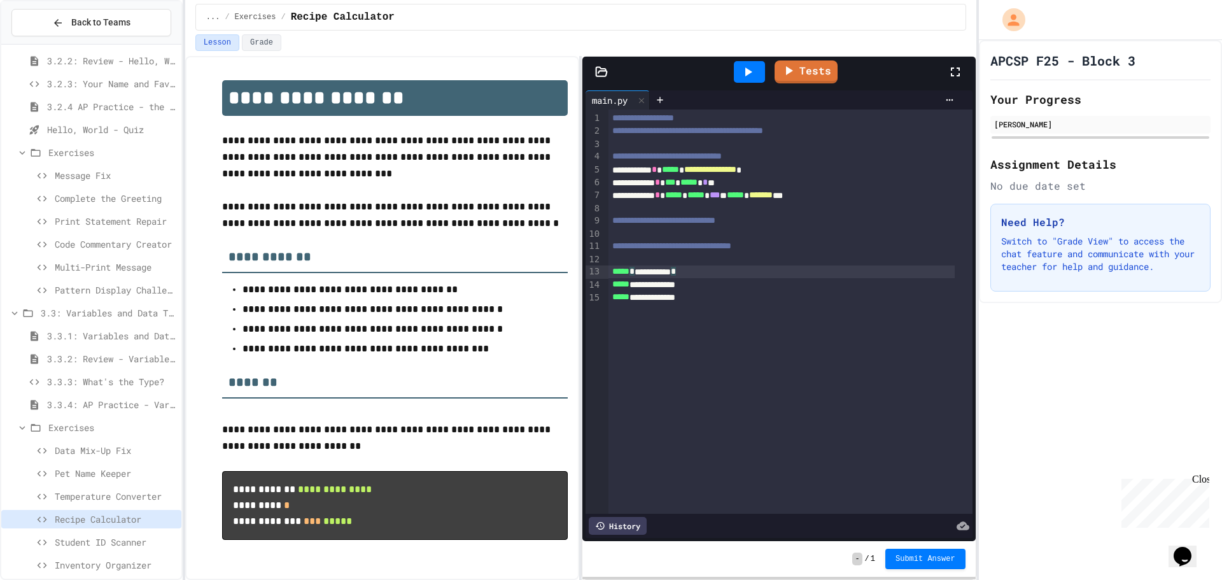
click at [635, 274] on div "**********" at bounding box center [782, 272] width 346 height 13
click at [639, 269] on div "**********" at bounding box center [782, 272] width 346 height 13
click at [676, 274] on span "*" at bounding box center [673, 271] width 5 height 9
click at [698, 302] on div "**********" at bounding box center [782, 297] width 346 height 13
click at [796, 64] on icon at bounding box center [788, 70] width 15 height 15
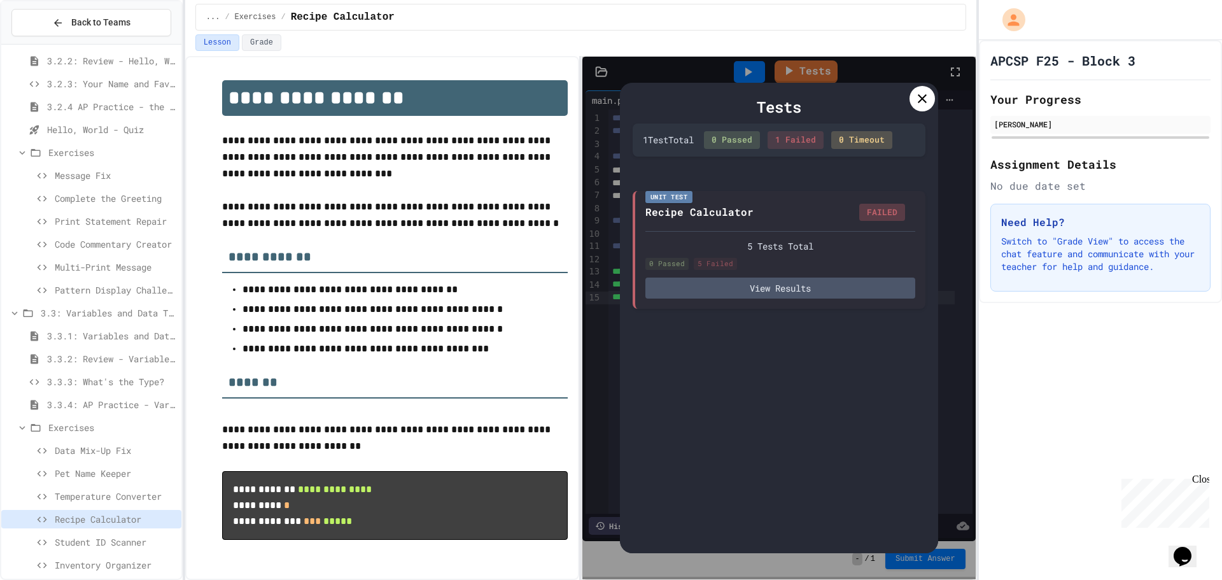
click at [923, 94] on icon at bounding box center [922, 98] width 15 height 15
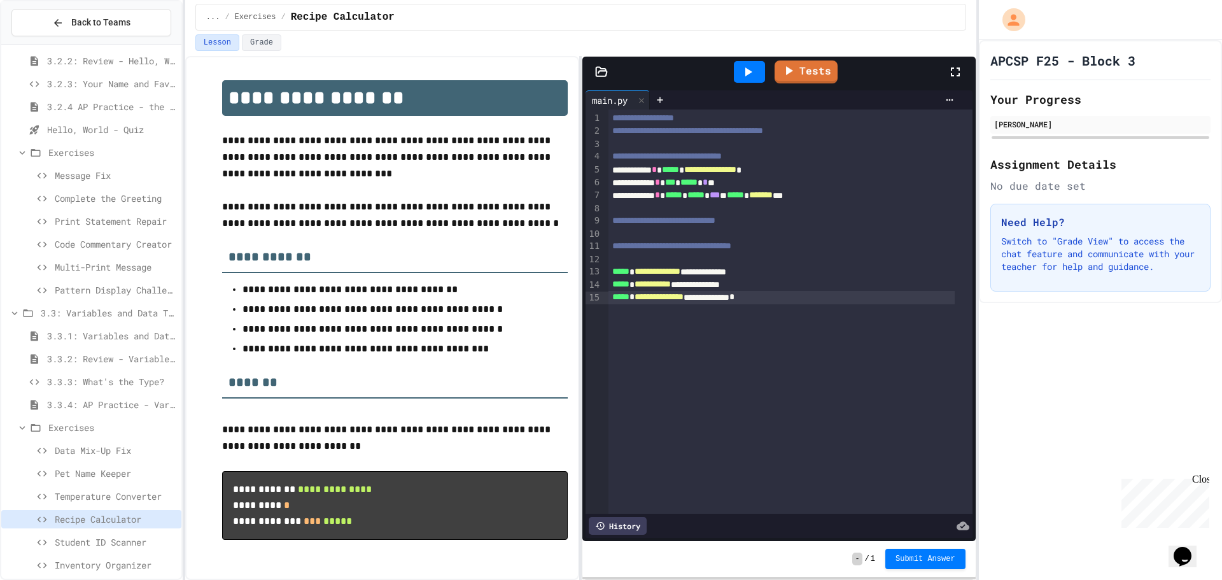
click at [757, 74] on div at bounding box center [749, 72] width 31 height 22
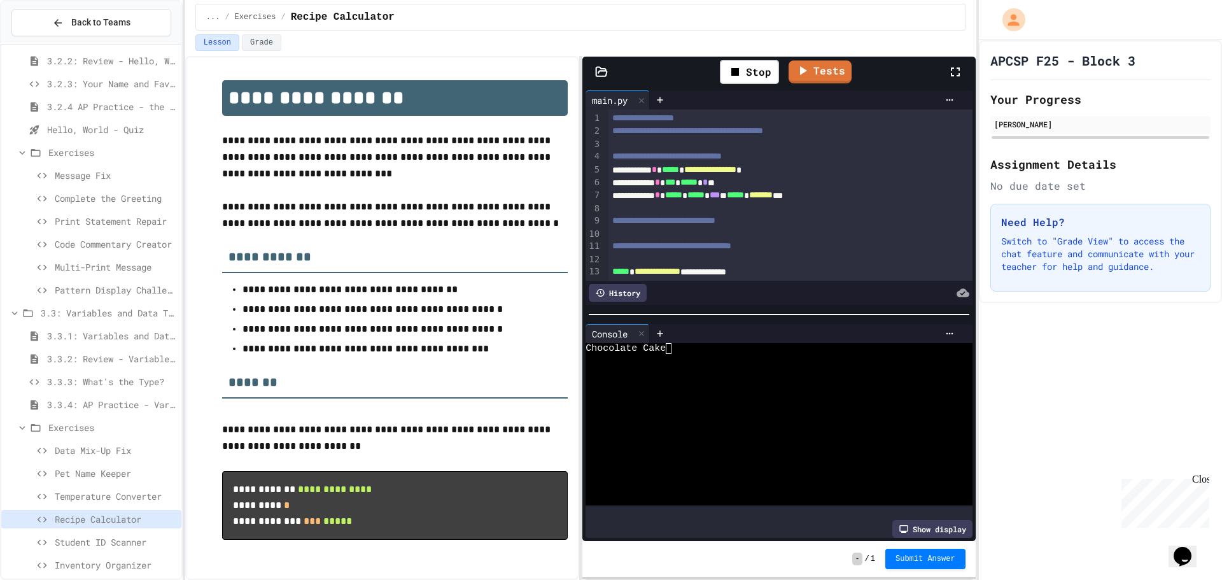
click at [682, 346] on div "Chocolate Cake" at bounding box center [769, 348] width 367 height 11
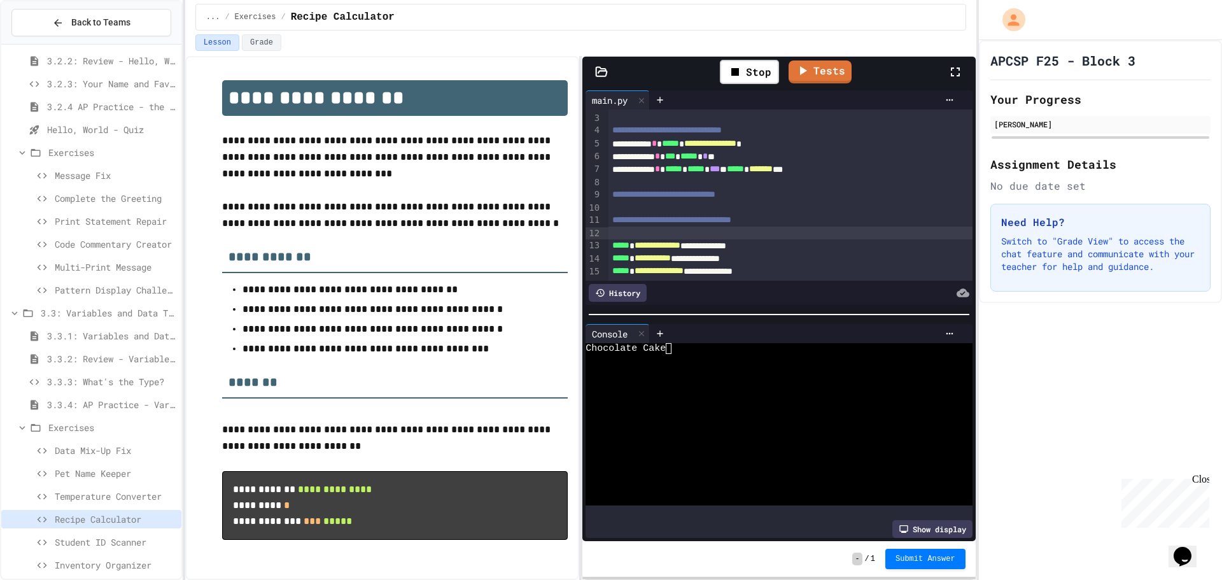
click at [697, 227] on div at bounding box center [791, 233] width 364 height 13
click at [117, 497] on span "Temperature Converter" at bounding box center [116, 496] width 122 height 13
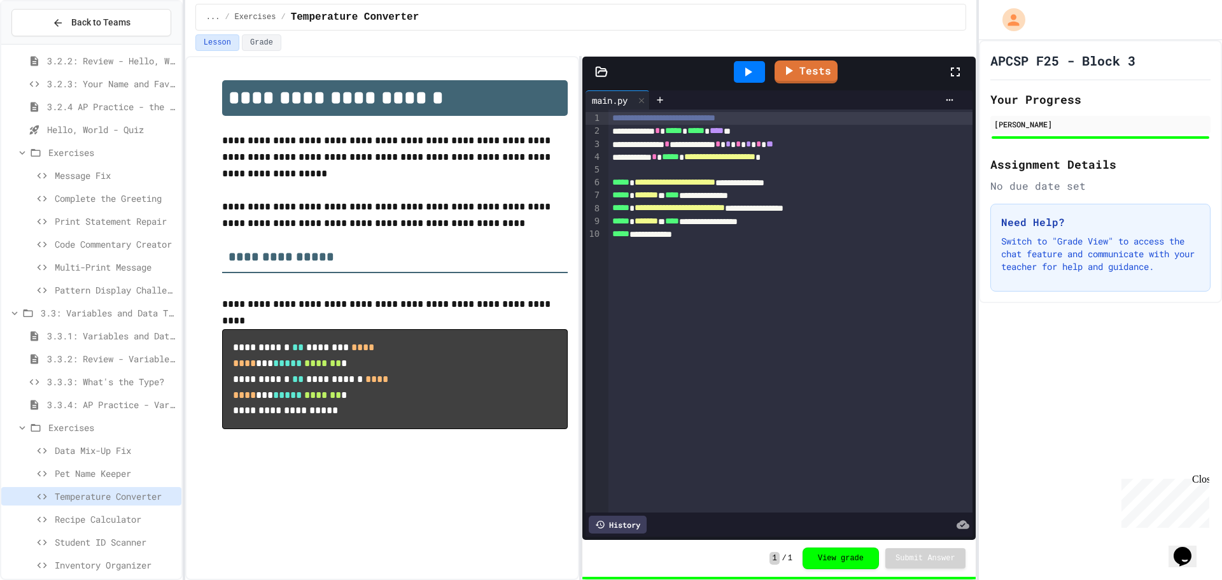
click at [742, 69] on icon at bounding box center [747, 71] width 15 height 15
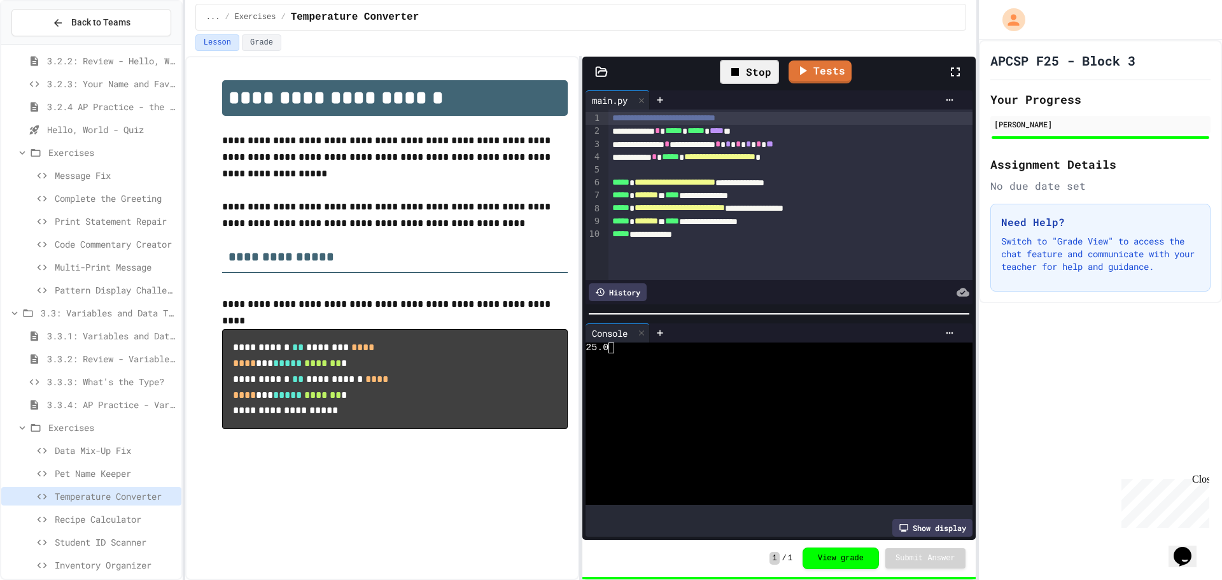
click at [679, 343] on div "25.0" at bounding box center [769, 348] width 367 height 11
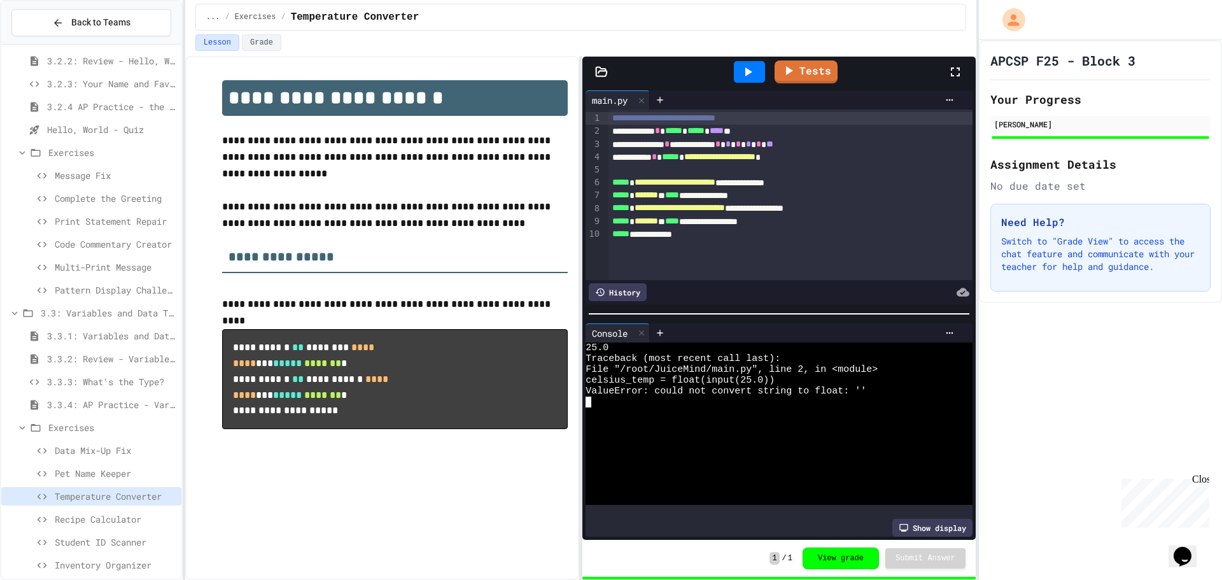
click at [679, 343] on div "25.0" at bounding box center [769, 348] width 367 height 11
click at [649, 343] on div "25.0" at bounding box center [769, 348] width 367 height 11
click at [788, 74] on icon at bounding box center [790, 68] width 13 height 16
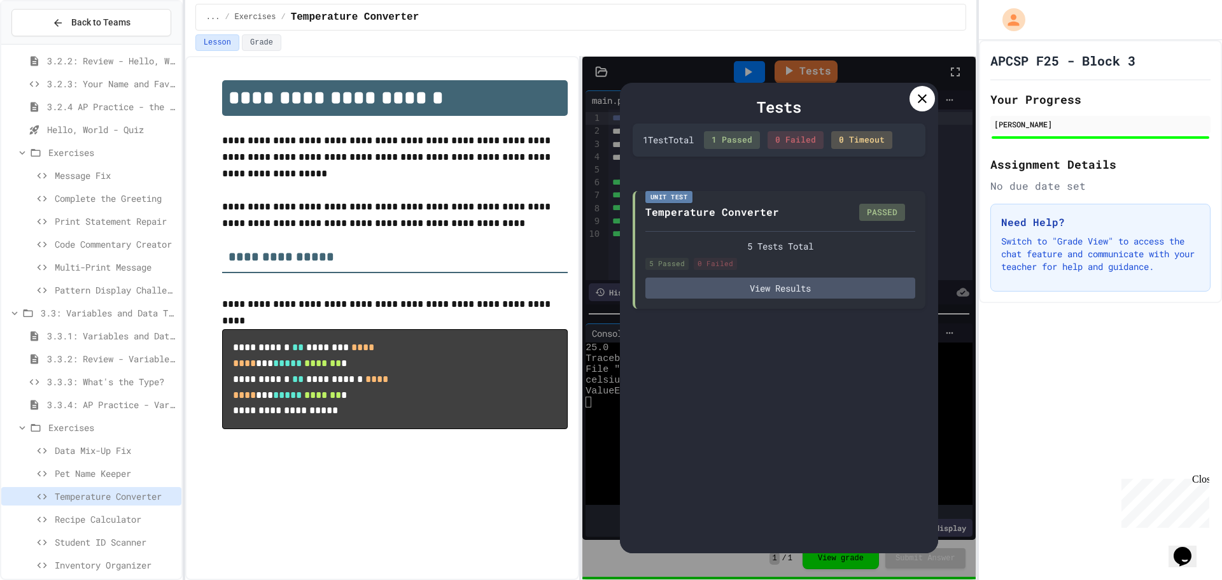
click at [916, 104] on icon at bounding box center [922, 98] width 15 height 15
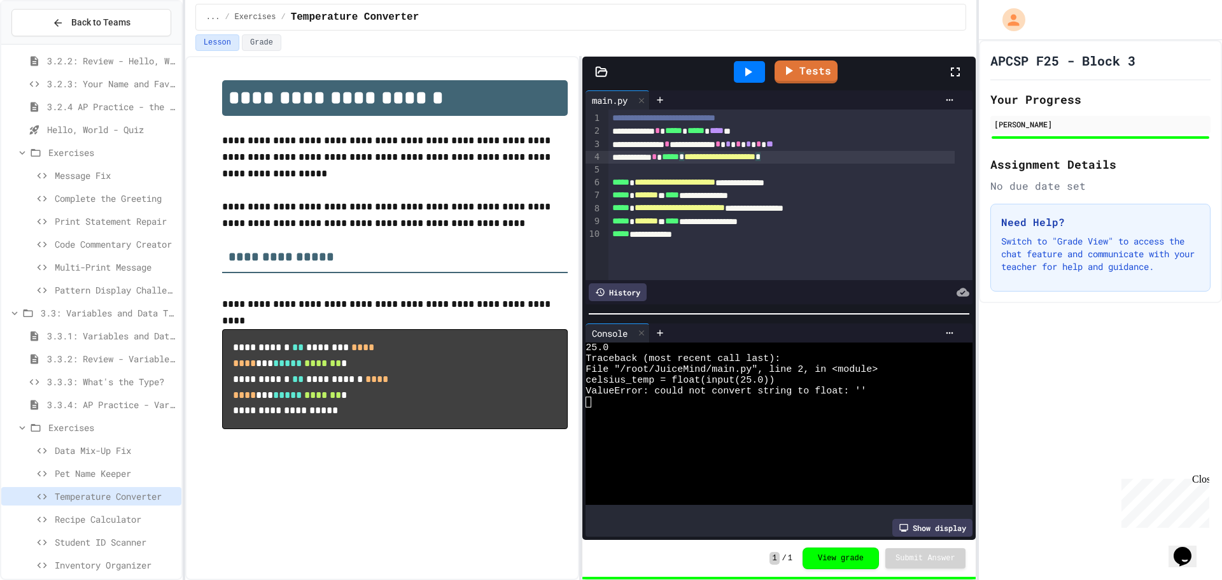
click at [833, 154] on div "**********" at bounding box center [782, 157] width 346 height 13
click at [840, 148] on div "**********" at bounding box center [782, 144] width 346 height 13
click at [698, 142] on div "**********" at bounding box center [782, 144] width 346 height 13
click at [762, 148] on div "**********" at bounding box center [782, 144] width 346 height 13
click at [108, 525] on span "Recipe Calculator" at bounding box center [116, 519] width 122 height 13
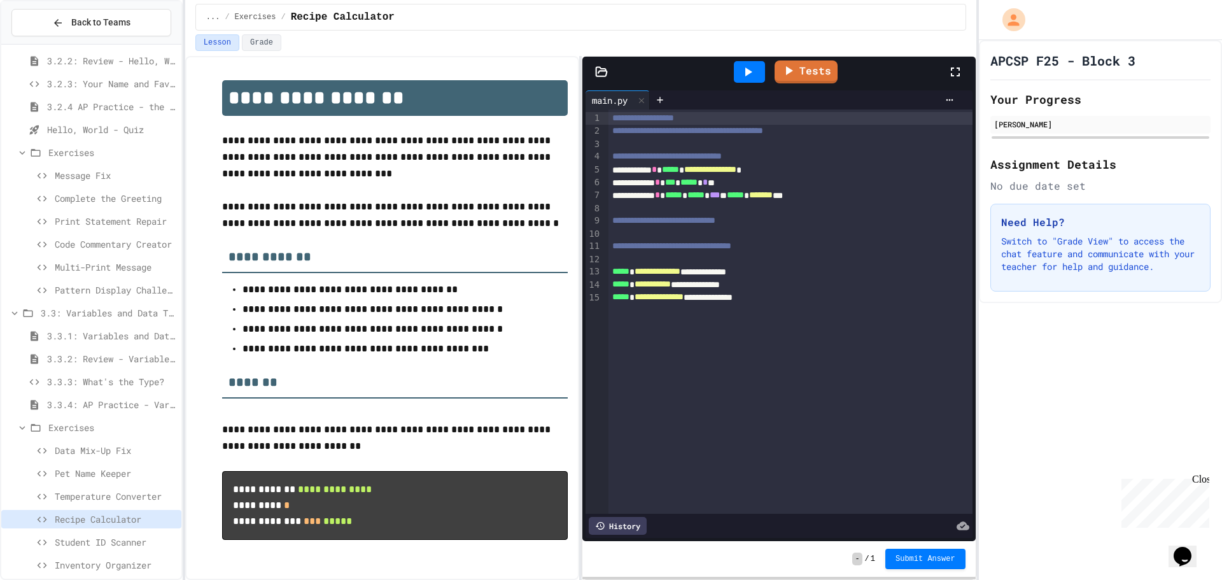
drag, startPoint x: 59, startPoint y: 565, endPoint x: 66, endPoint y: 544, distance: 22.6
click at [55, 559] on div "3.2.1: Hello, World! 3.2.2: Review - Hello, World! 3.2.3: Your Name and Favorit…" at bounding box center [91, 312] width 180 height 524
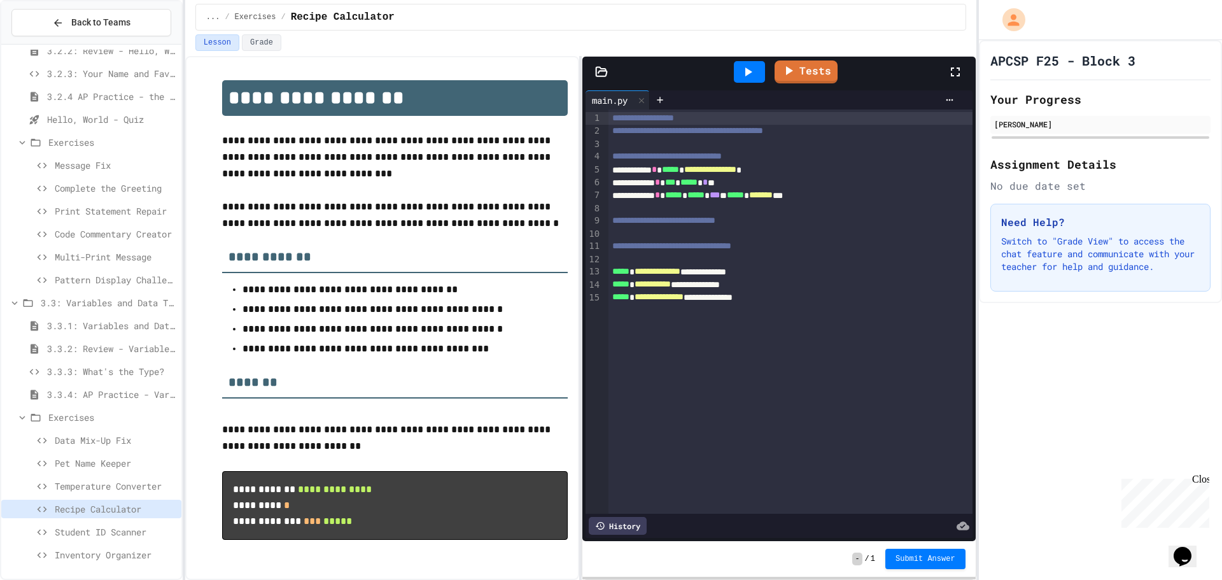
click at [85, 559] on span "Inventory Organizer" at bounding box center [116, 554] width 122 height 13
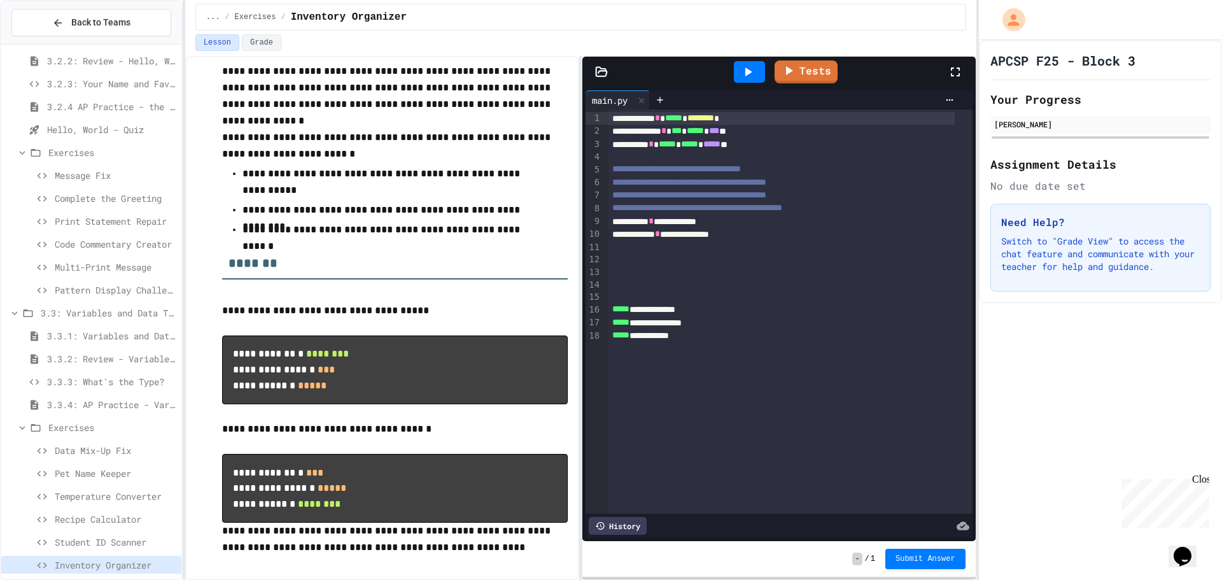
scroll to position [73, 0]
click at [752, 155] on div at bounding box center [791, 157] width 364 height 13
click at [630, 311] on span "*****" at bounding box center [621, 308] width 17 height 9
click at [745, 52] on div "Lesson Grade" at bounding box center [580, 45] width 791 height 22
click at [744, 81] on div at bounding box center [749, 72] width 31 height 22
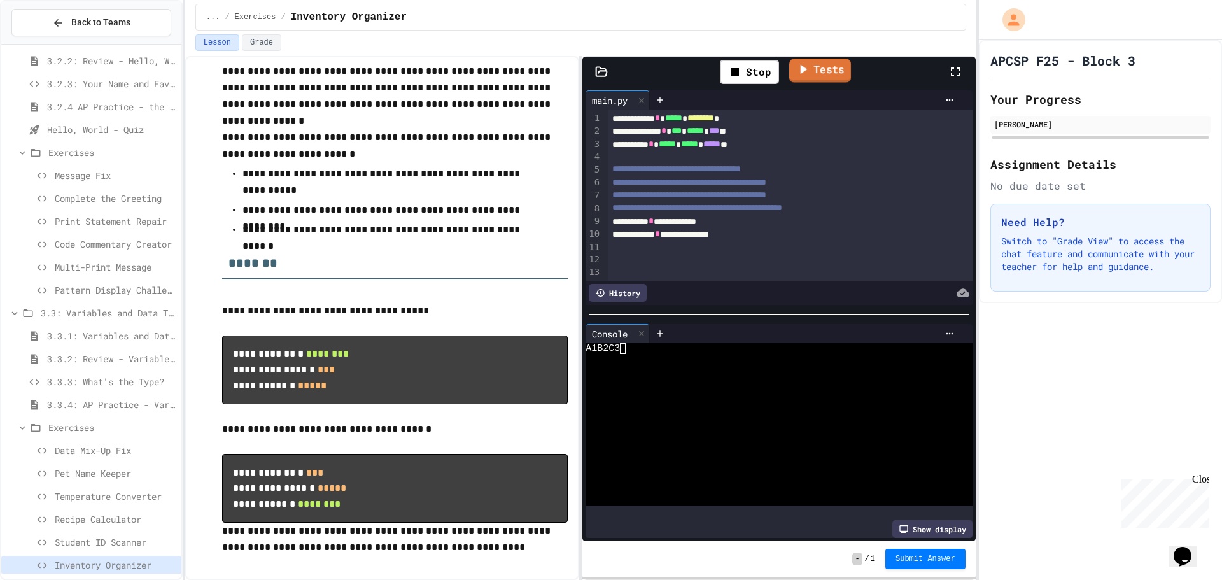
click at [796, 71] on icon at bounding box center [803, 69] width 15 height 16
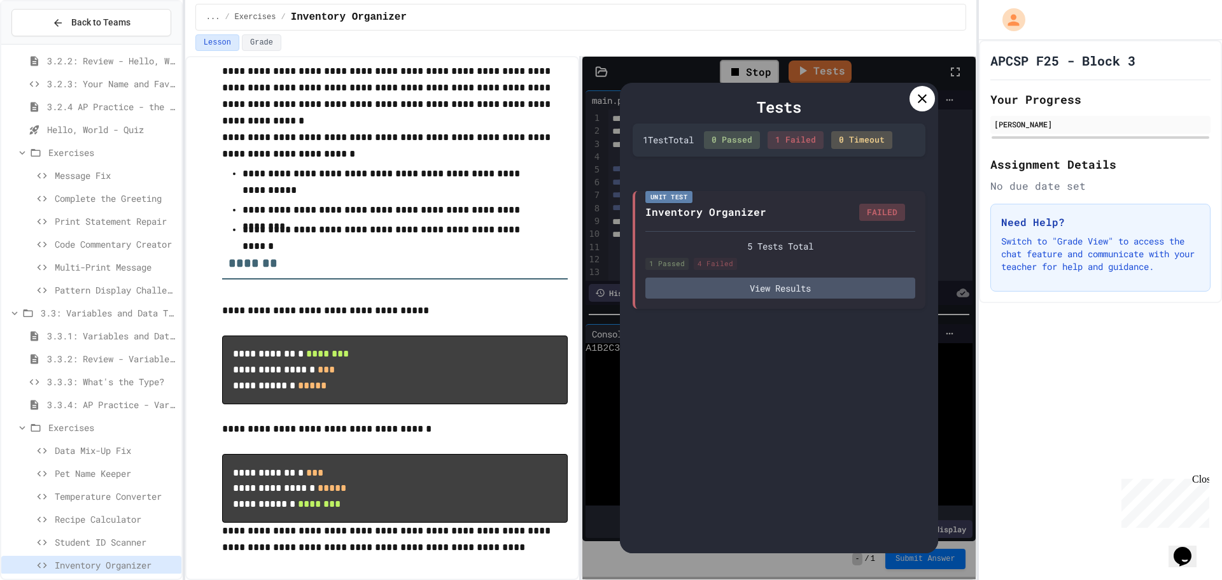
drag, startPoint x: 898, startPoint y: 104, endPoint x: 930, endPoint y: 90, distance: 34.8
click at [923, 92] on div "Tests 1 Test Total 0 Passed 1 Failed 0 Timeout Unit Test Inventory Organizer FA…" at bounding box center [779, 318] width 318 height 471
click at [930, 90] on div at bounding box center [922, 98] width 25 height 25
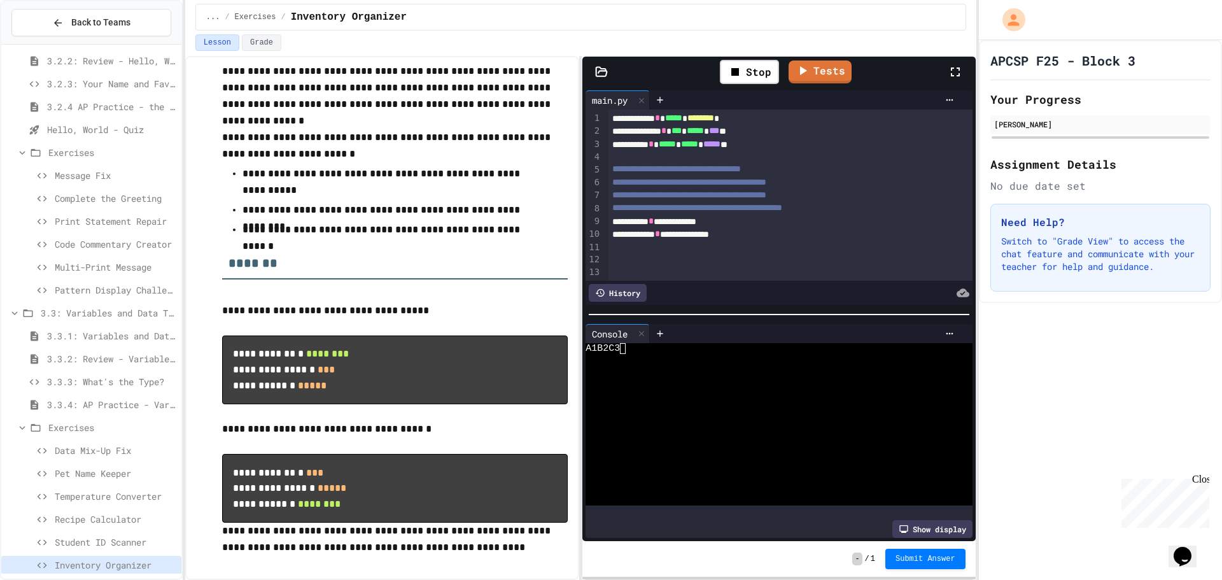
click at [104, 499] on span "Temperature Converter" at bounding box center [116, 496] width 122 height 13
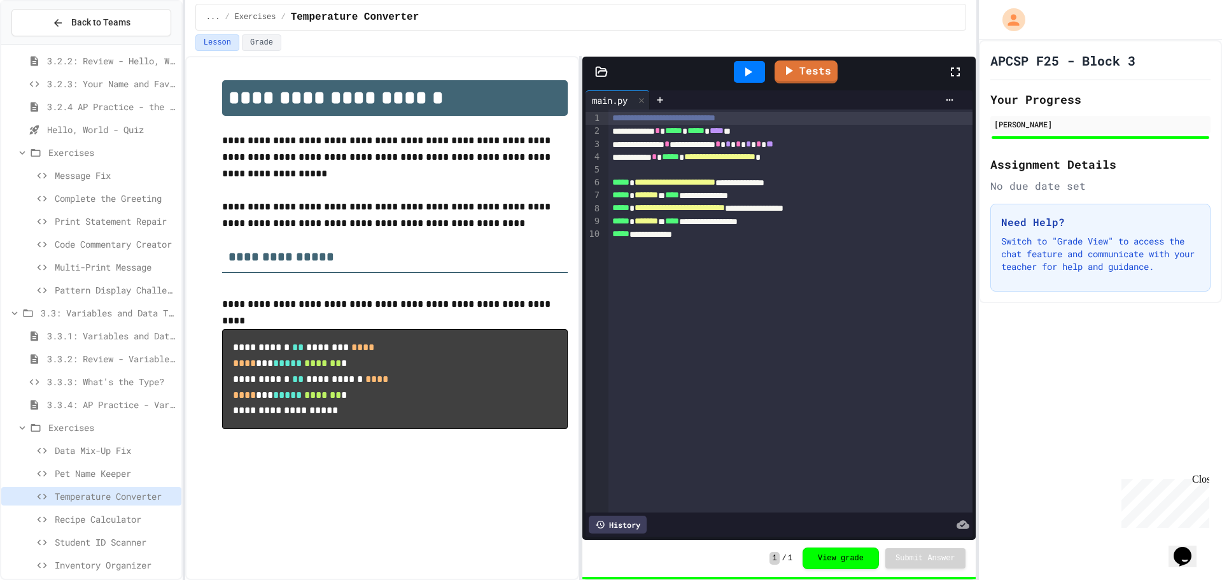
click at [744, 74] on icon at bounding box center [747, 71] width 15 height 15
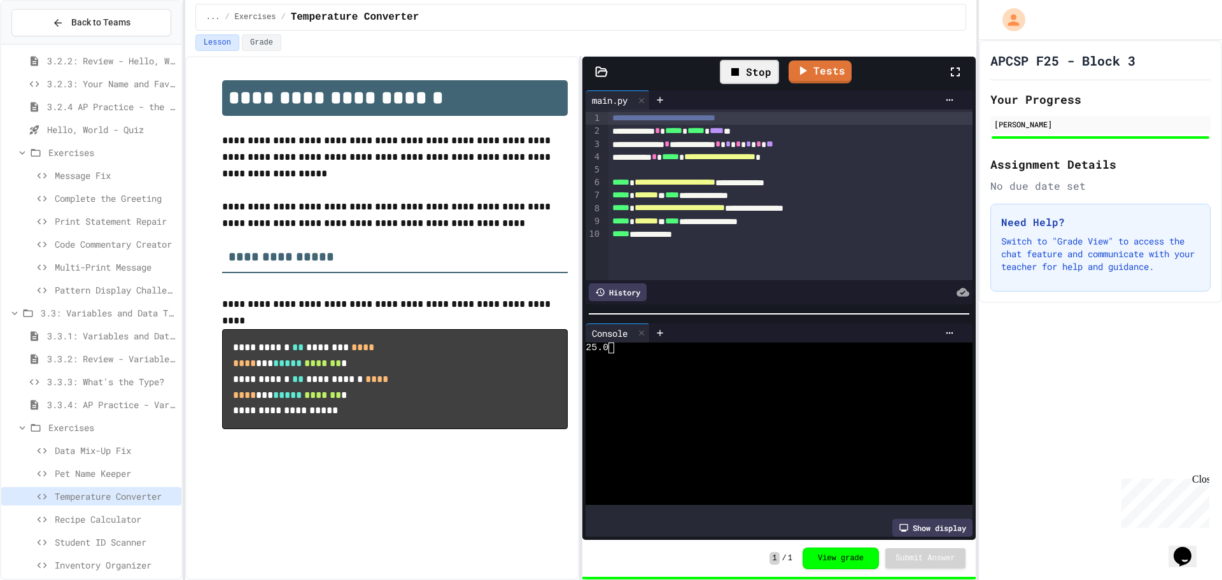
click at [641, 347] on div "25.0" at bounding box center [769, 348] width 367 height 11
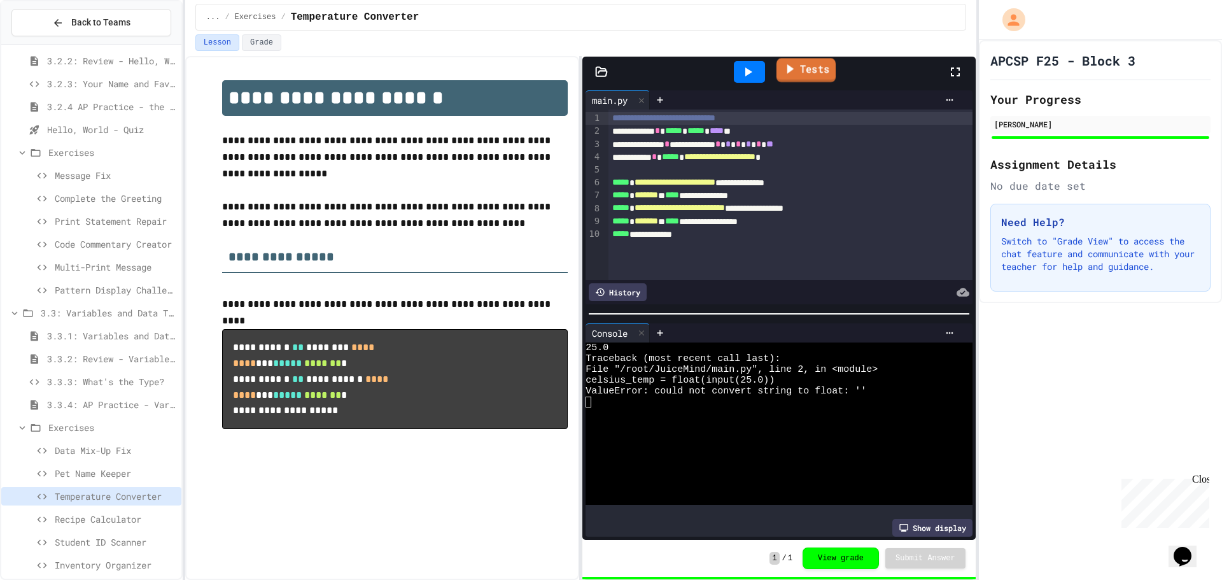
click at [832, 64] on link "Tests" at bounding box center [806, 70] width 59 height 24
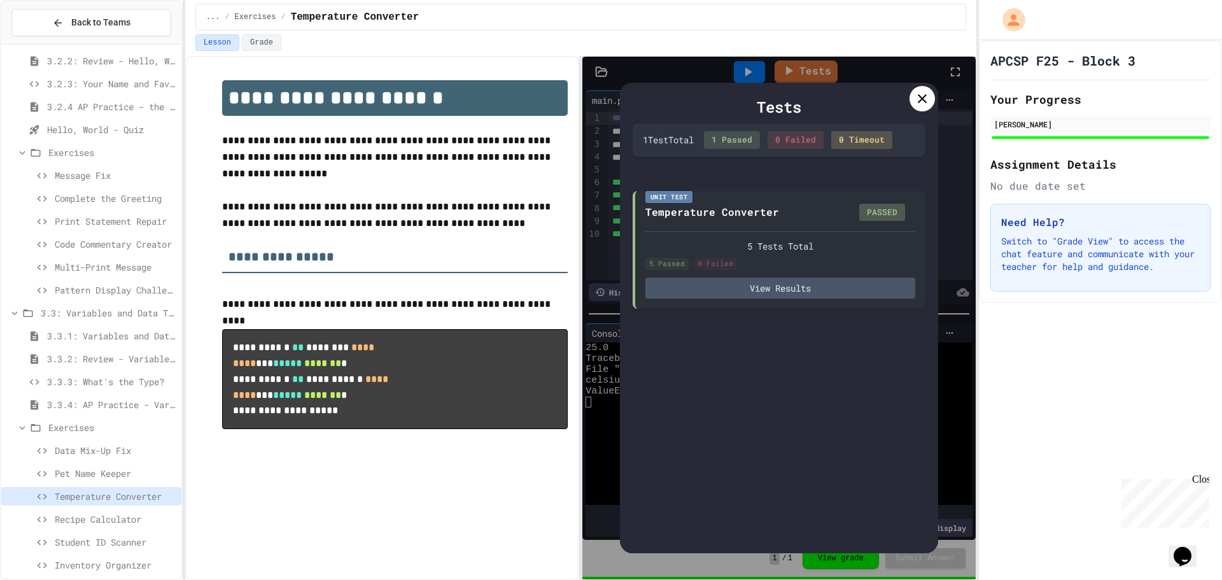
click at [911, 97] on div at bounding box center [922, 98] width 25 height 25
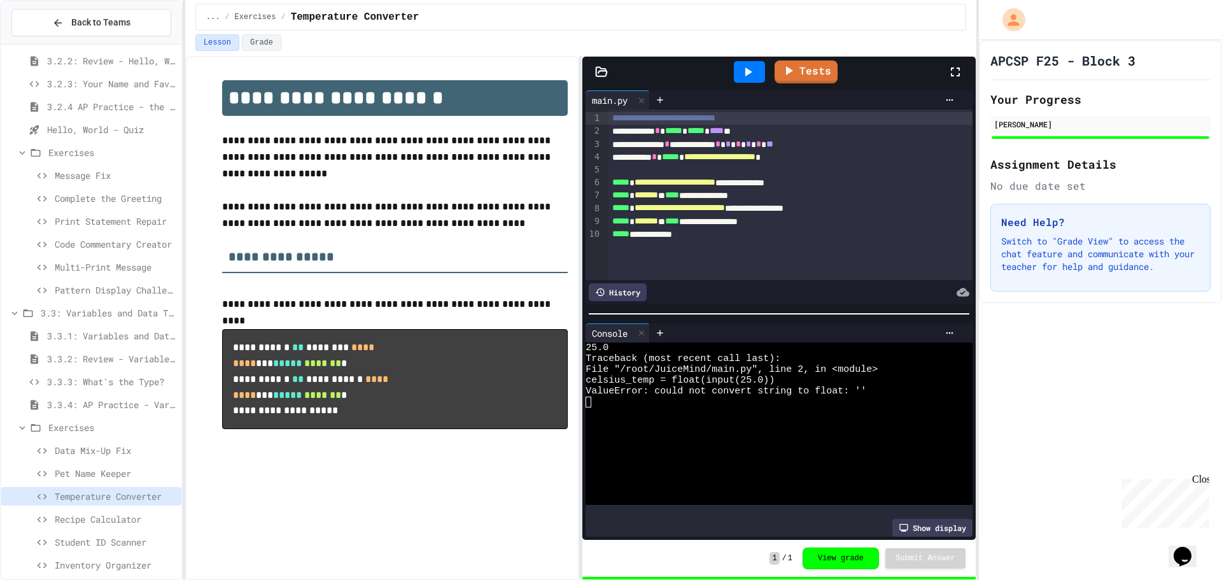
click at [137, 520] on span "Recipe Calculator" at bounding box center [116, 519] width 122 height 13
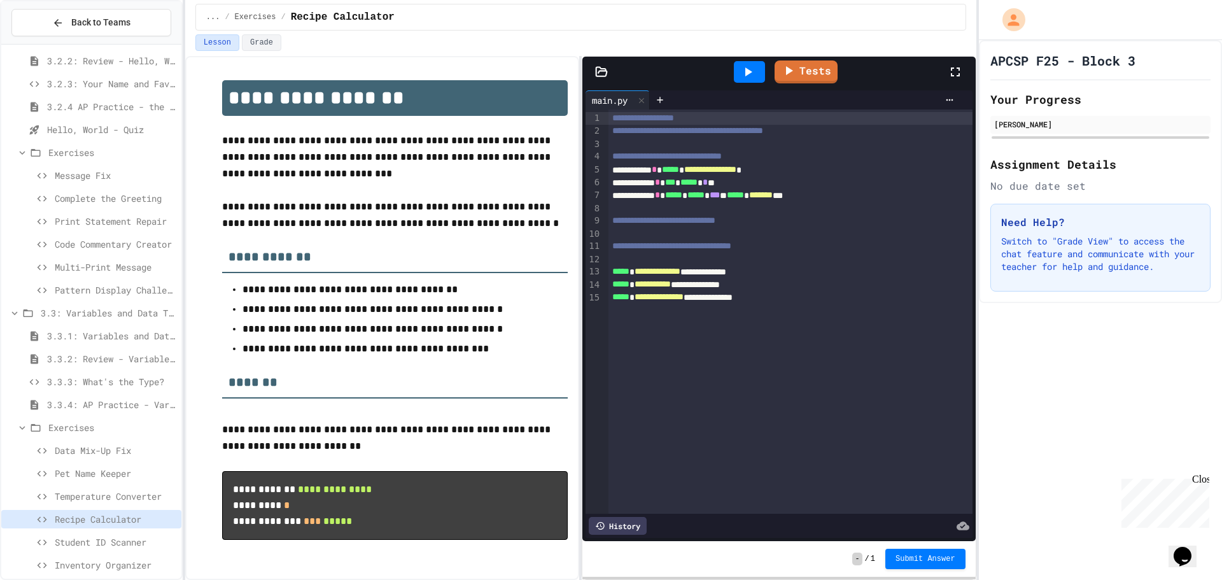
drag, startPoint x: 103, startPoint y: 574, endPoint x: 107, endPoint y: 567, distance: 8.5
click at [106, 571] on div "3.2.1: Hello, World! 3.2.2: Review - Hello, World! 3.2.3: Your Name and Favorit…" at bounding box center [91, 312] width 180 height 534
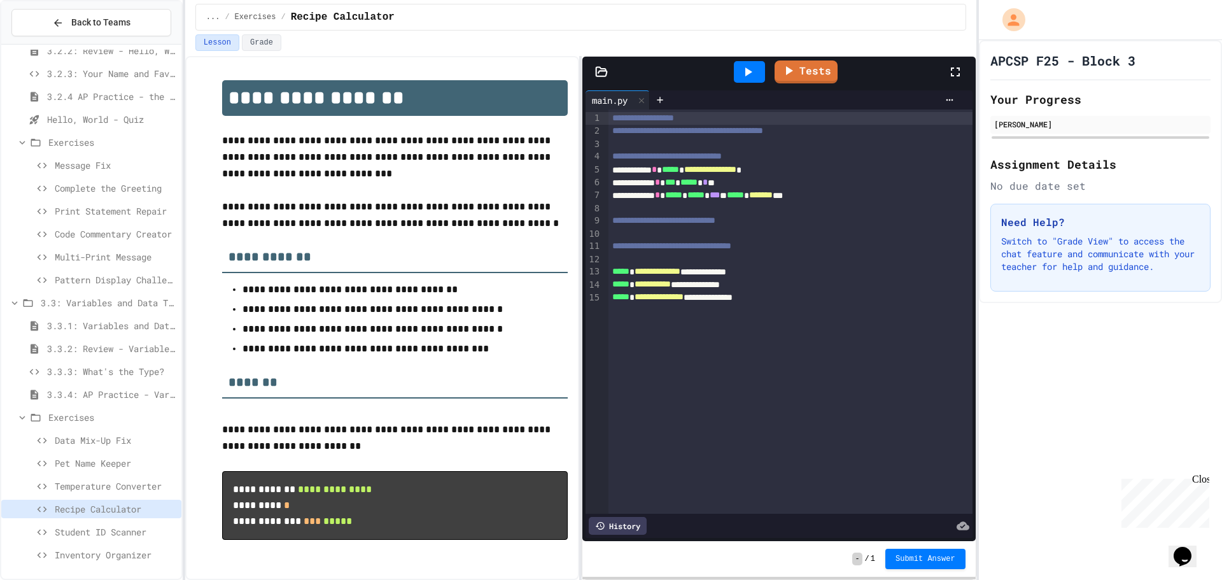
click at [107, 567] on div "Inventory Organizer" at bounding box center [91, 557] width 180 height 23
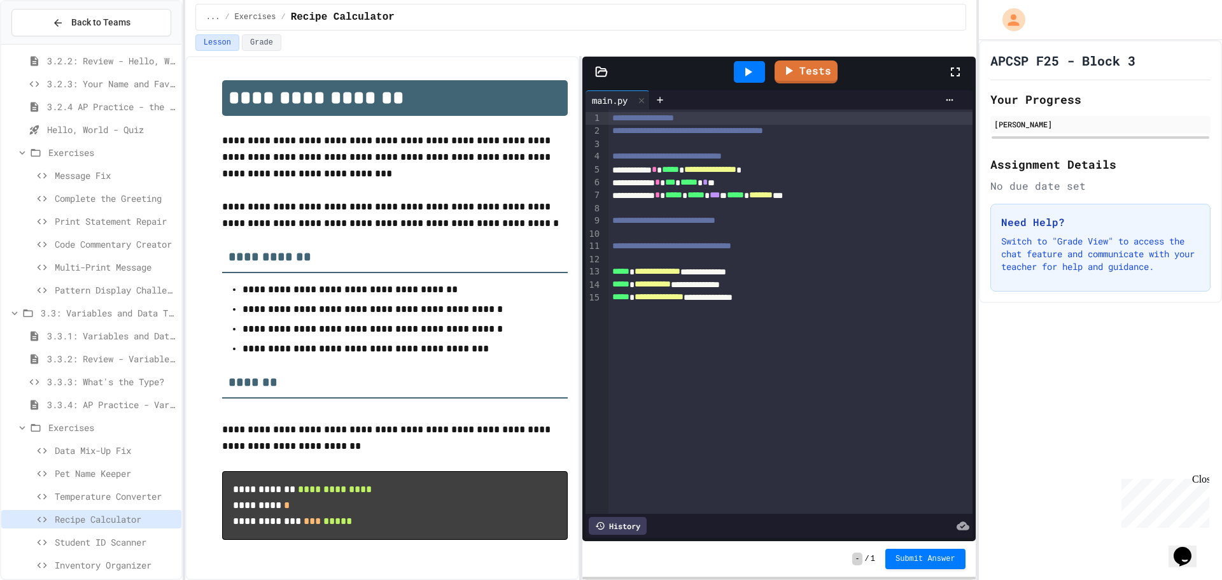
click at [111, 555] on div "Student ID Scanner" at bounding box center [91, 544] width 180 height 23
click at [111, 559] on span "Inventory Organizer" at bounding box center [116, 564] width 122 height 13
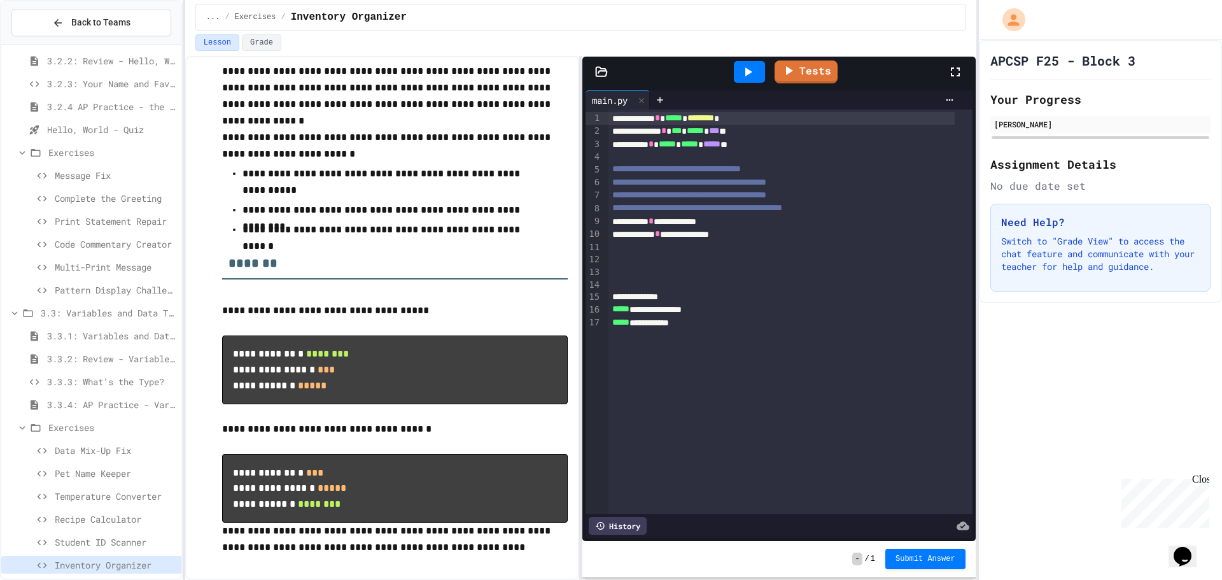
scroll to position [73, 0]
click at [689, 235] on div "**********" at bounding box center [782, 234] width 346 height 13
drag, startPoint x: 667, startPoint y: 260, endPoint x: 676, endPoint y: 260, distance: 8.9
click at [676, 260] on div at bounding box center [791, 259] width 364 height 13
click at [669, 260] on div at bounding box center [791, 259] width 364 height 13
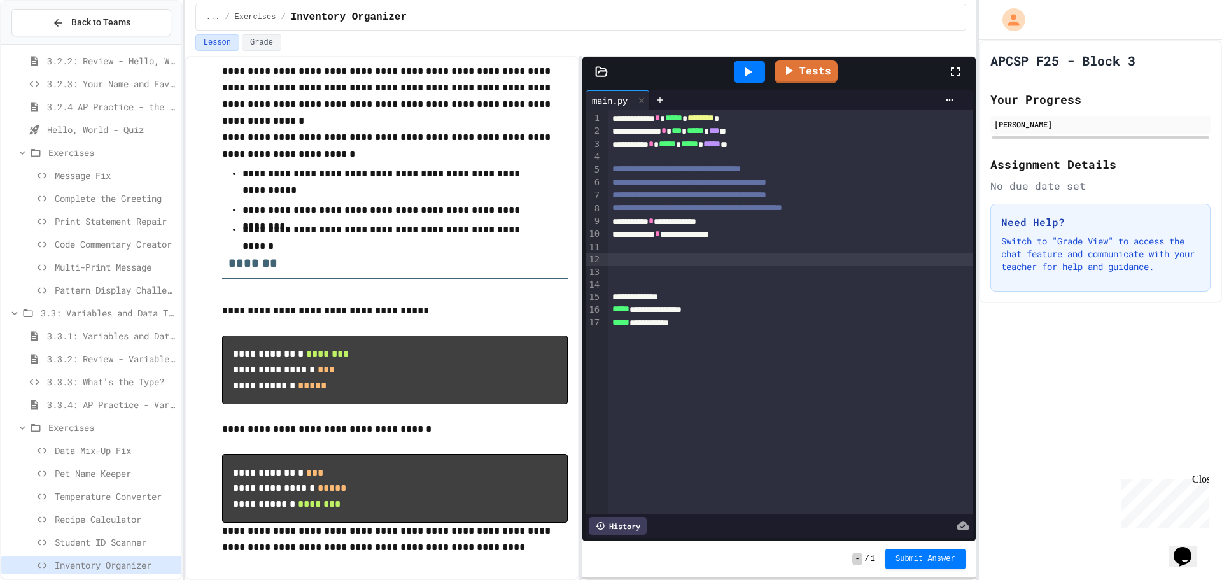
click at [669, 260] on div at bounding box center [791, 259] width 364 height 13
drag, startPoint x: 656, startPoint y: 243, endPoint x: 664, endPoint y: 244, distance: 7.7
click at [664, 244] on div at bounding box center [791, 247] width 364 height 13
drag, startPoint x: 762, startPoint y: 57, endPoint x: 756, endPoint y: 69, distance: 13.7
click at [758, 62] on div at bounding box center [750, 72] width 44 height 34
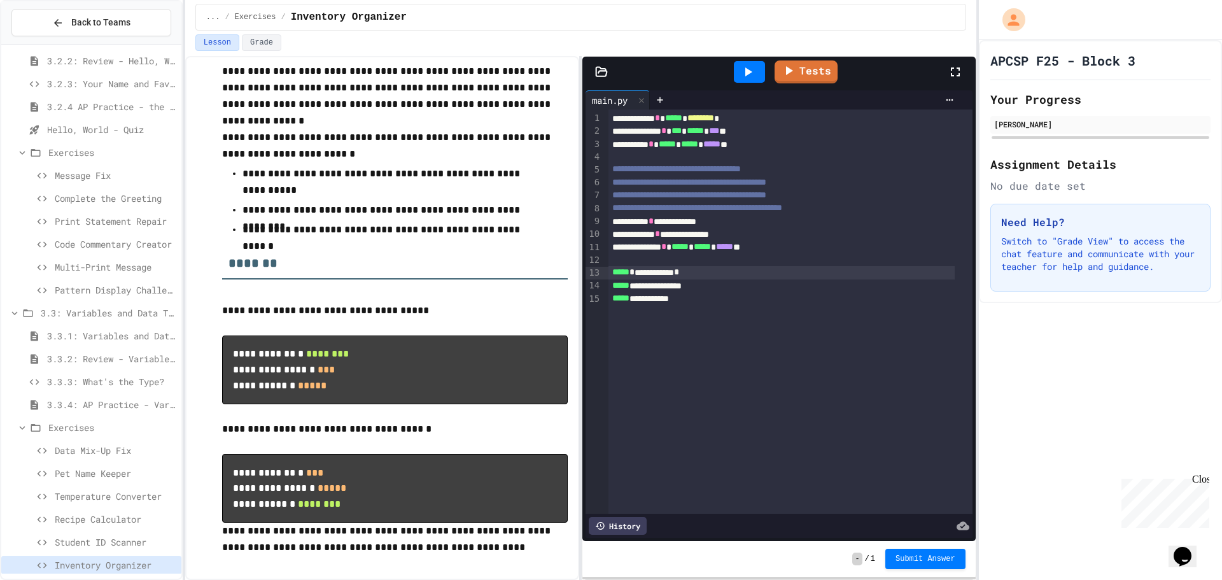
click at [756, 69] on div at bounding box center [749, 72] width 31 height 22
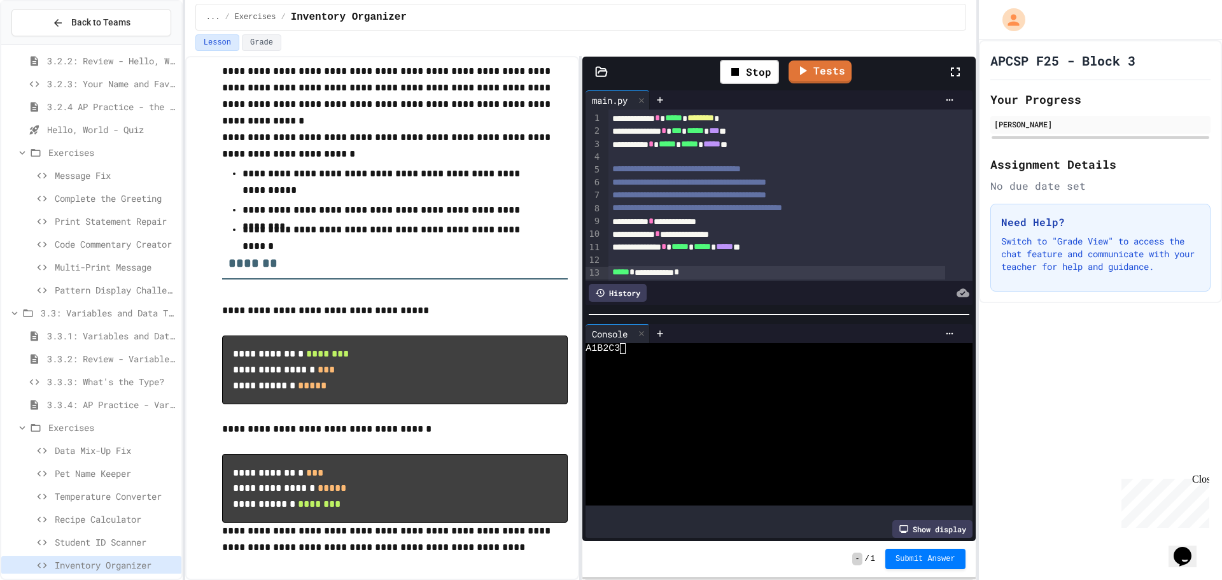
click at [812, 88] on div "Stop Tests" at bounding box center [784, 71] width 327 height 37
click at [814, 77] on link "Tests" at bounding box center [820, 70] width 59 height 24
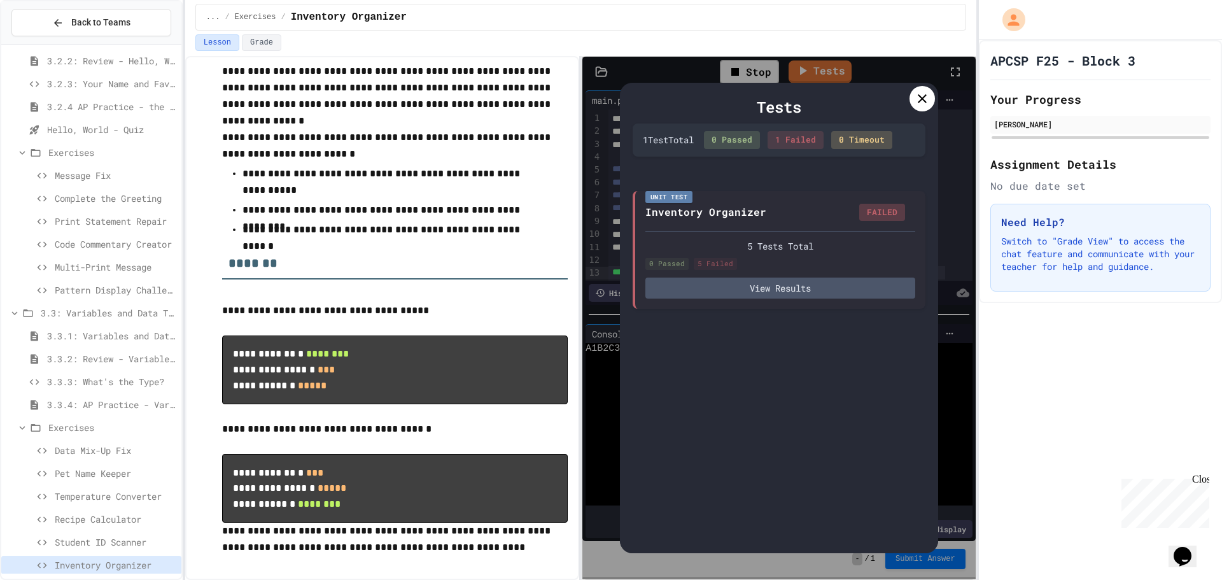
click at [921, 98] on icon at bounding box center [922, 98] width 15 height 15
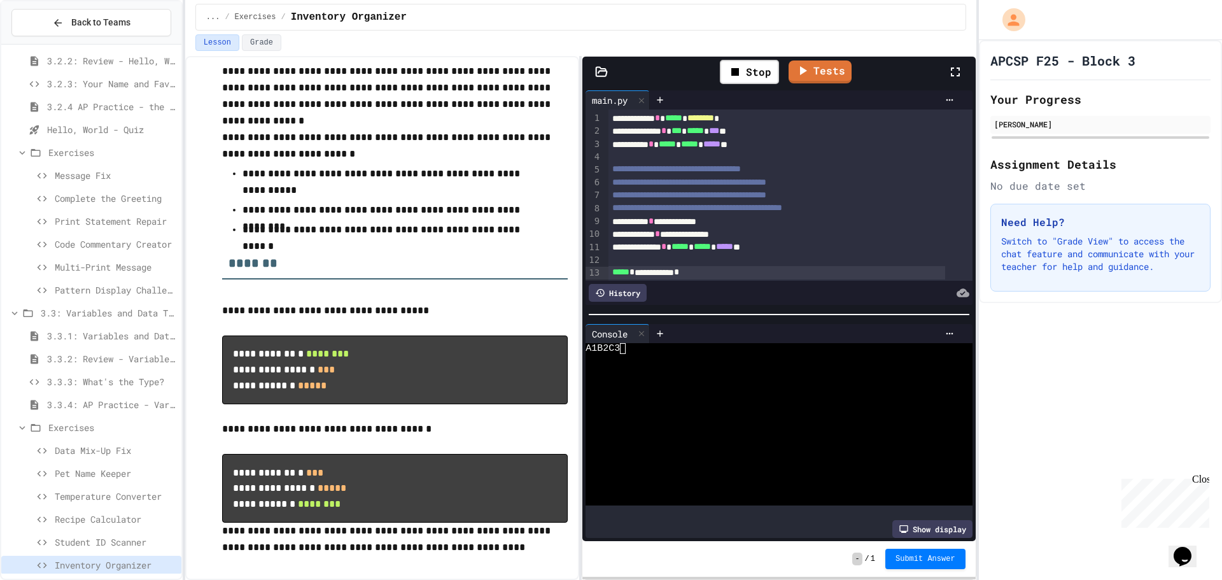
click at [809, 245] on div "**********" at bounding box center [777, 247] width 337 height 13
drag, startPoint x: 761, startPoint y: 71, endPoint x: 767, endPoint y: 66, distance: 8.6
click at [767, 66] on div "Stop" at bounding box center [749, 72] width 59 height 24
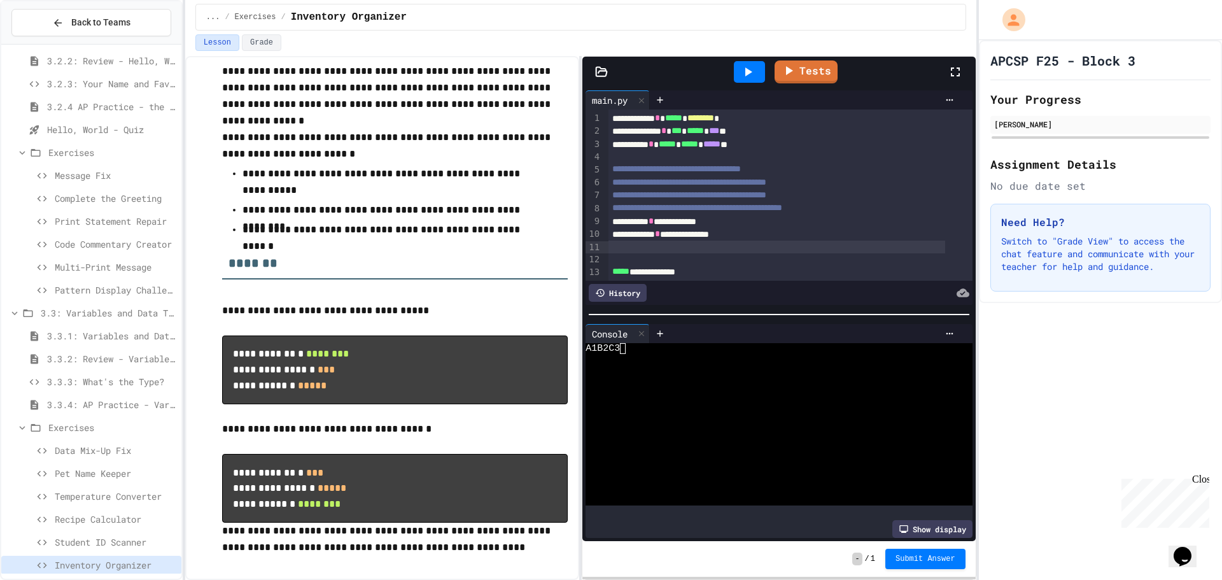
click at [767, 73] on div at bounding box center [750, 72] width 44 height 34
drag, startPoint x: 767, startPoint y: 73, endPoint x: 756, endPoint y: 81, distance: 14.0
click at [763, 77] on div at bounding box center [750, 72] width 44 height 34
click at [756, 81] on div at bounding box center [749, 72] width 31 height 22
click at [838, 81] on link "Tests" at bounding box center [821, 71] width 64 height 24
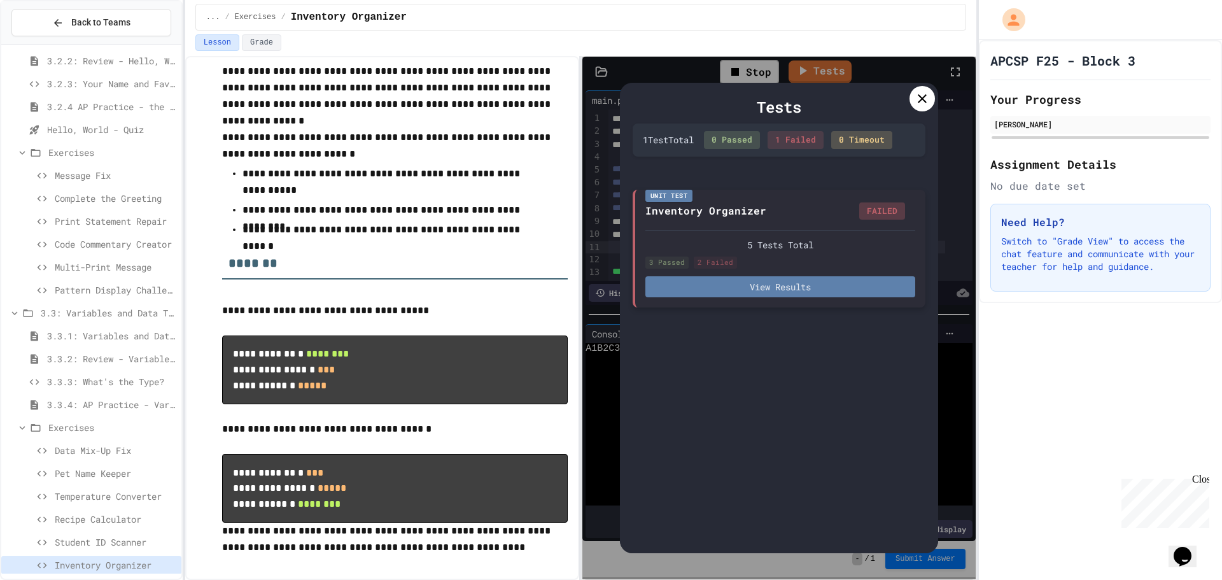
click at [784, 294] on button "View Results" at bounding box center [781, 286] width 270 height 21
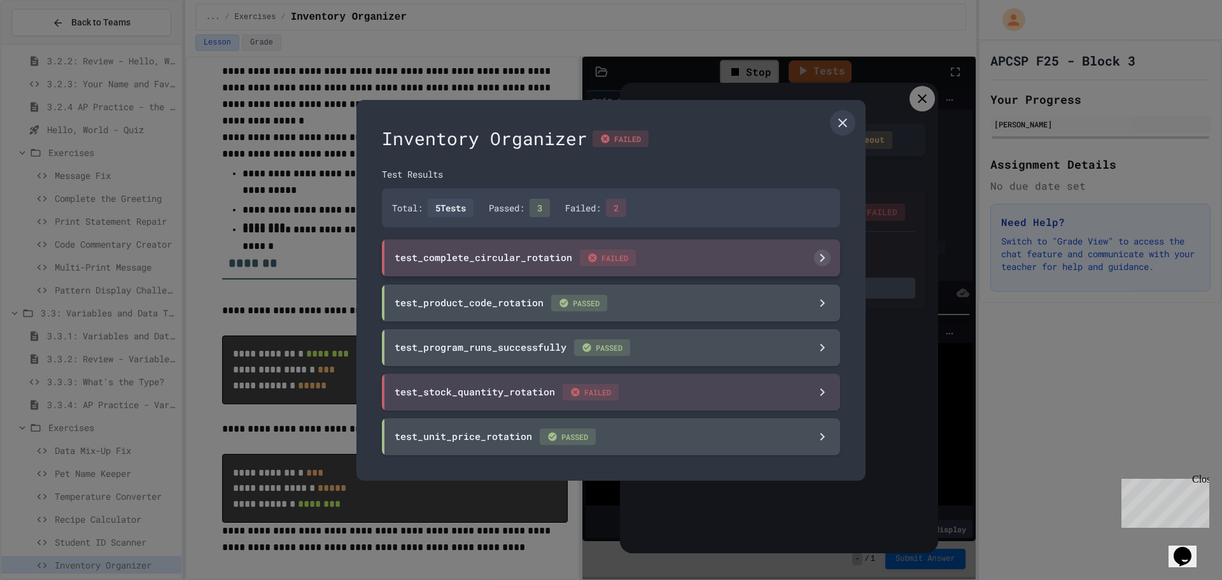
click at [776, 267] on div "test_complete_circular_rotation FAILED" at bounding box center [611, 257] width 458 height 37
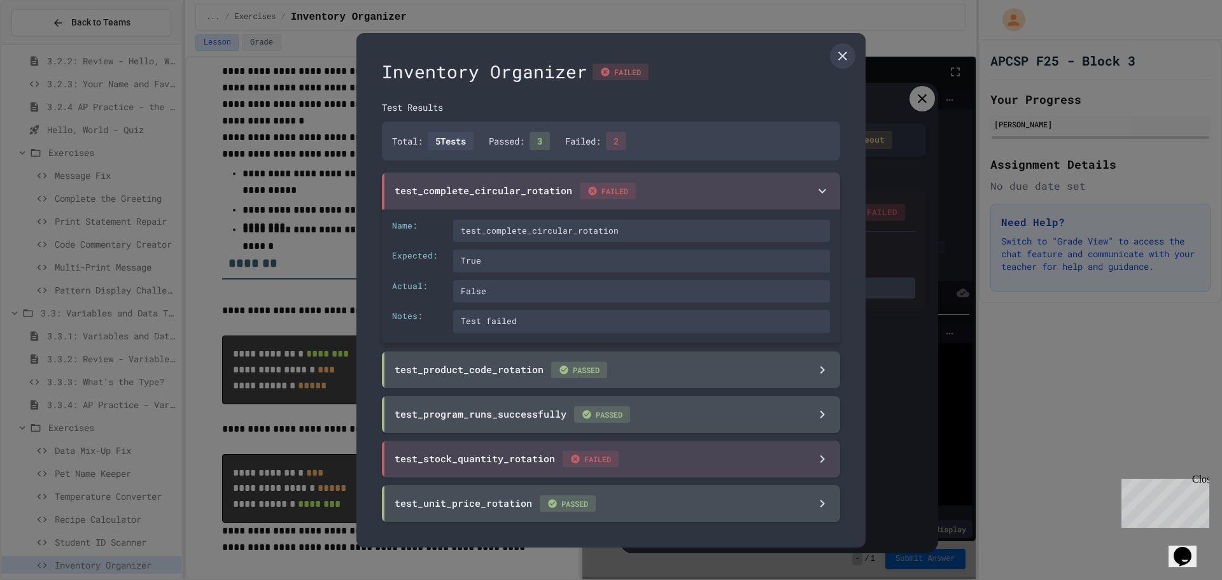
click at [629, 269] on div "True" at bounding box center [641, 261] width 377 height 23
click at [846, 69] on div "Inventory Organizer FAILED Test Results Total: 5 Tests Passed: 3 Failed: 2 test…" at bounding box center [611, 290] width 509 height 514
click at [846, 67] on link at bounding box center [842, 55] width 25 height 25
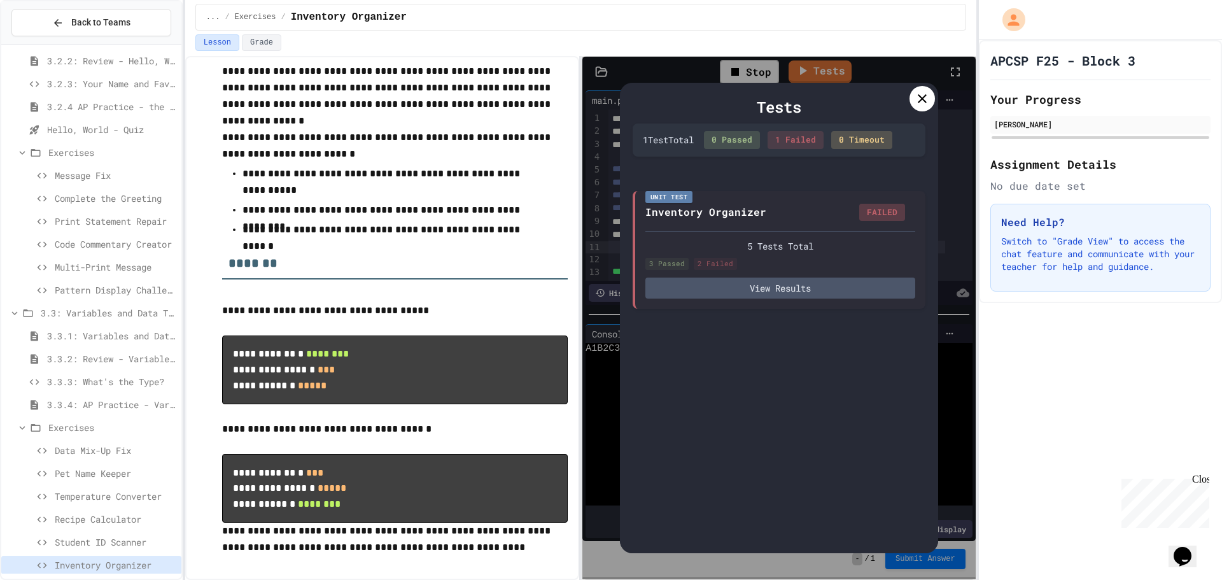
click at [923, 115] on div "Tests" at bounding box center [779, 107] width 293 height 23
click at [940, 97] on div "Tests 1 Test Total 0 Passed 1 Failed 0 Timeout Unit Test Inventory Organizer FA…" at bounding box center [779, 318] width 393 height 523
click at [919, 103] on icon at bounding box center [922, 98] width 15 height 15
